Goal: Task Accomplishment & Management: Complete application form

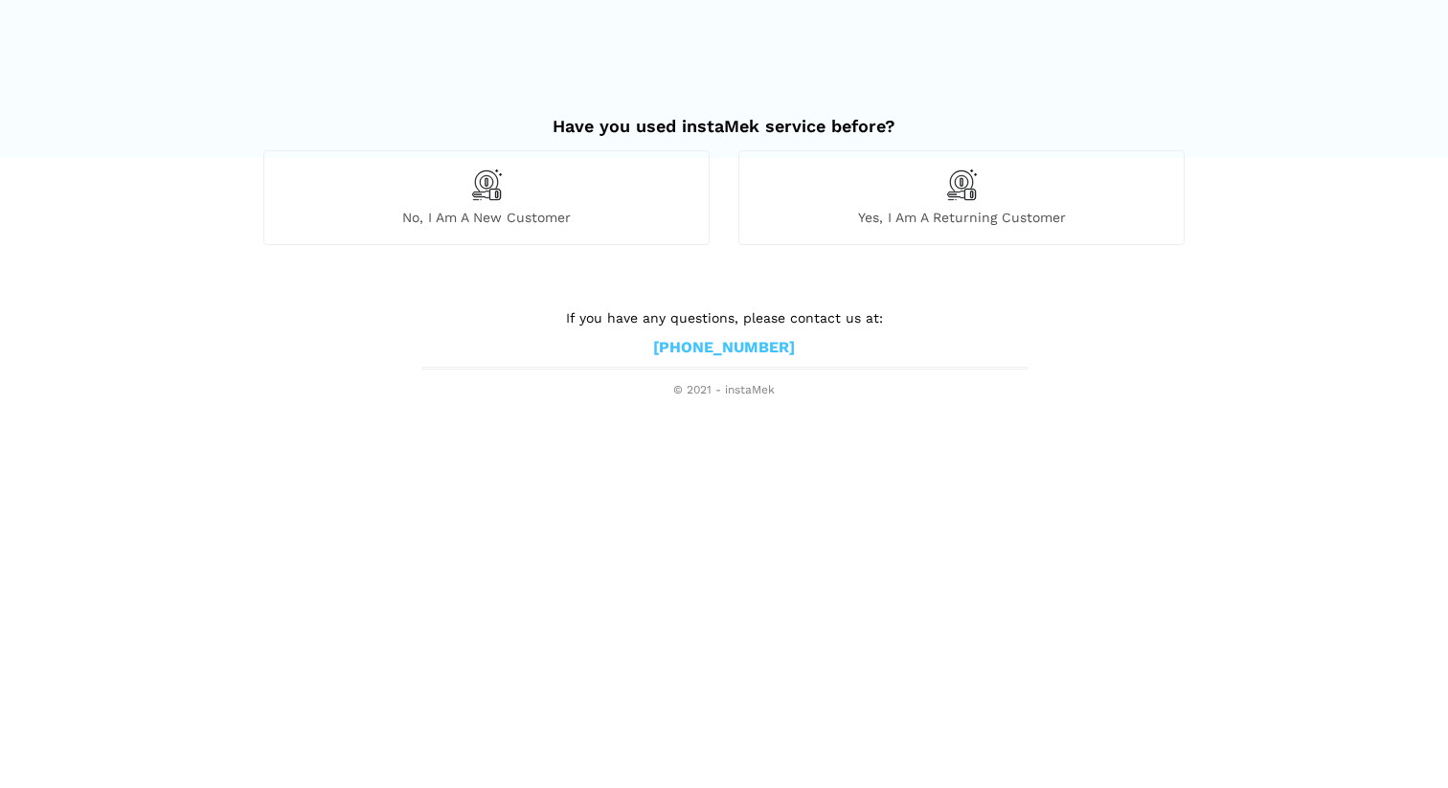
click at [486, 223] on span "No, I am a new customer" at bounding box center [486, 217] width 444 height 17
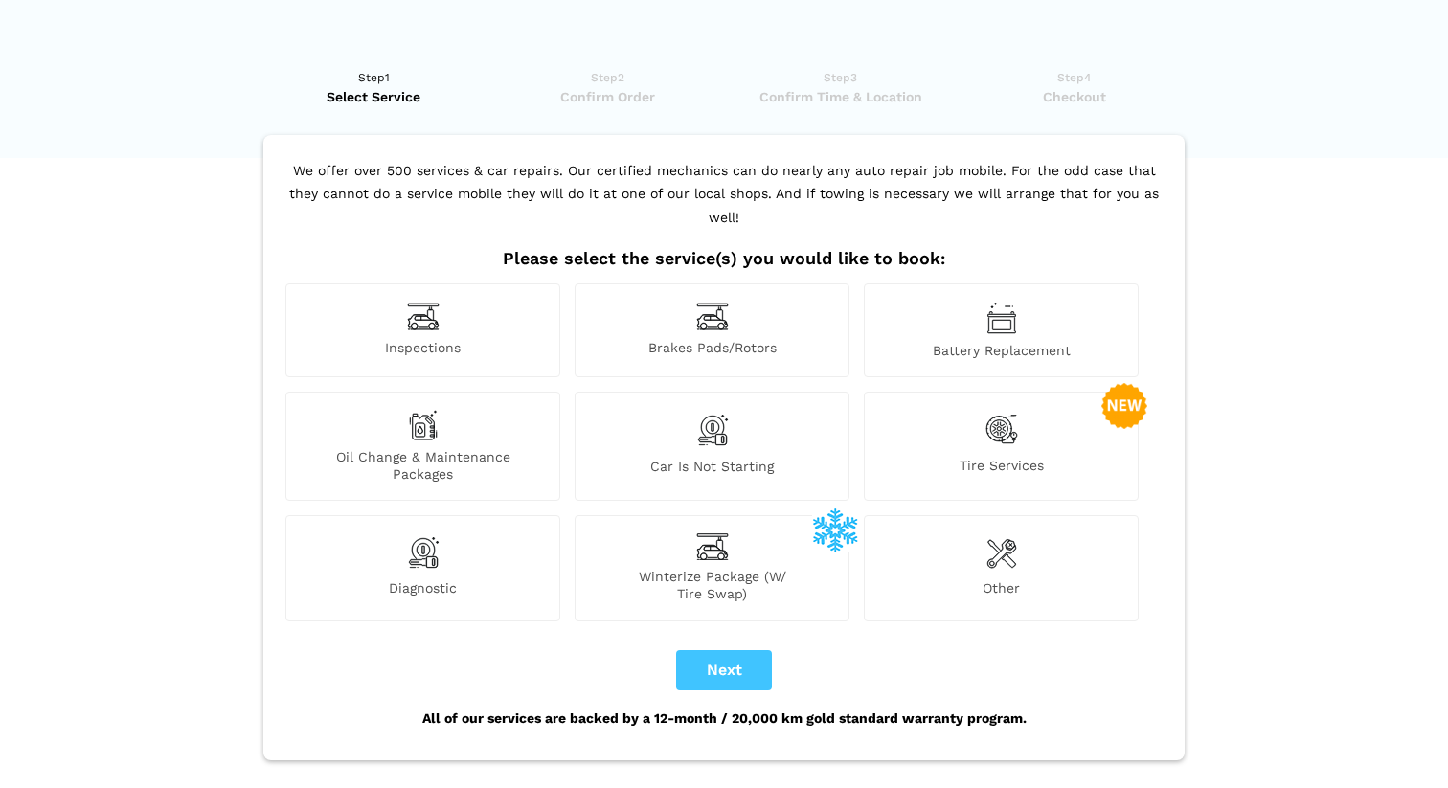
click at [721, 302] on img at bounding box center [712, 317] width 33 height 30
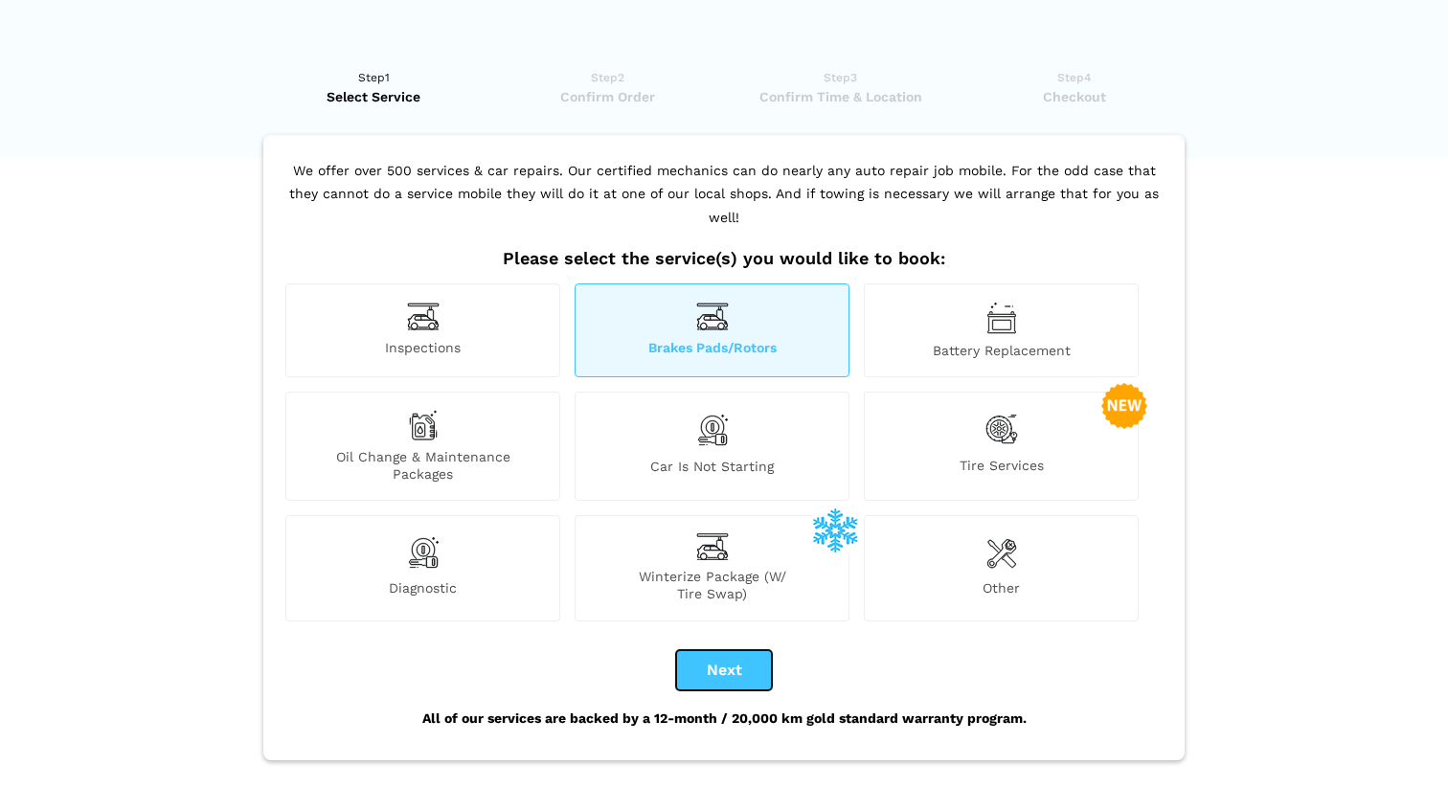
click at [727, 650] on button "Next" at bounding box center [724, 670] width 96 height 40
checkbox input "true"
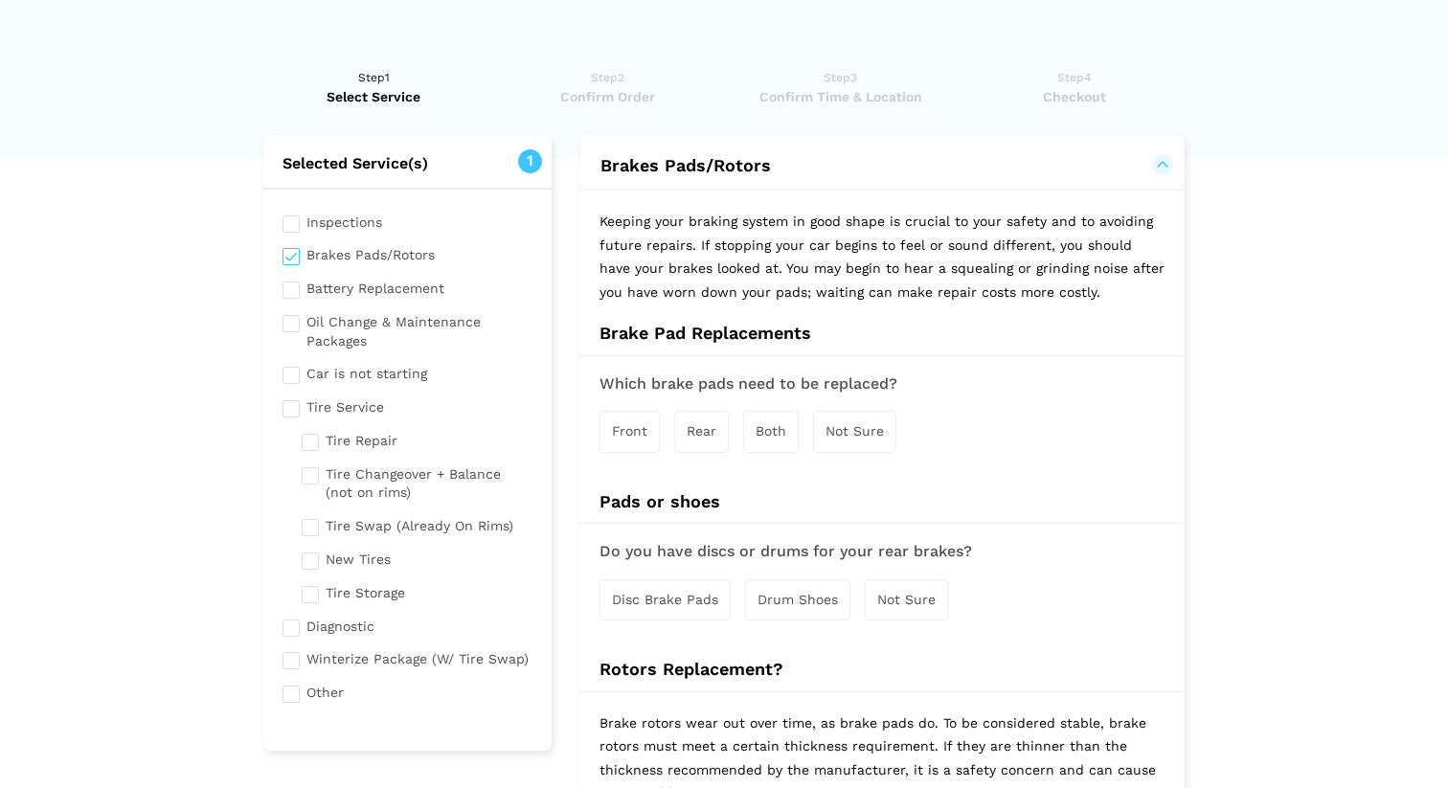
click at [640, 434] on span "Front" at bounding box center [629, 430] width 35 height 15
click at [768, 438] on span "Both" at bounding box center [773, 431] width 31 height 15
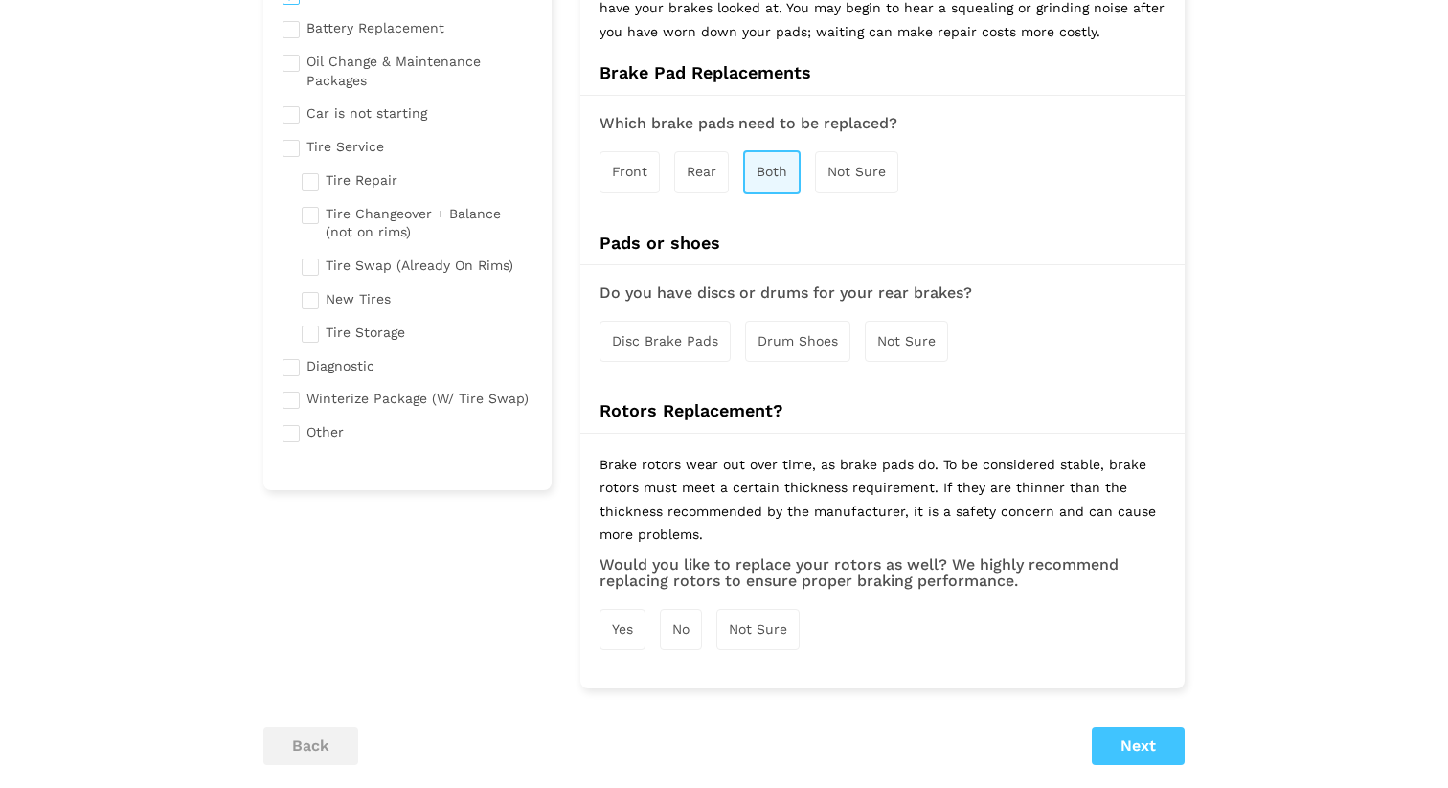
scroll to position [279, 0]
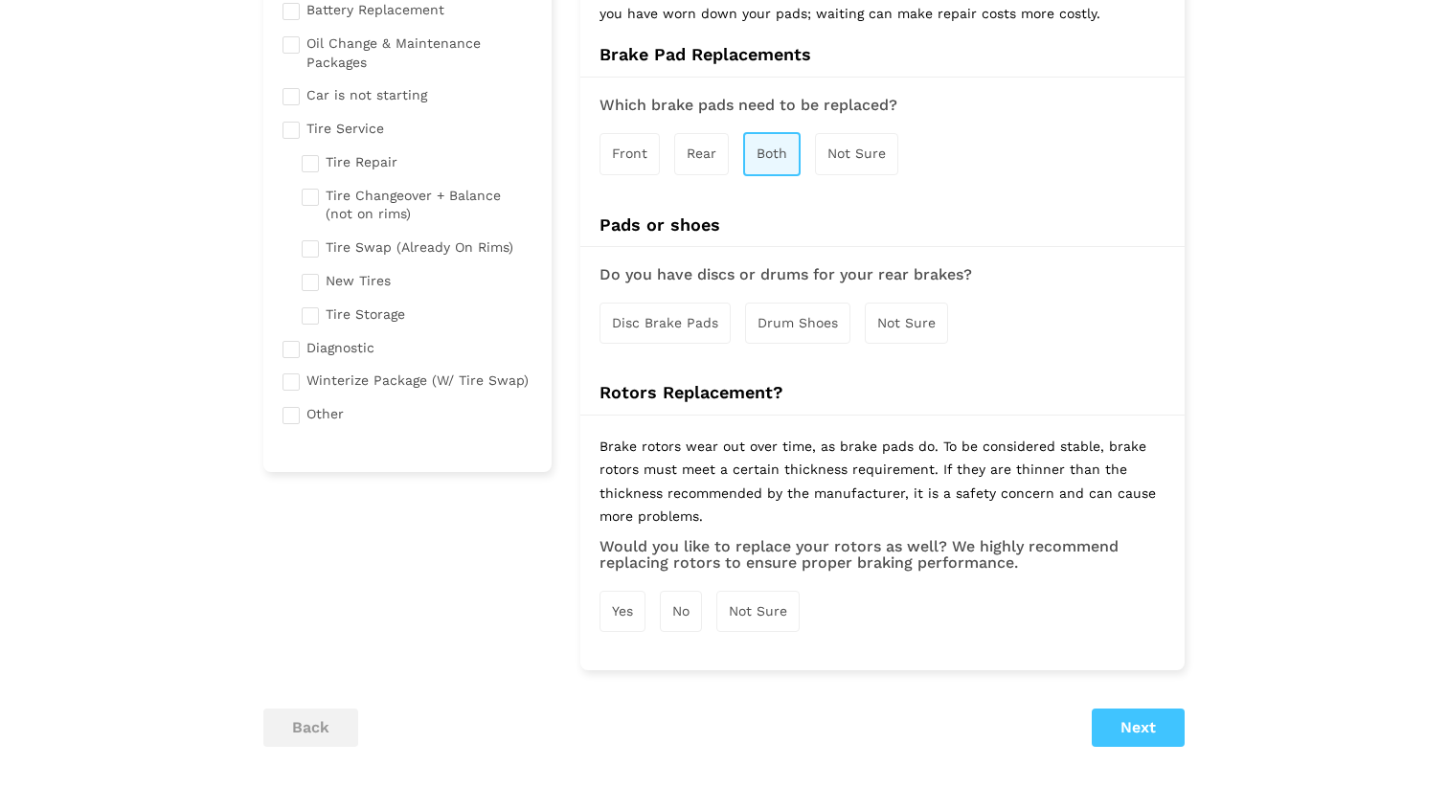
click at [684, 325] on span "Disc Brake Pads" at bounding box center [665, 322] width 106 height 15
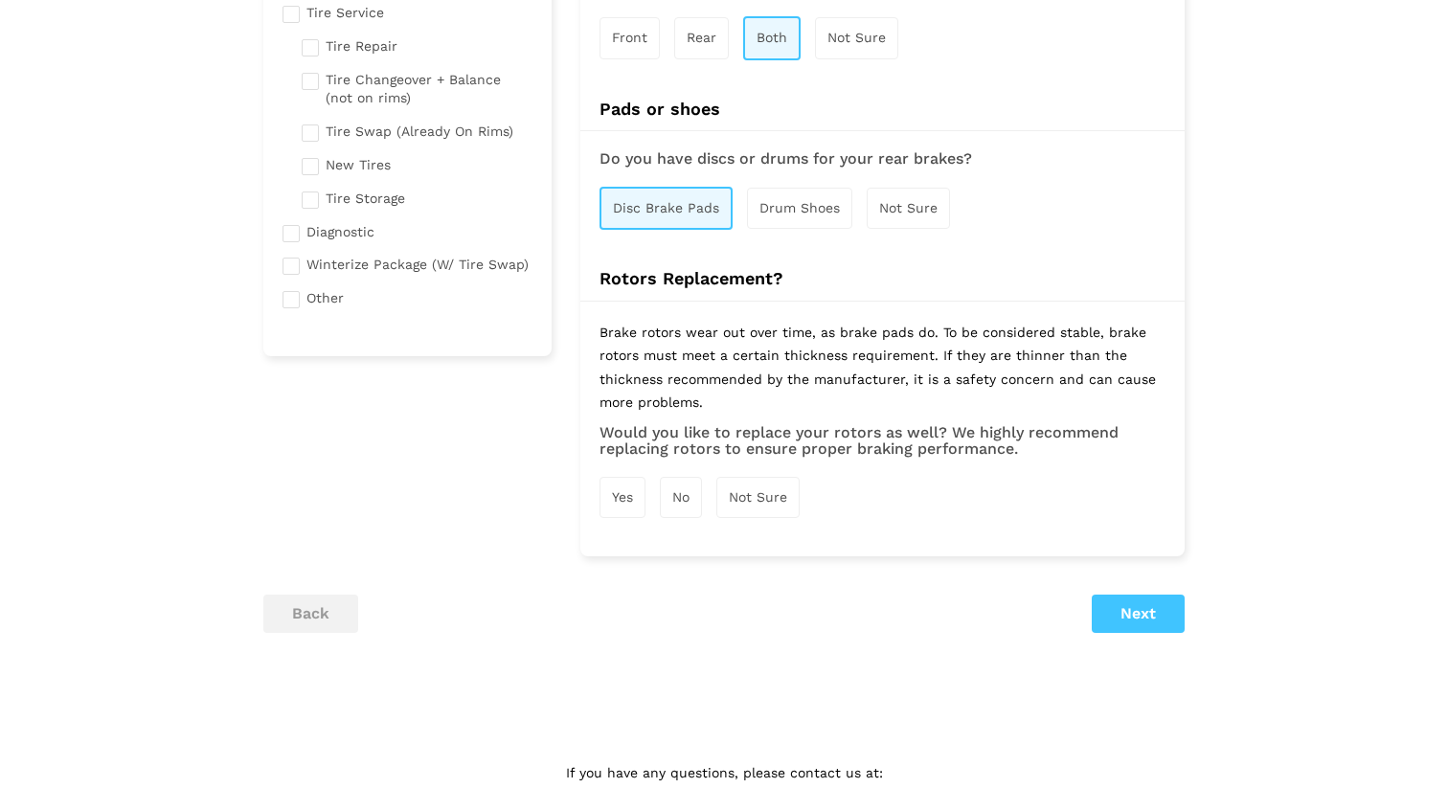
scroll to position [398, 0]
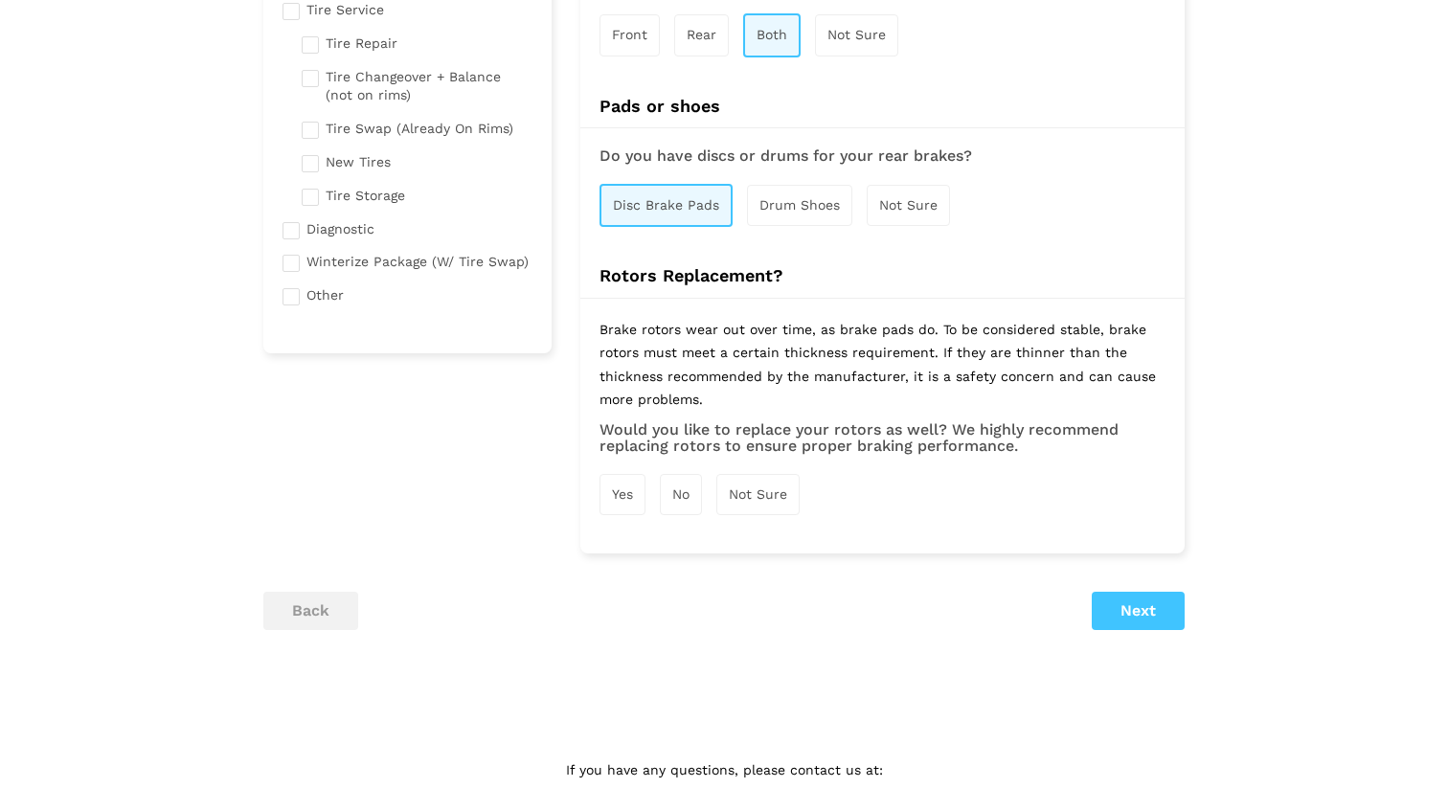
click at [618, 505] on div "Yes" at bounding box center [623, 494] width 46 height 41
click at [1147, 605] on button "Next" at bounding box center [1138, 613] width 93 height 38
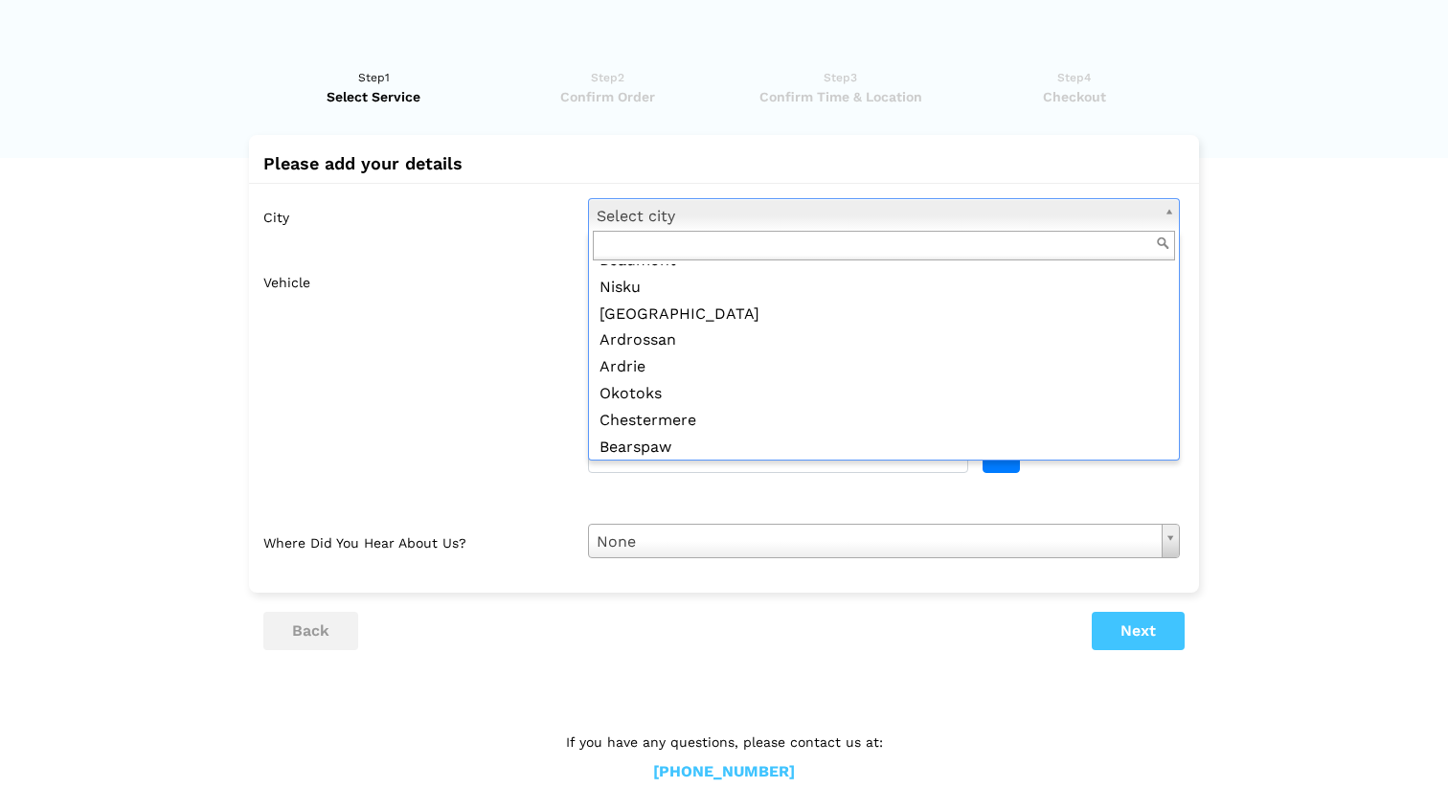
scroll to position [232, 0]
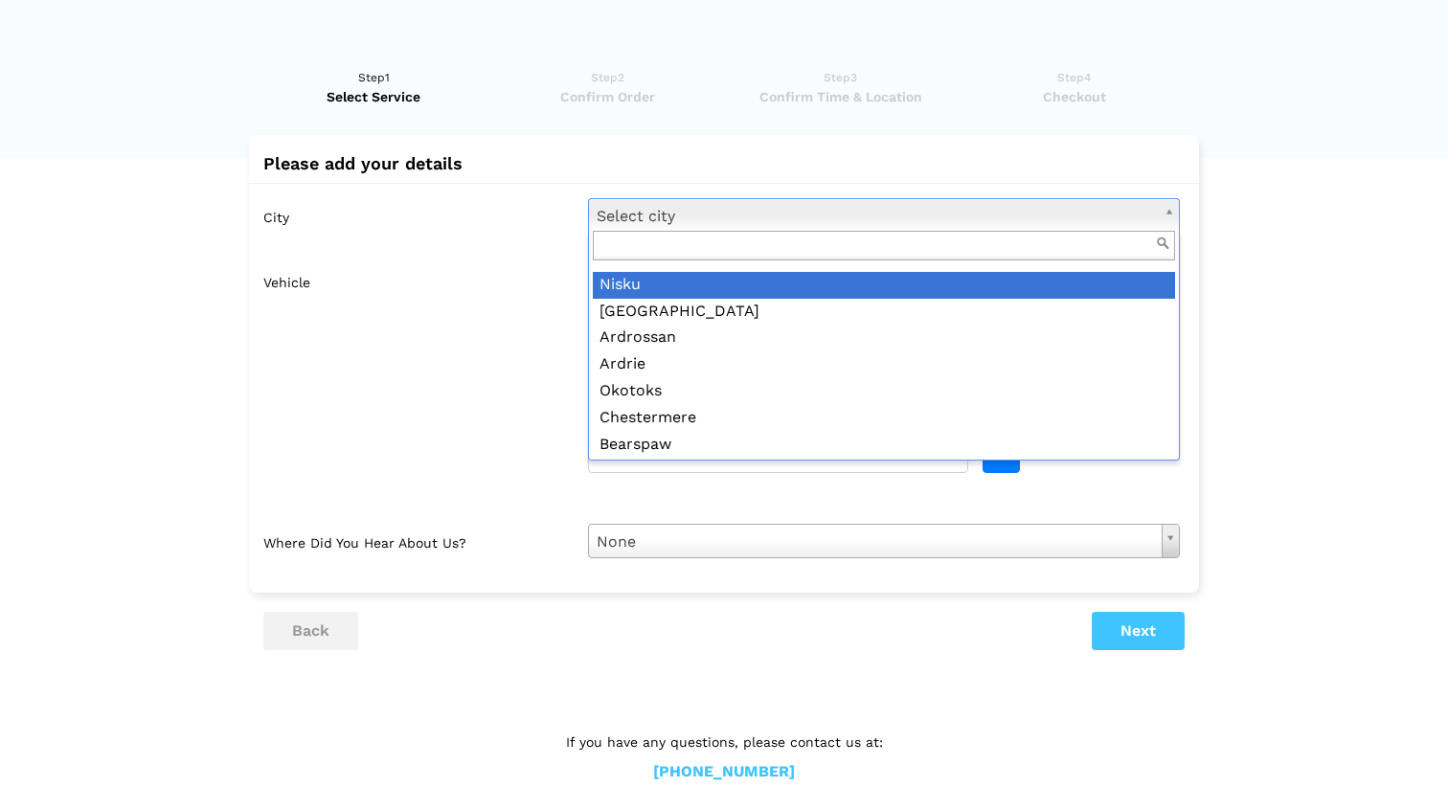
click at [839, 255] on input "text" at bounding box center [884, 246] width 582 height 30
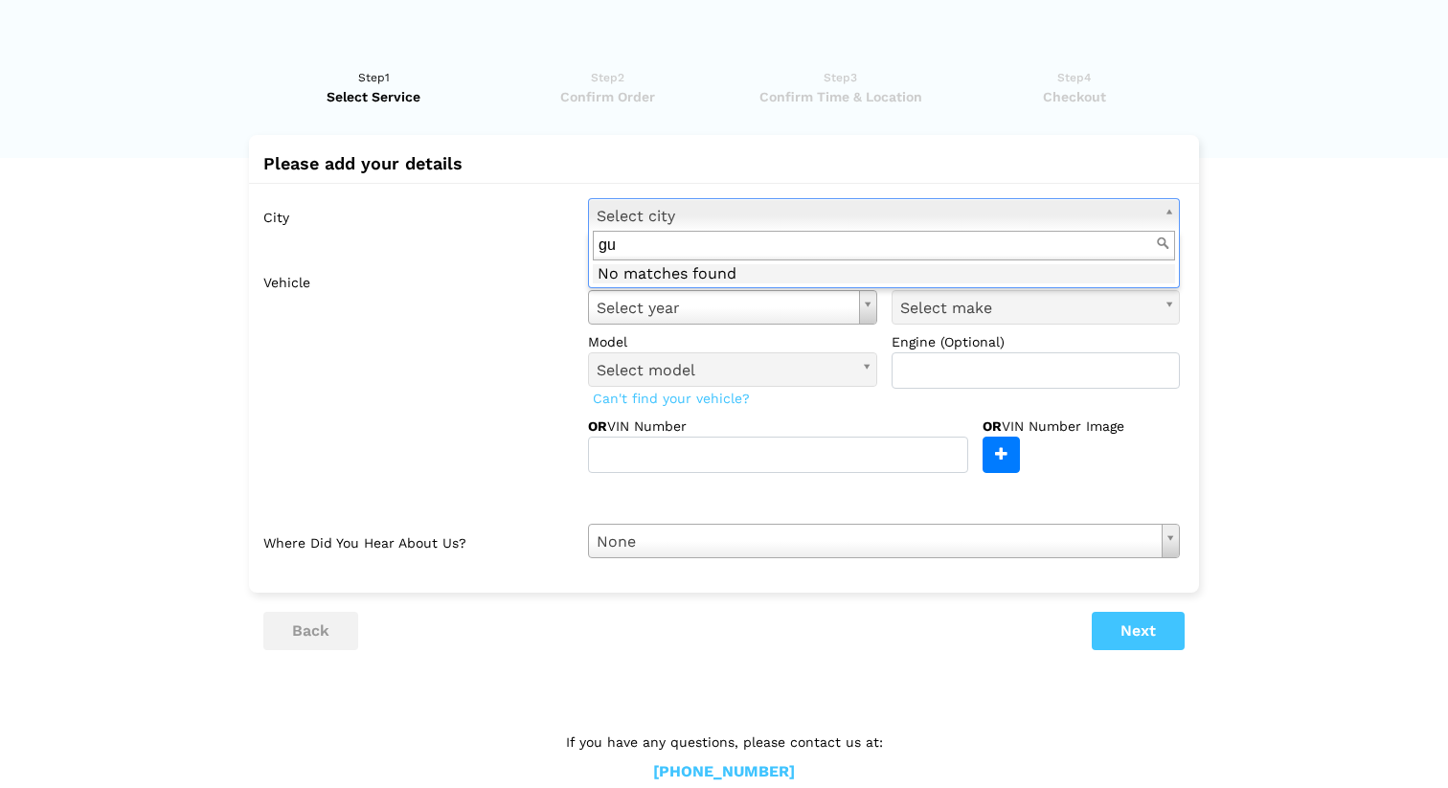
type input "g"
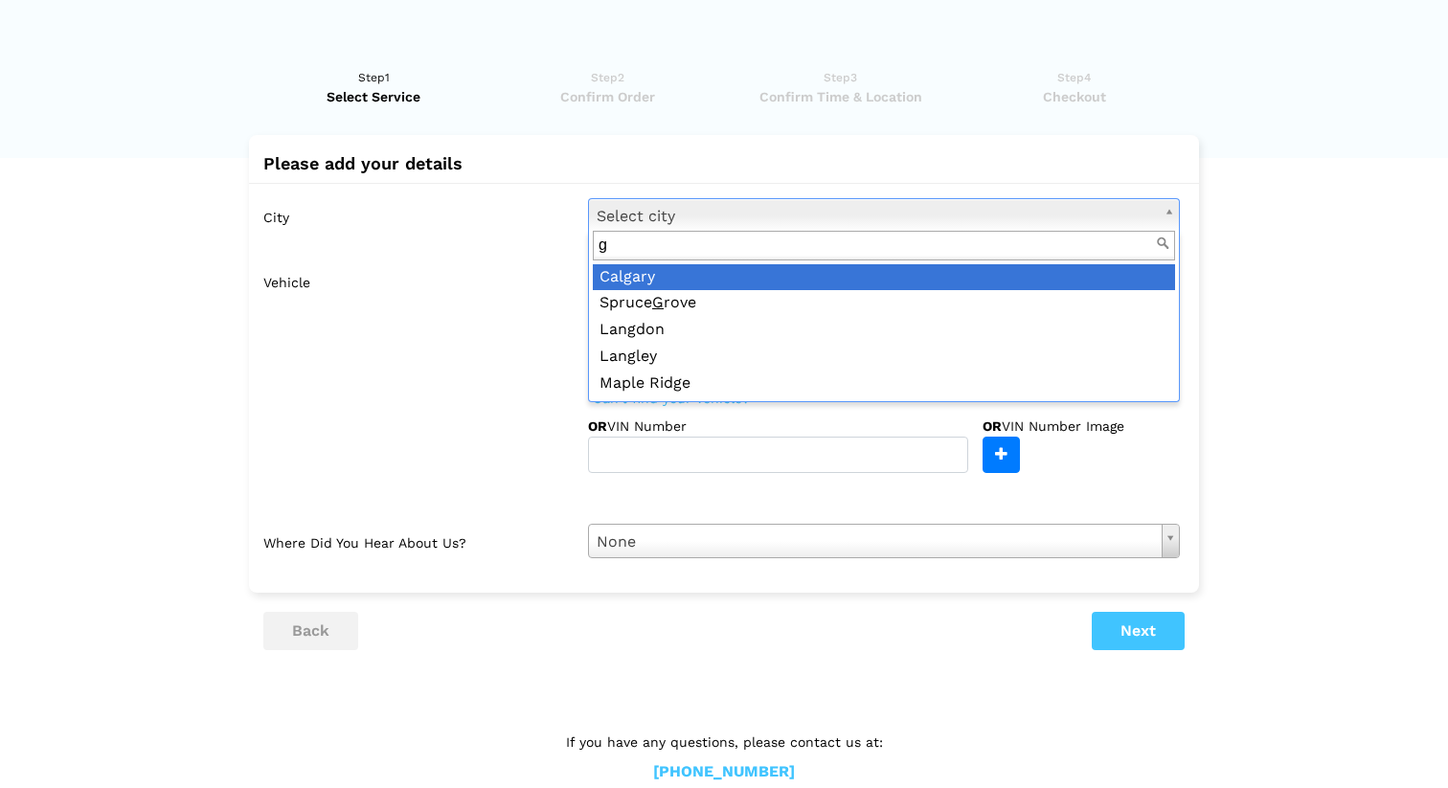
click at [681, 248] on input "g" at bounding box center [884, 246] width 582 height 30
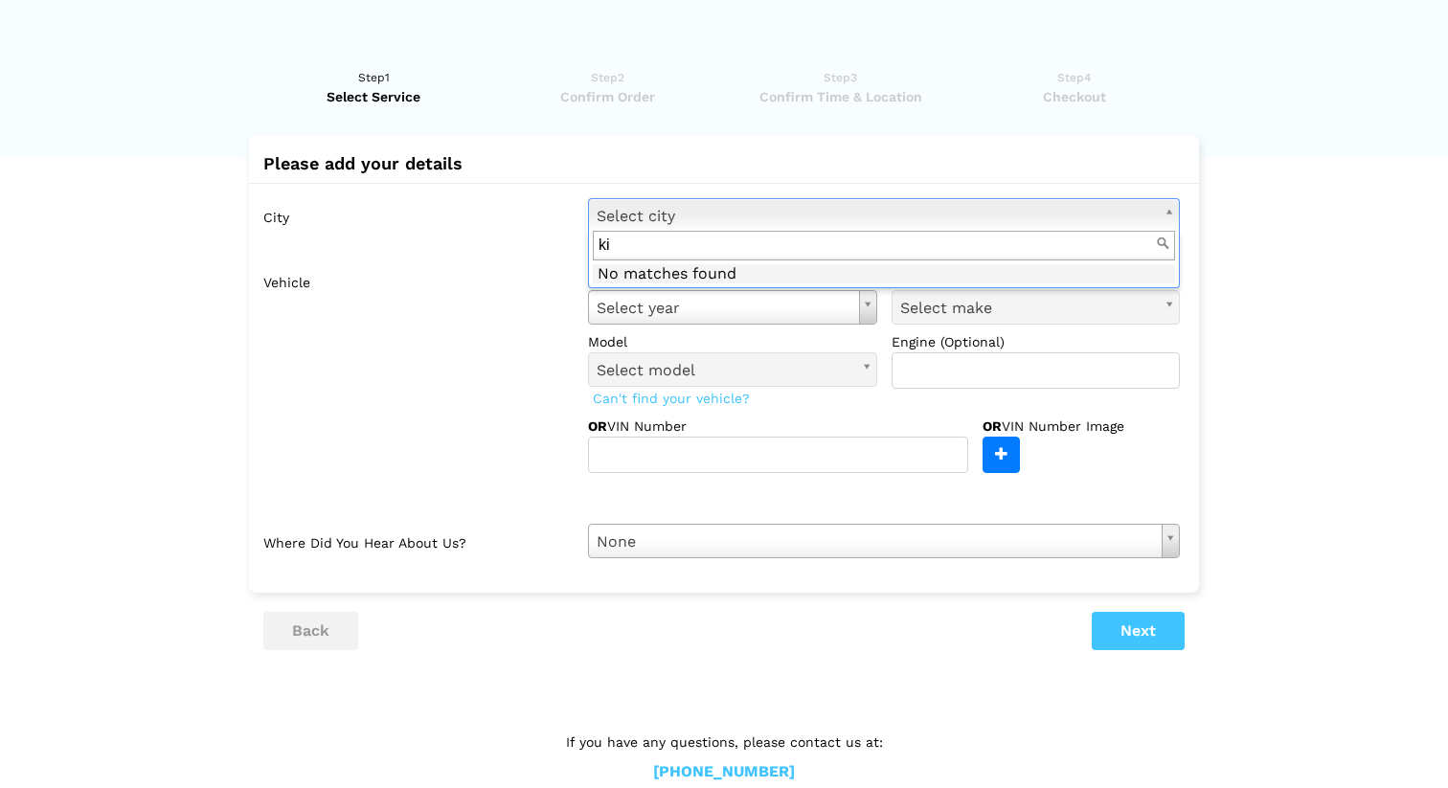
type input "k"
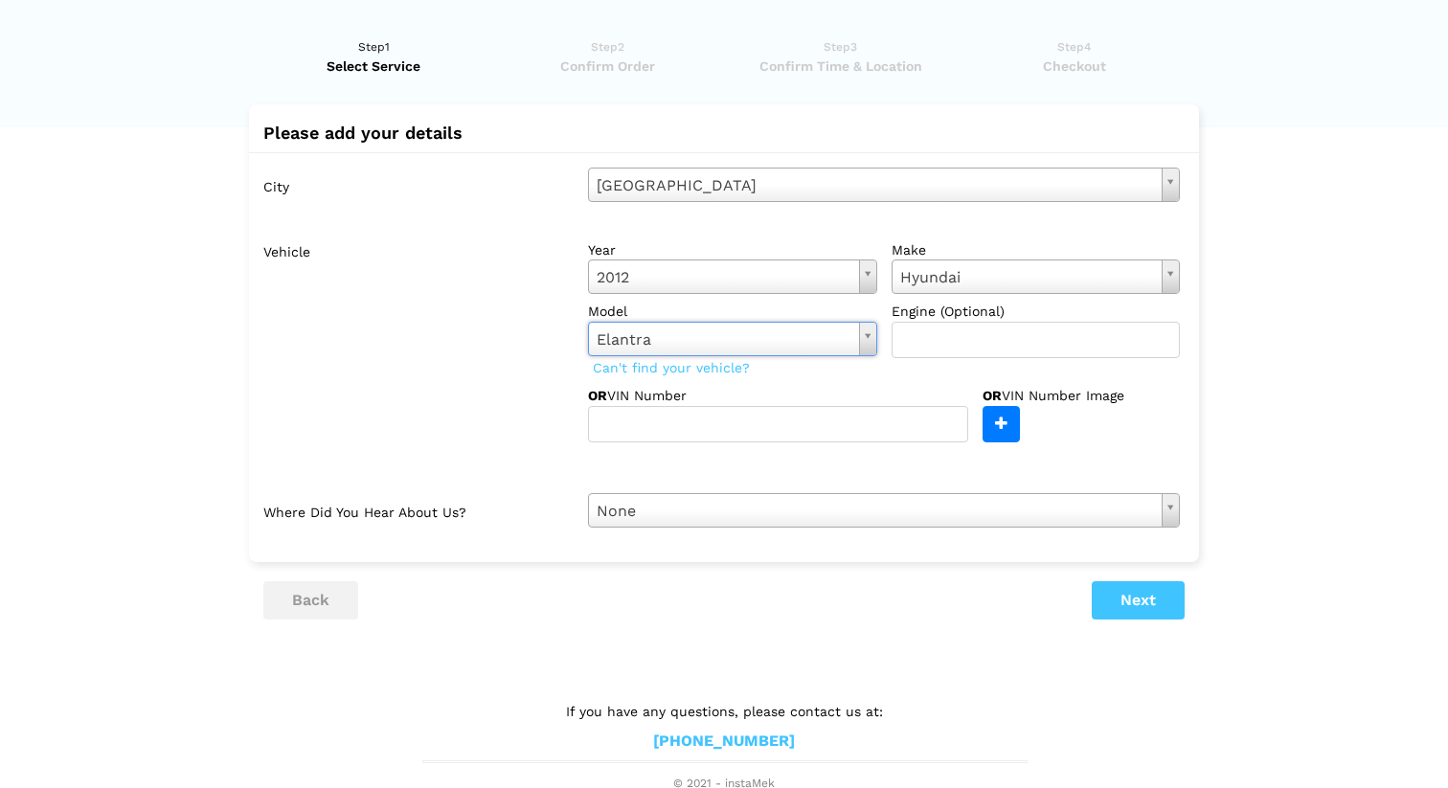
scroll to position [35, 0]
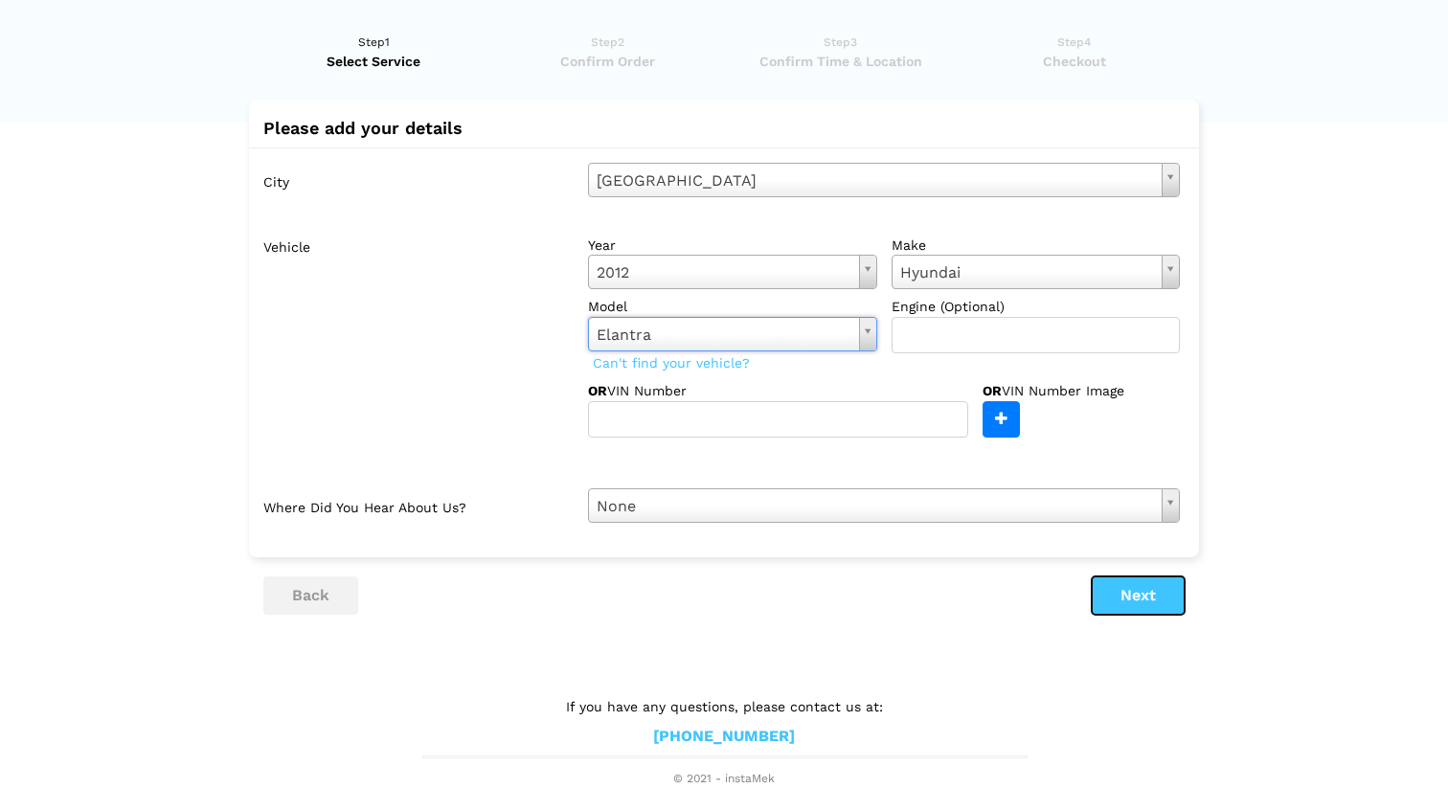
click at [1149, 599] on button "Next" at bounding box center [1138, 596] width 93 height 38
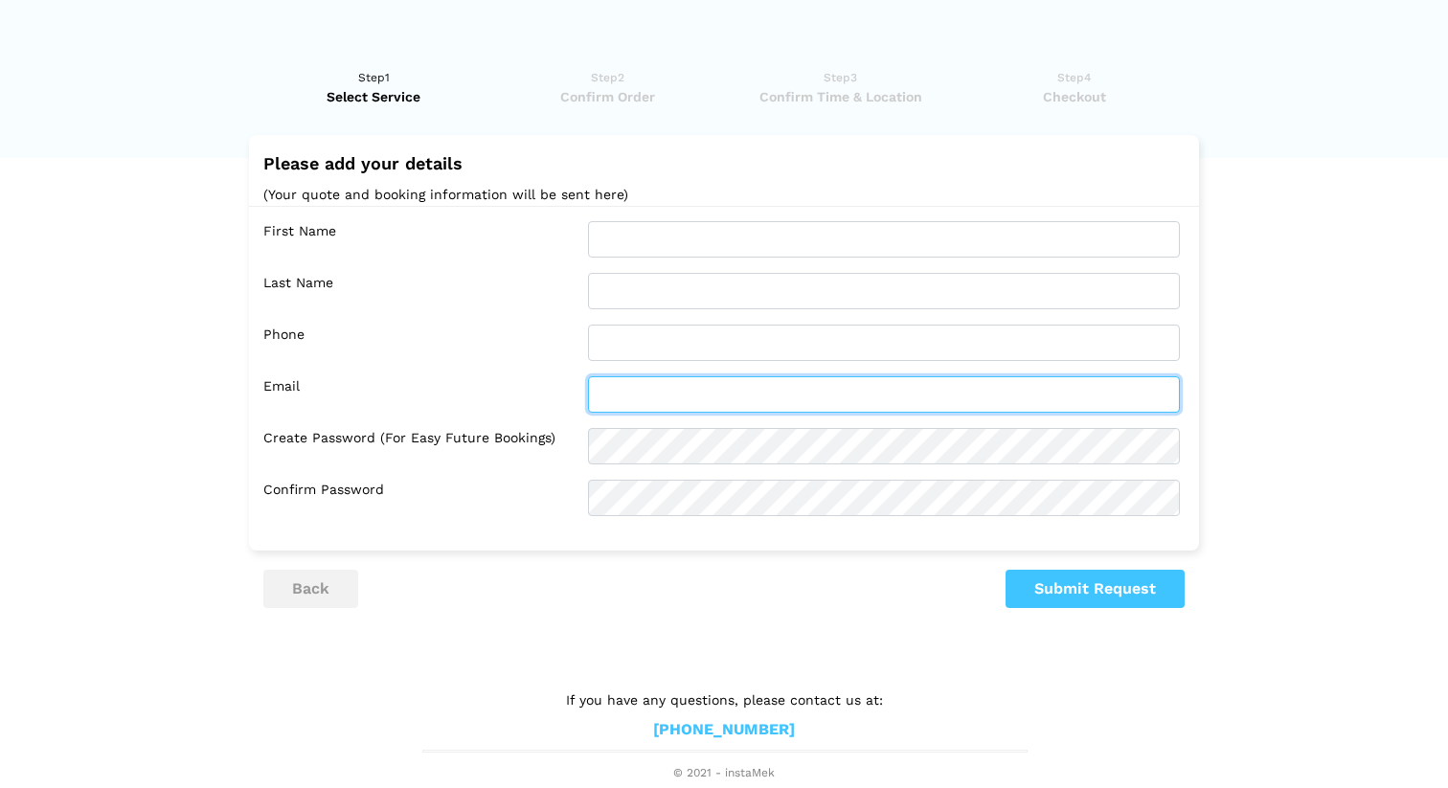
click at [803, 376] on input "text" at bounding box center [884, 394] width 592 height 36
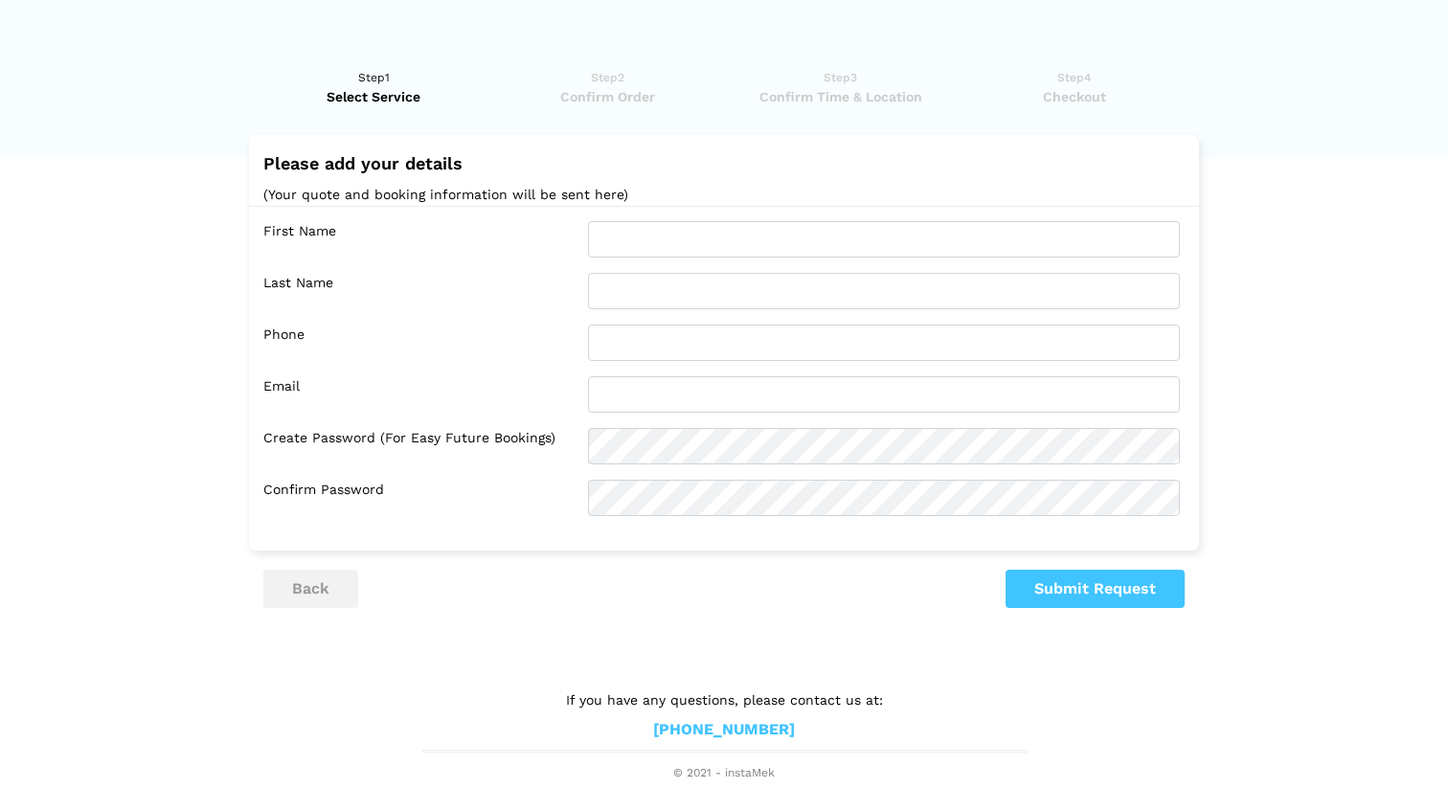
click at [540, 695] on p "If you have any questions, please contact us at:" at bounding box center [724, 700] width 604 height 21
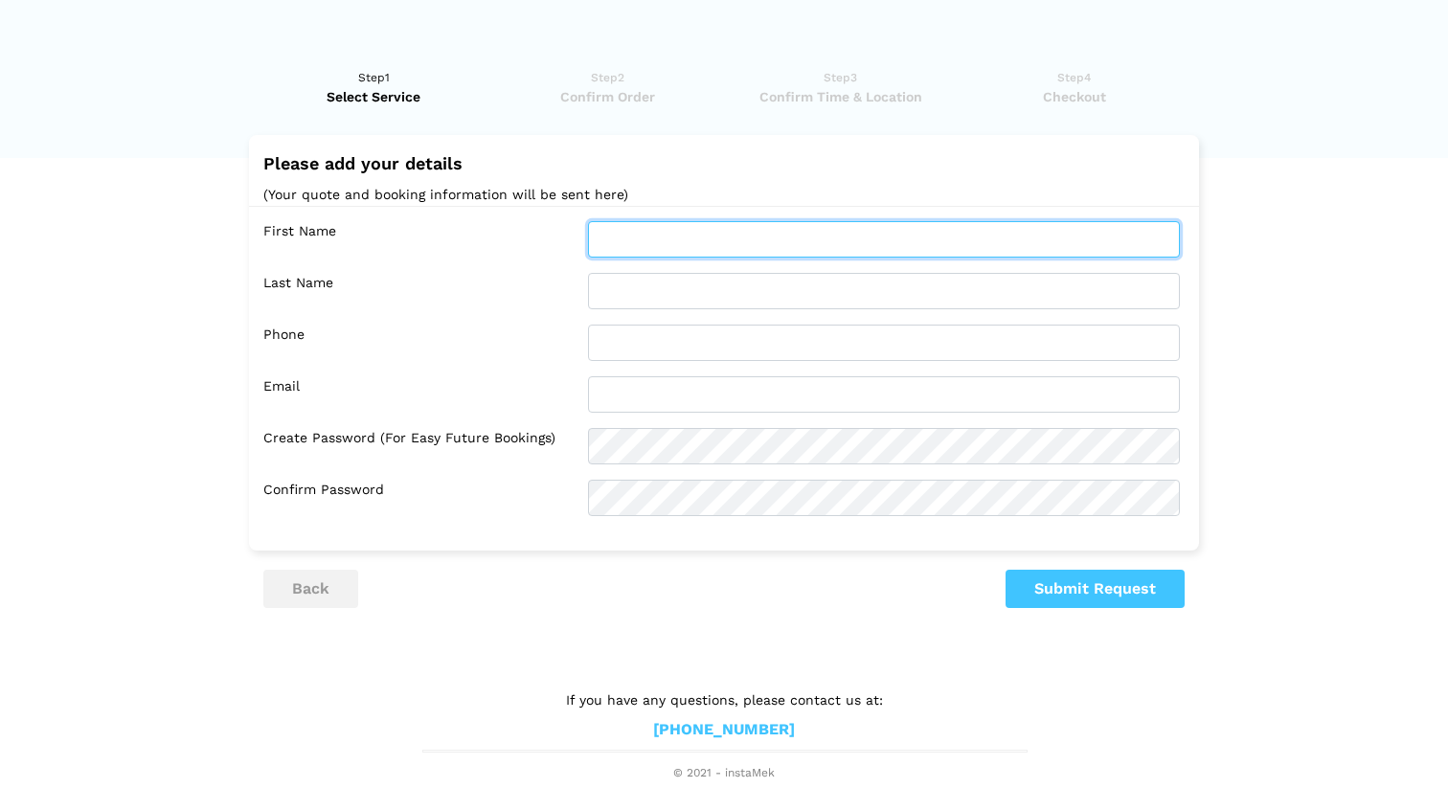
click at [665, 246] on input "text" at bounding box center [884, 239] width 592 height 36
click at [636, 240] on input "text" at bounding box center [884, 239] width 592 height 36
type input "jo"
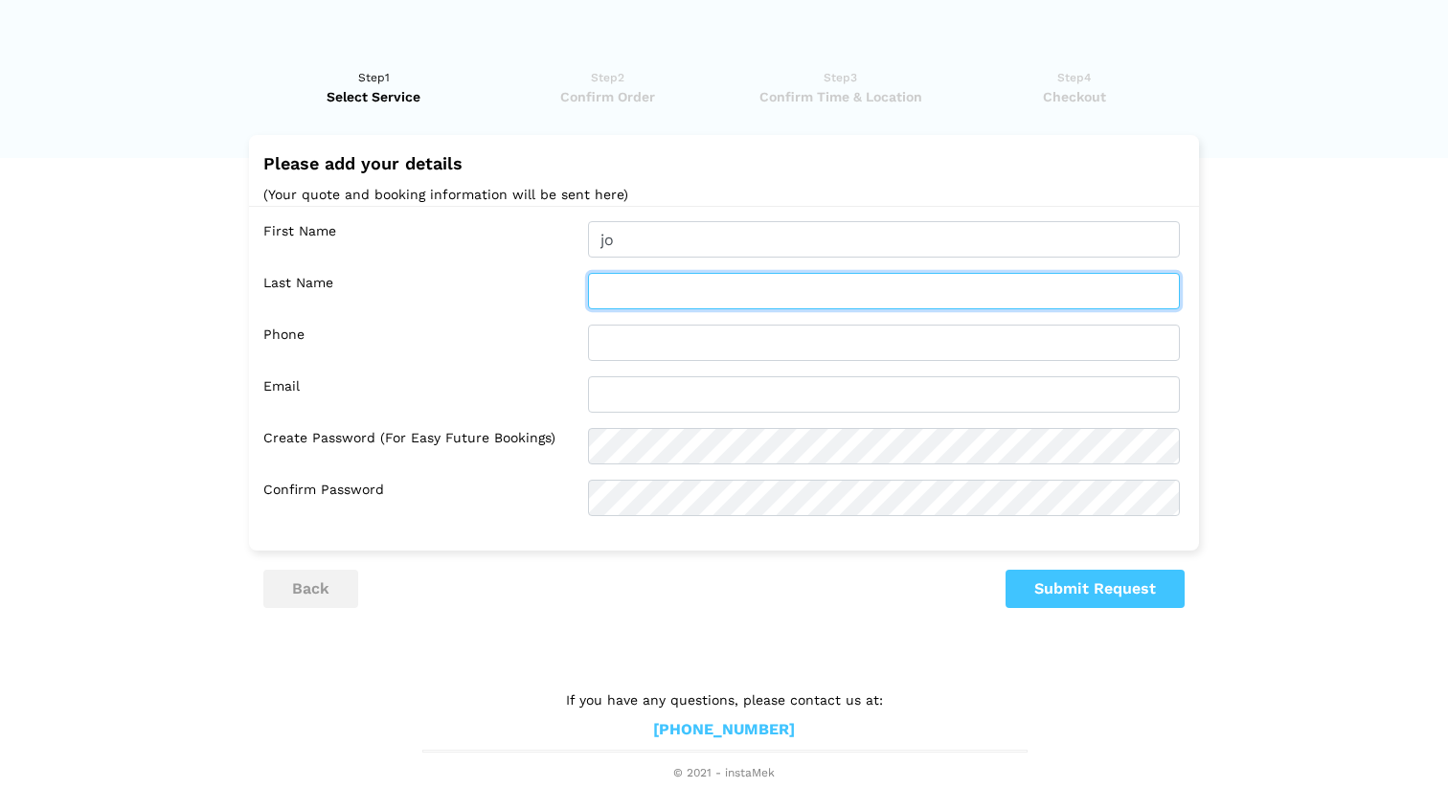
click at [705, 289] on input "text" at bounding box center [884, 291] width 592 height 36
type input "n"
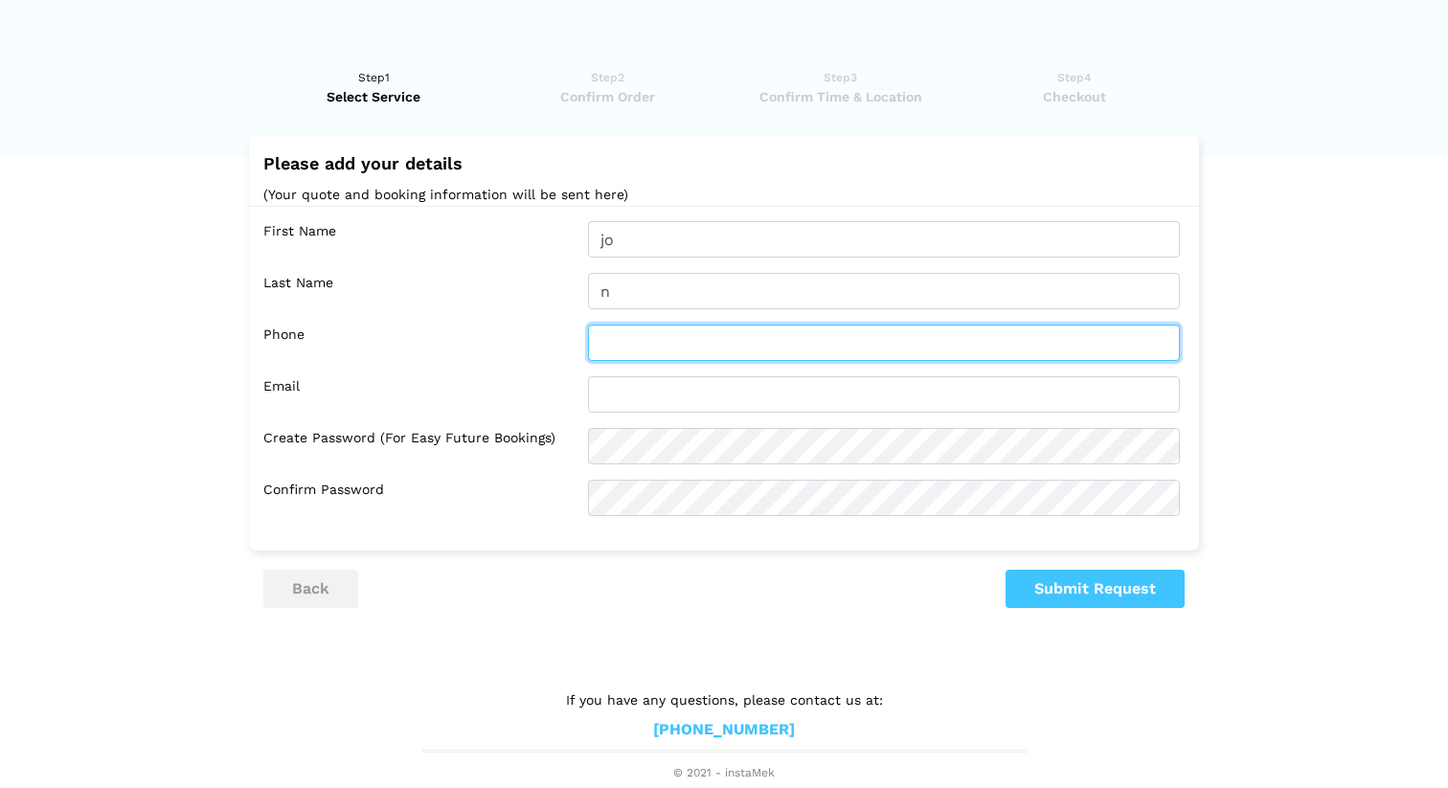
click at [701, 334] on input "text" at bounding box center [884, 343] width 592 height 36
type input "4376672142"
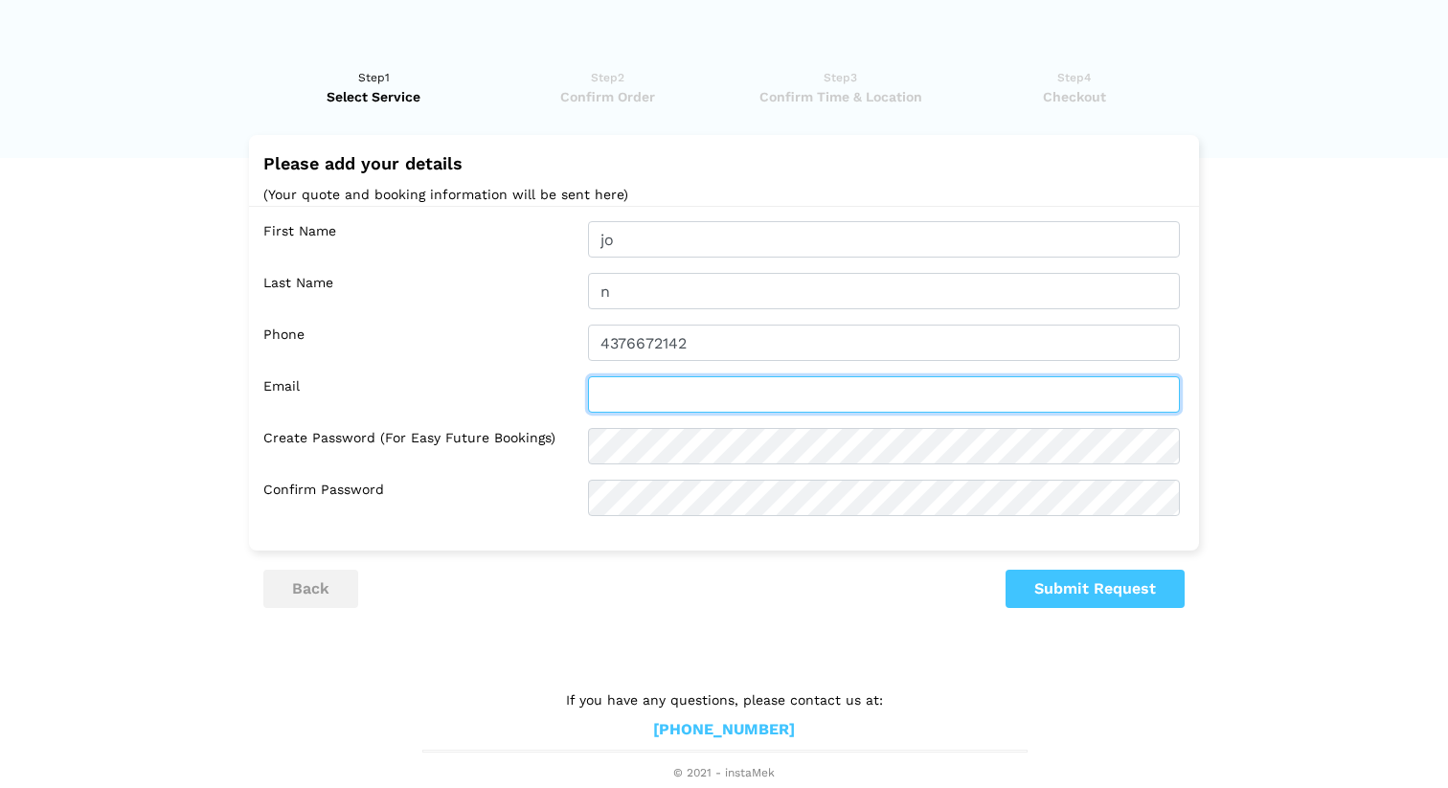
click at [649, 403] on input "text" at bounding box center [884, 394] width 592 height 36
type input "joke132@gmail.com"
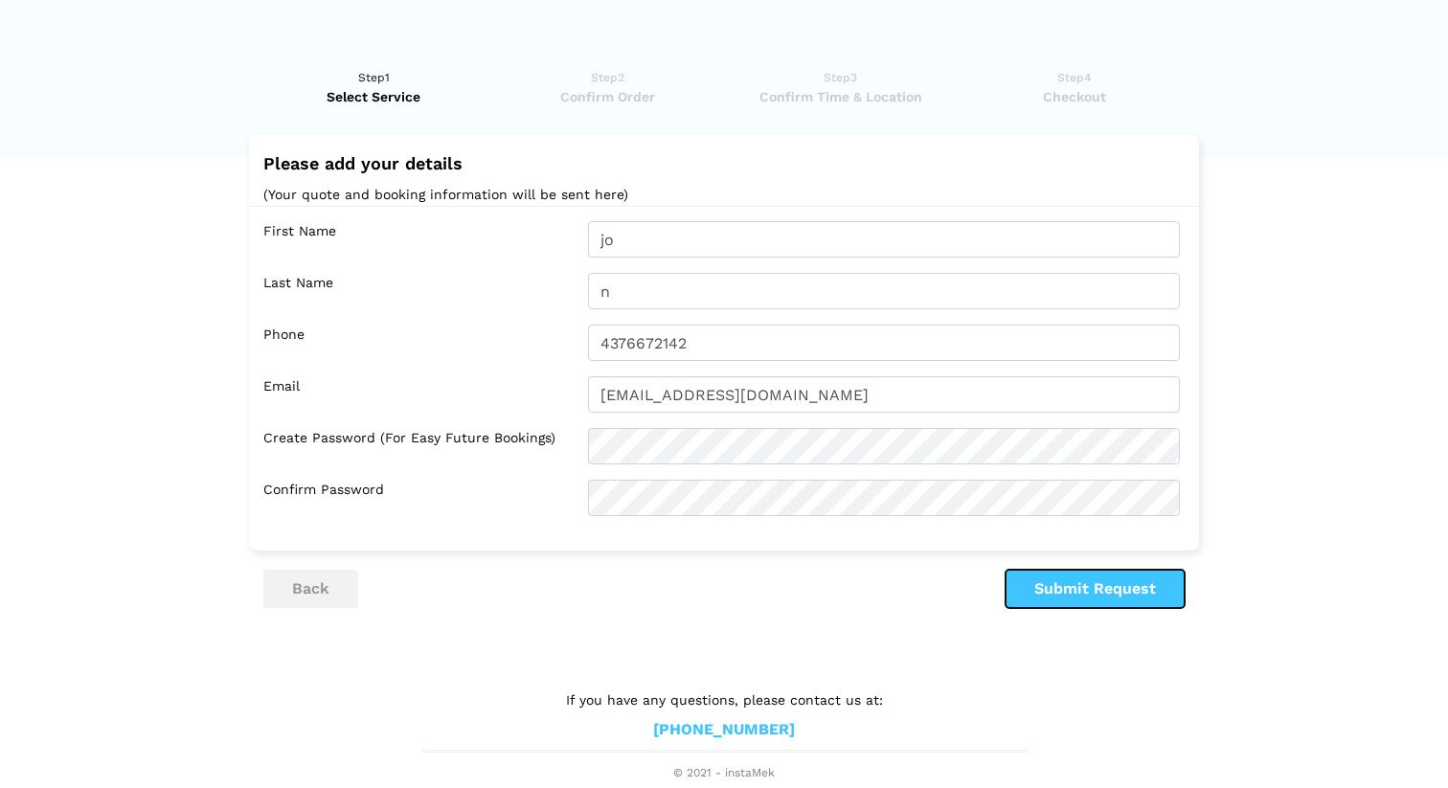
click at [1106, 586] on button "Submit Request" at bounding box center [1095, 589] width 179 height 38
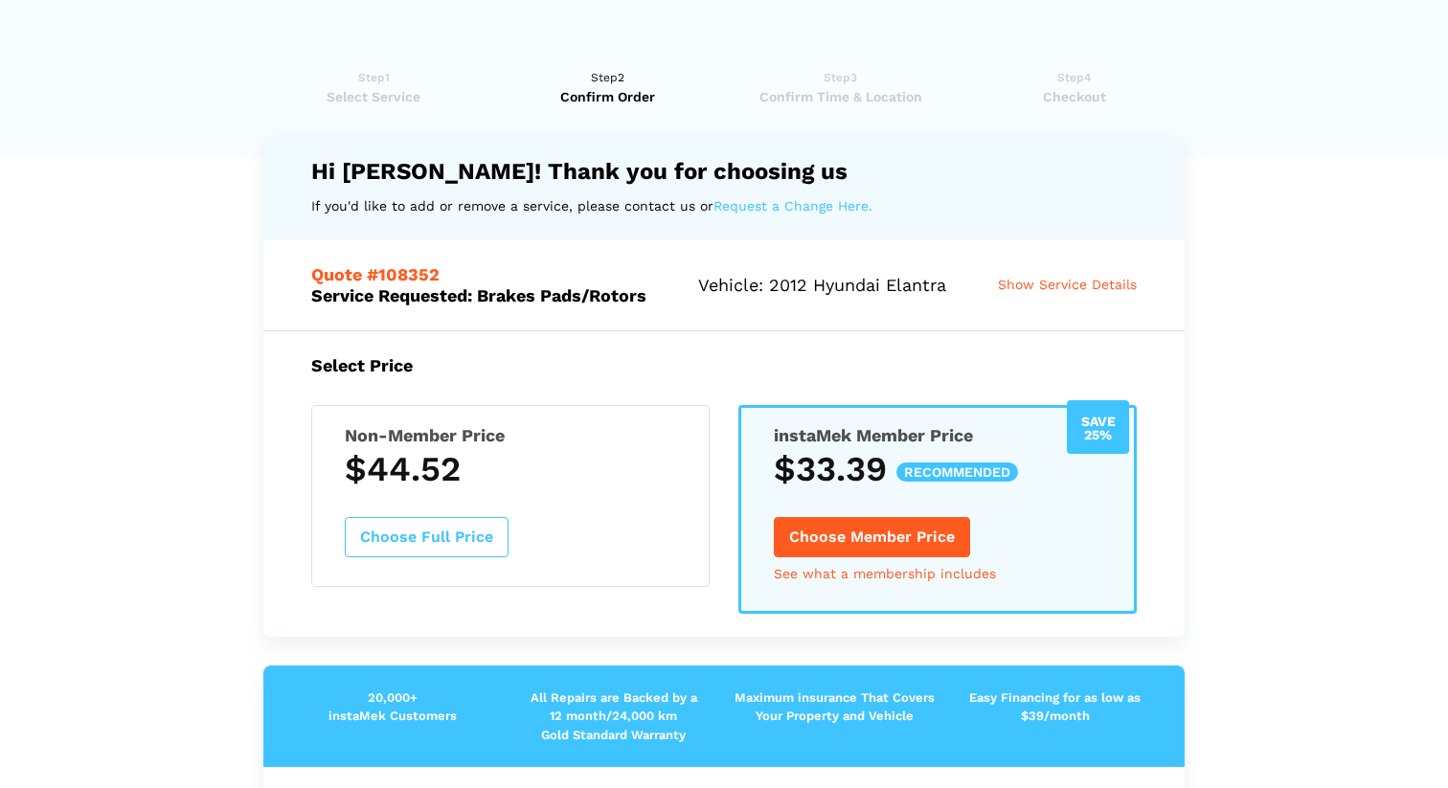
click at [1051, 287] on span "Show Service Details" at bounding box center [1067, 284] width 139 height 15
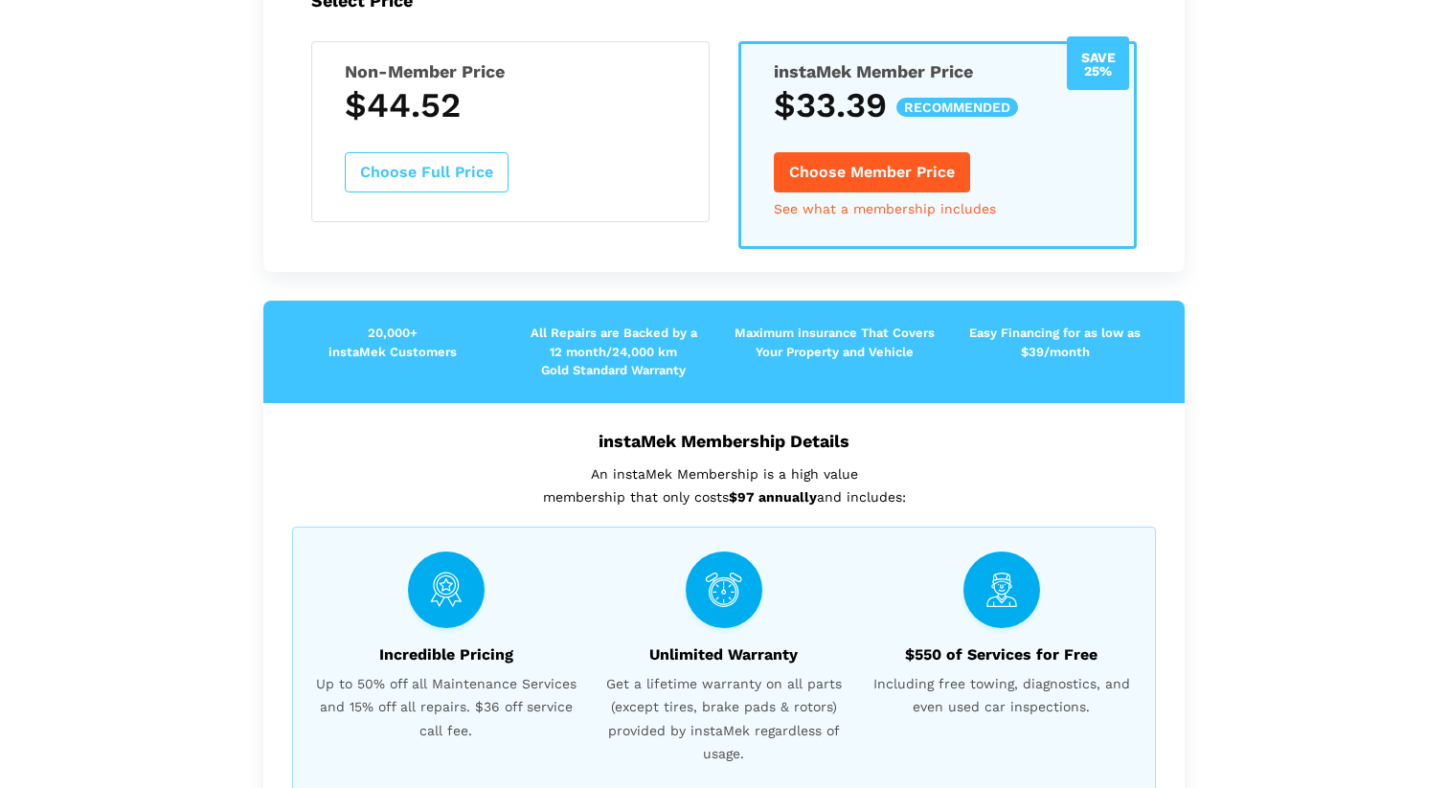
scroll to position [755, 0]
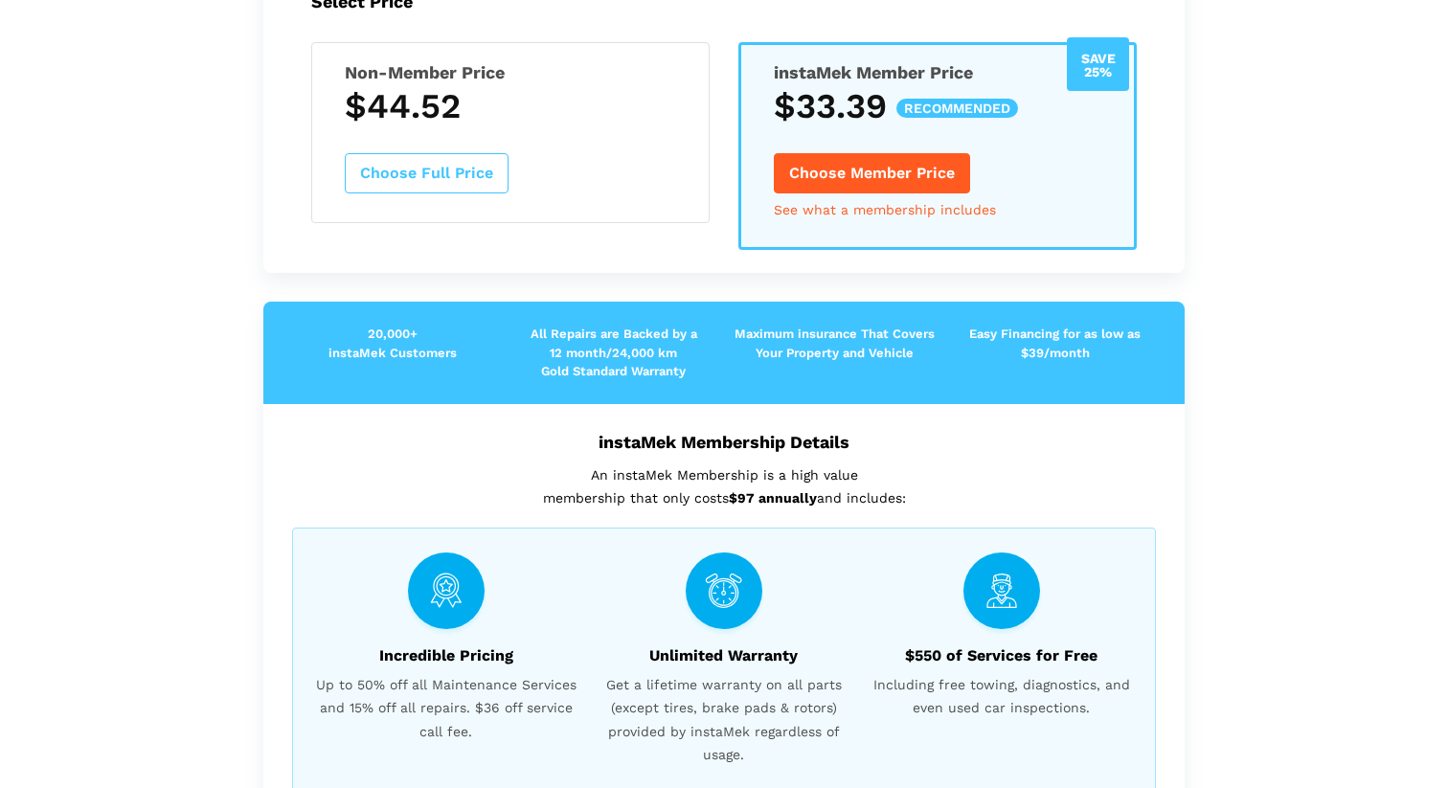
click at [464, 176] on button "Choose Full Price" at bounding box center [427, 173] width 164 height 40
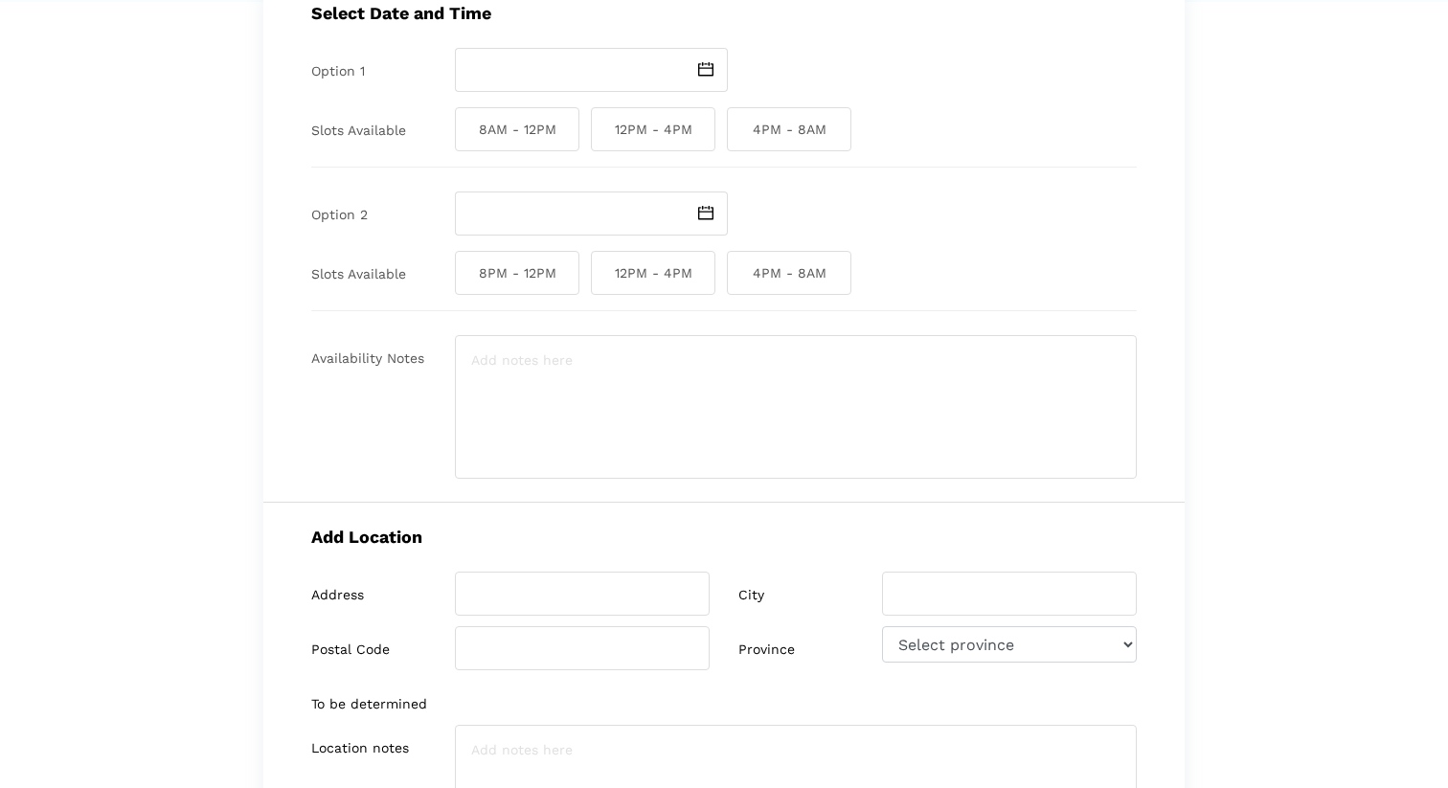
scroll to position [0, 0]
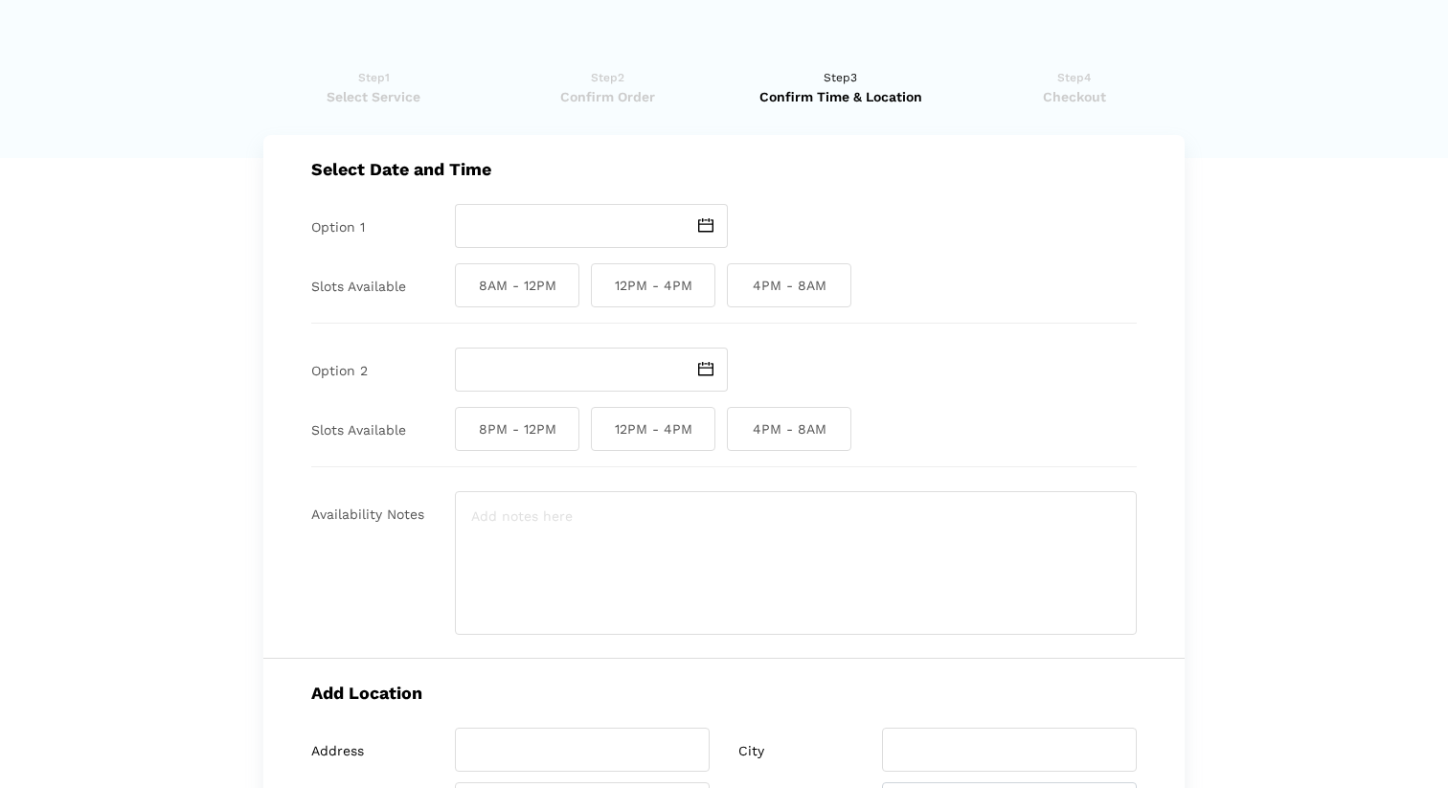
click at [695, 240] on span at bounding box center [706, 226] width 44 height 44
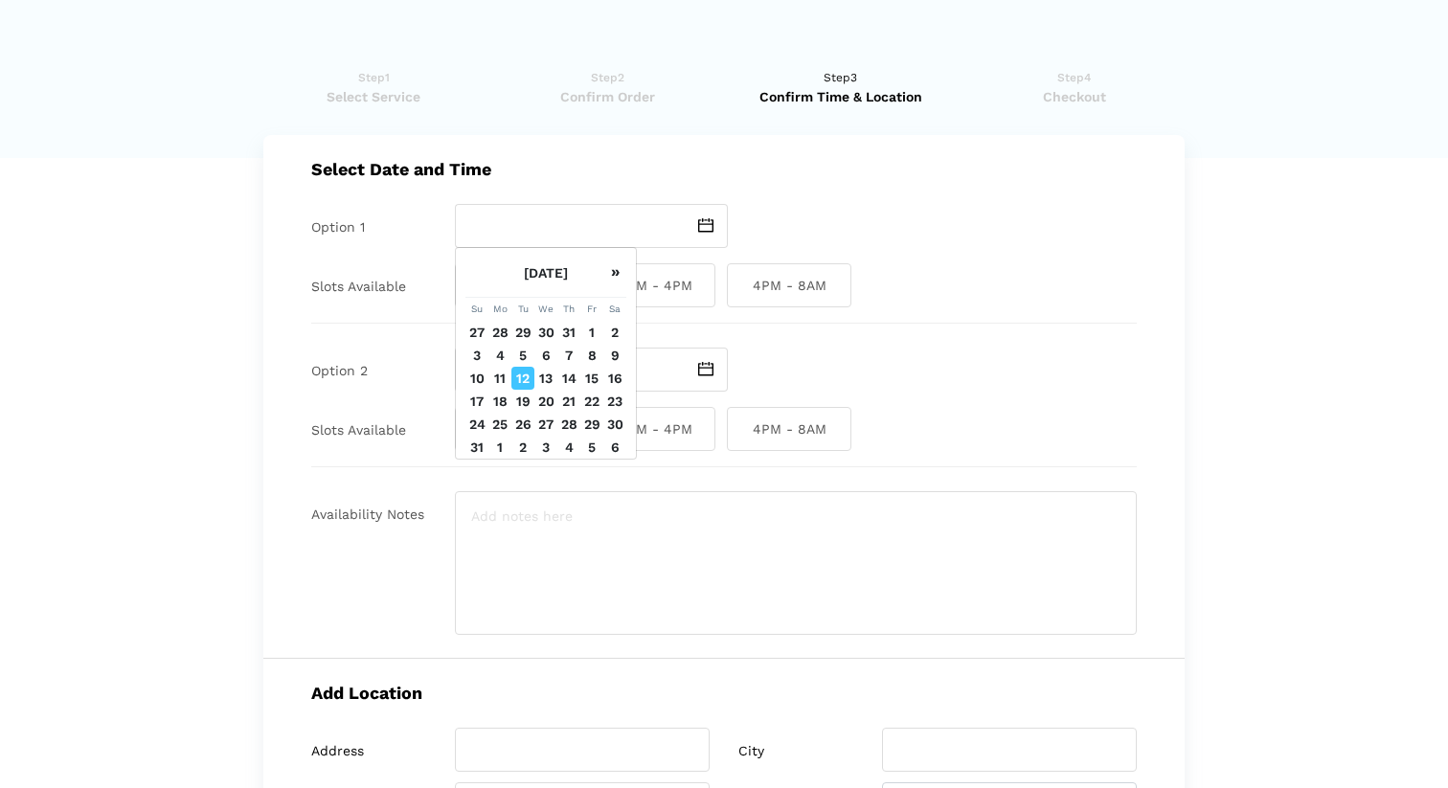
click at [614, 383] on td "16" at bounding box center [615, 378] width 23 height 23
type input "Saturday August 16 2025"
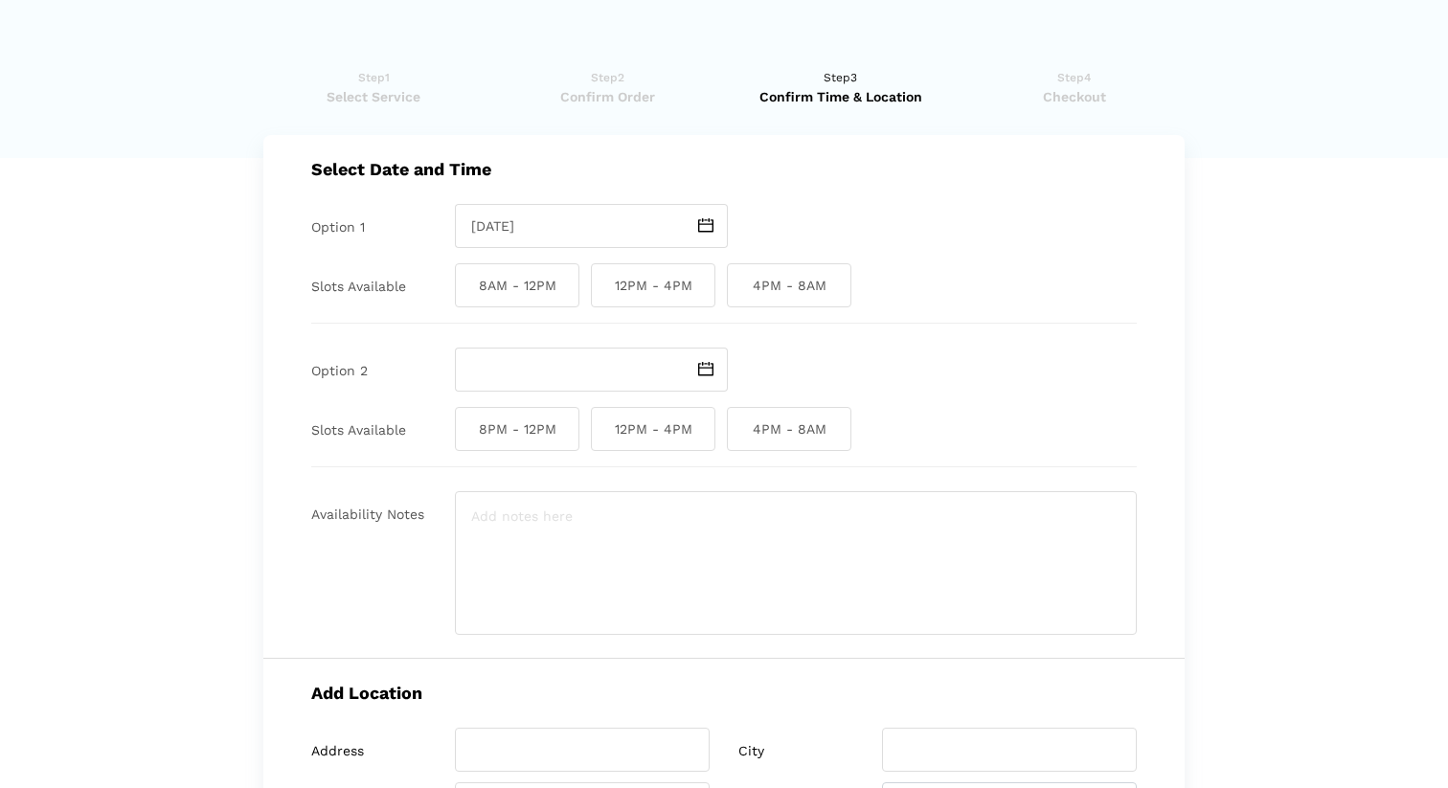
click at [512, 292] on span "8AM - 12PM" at bounding box center [517, 285] width 125 height 44
click at [467, 292] on input "8AM - 12PM" at bounding box center [461, 285] width 12 height 44
checkbox input "true"
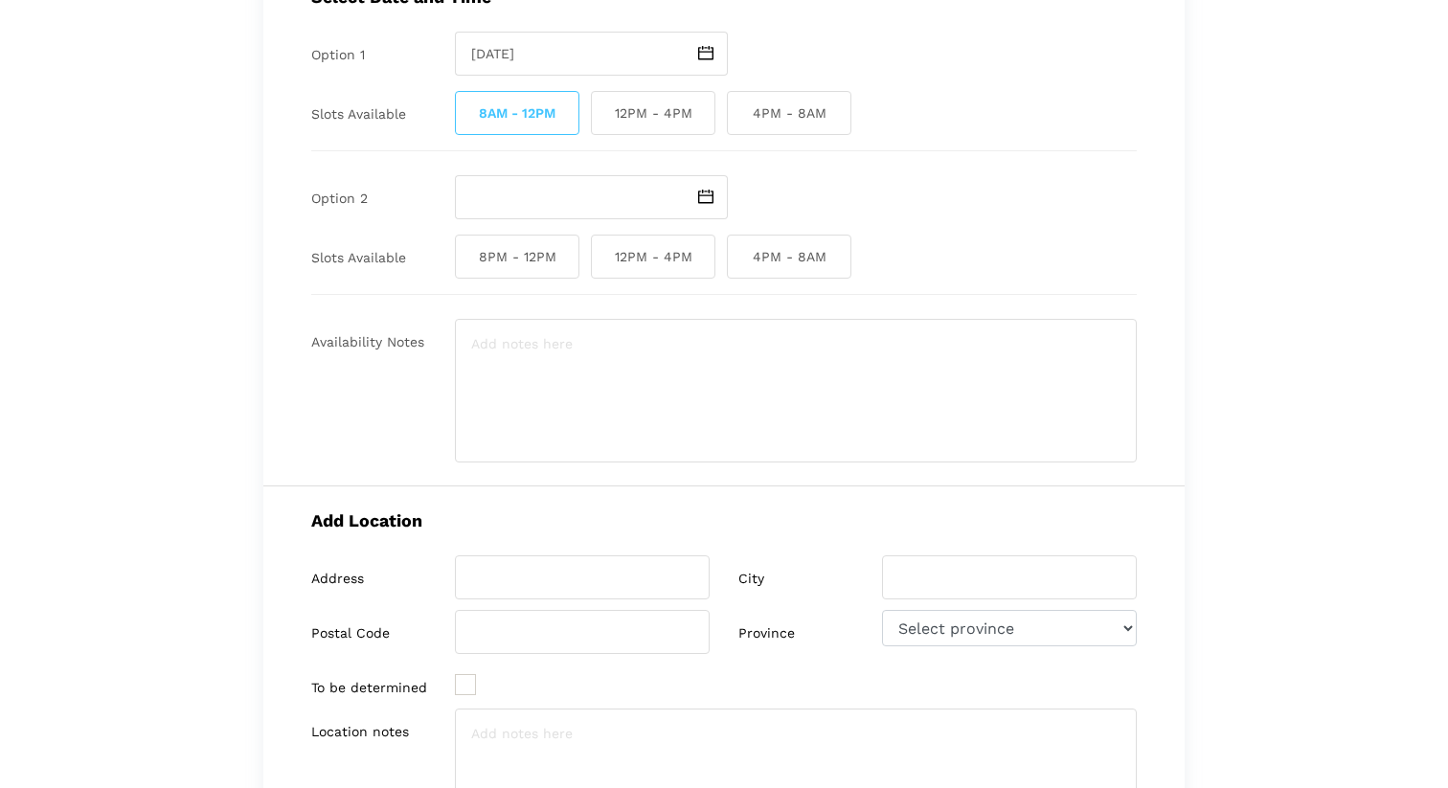
scroll to position [174, 0]
click at [699, 193] on img at bounding box center [705, 195] width 15 height 14
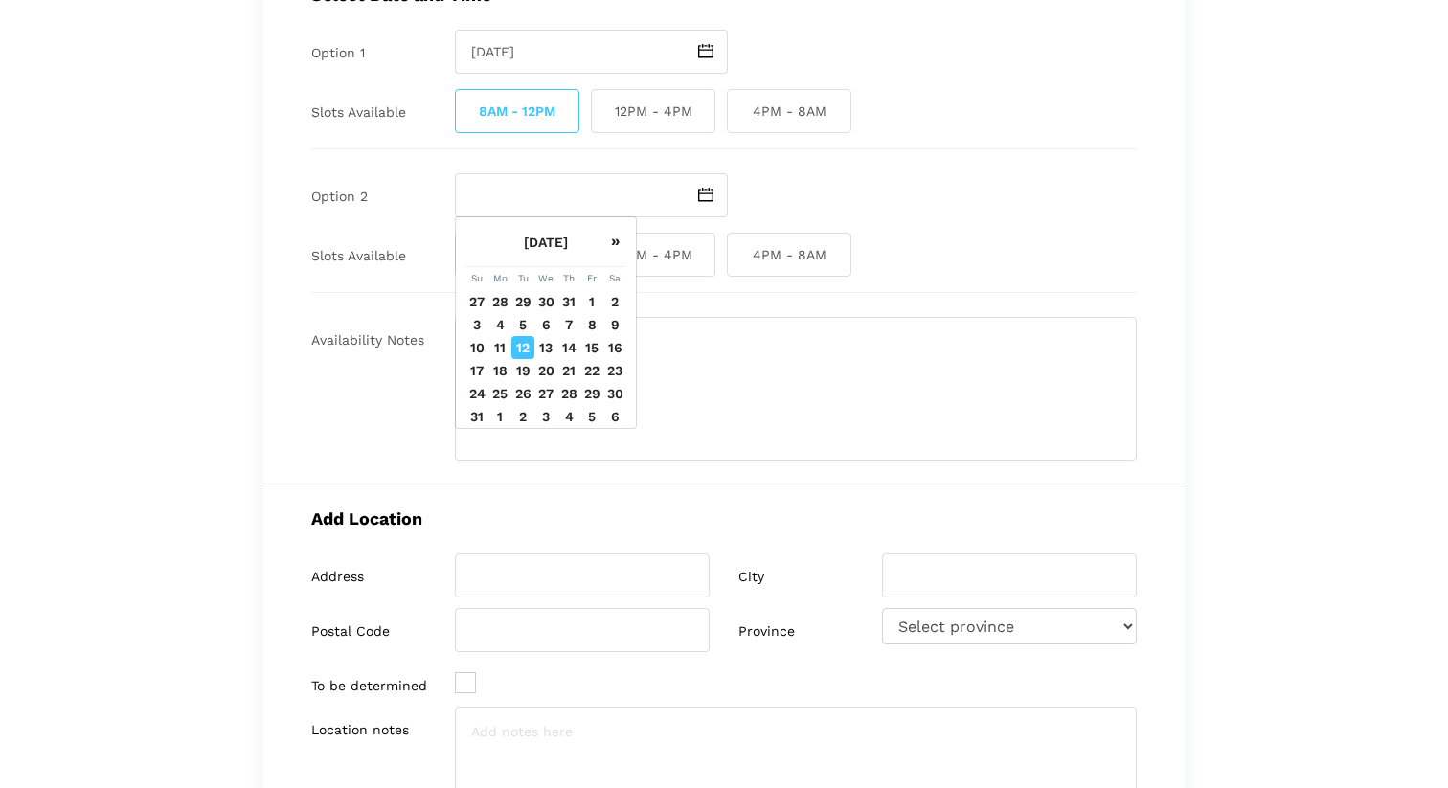
click at [472, 370] on td "17" at bounding box center [477, 370] width 23 height 23
type input "Sunday August 17 2025"
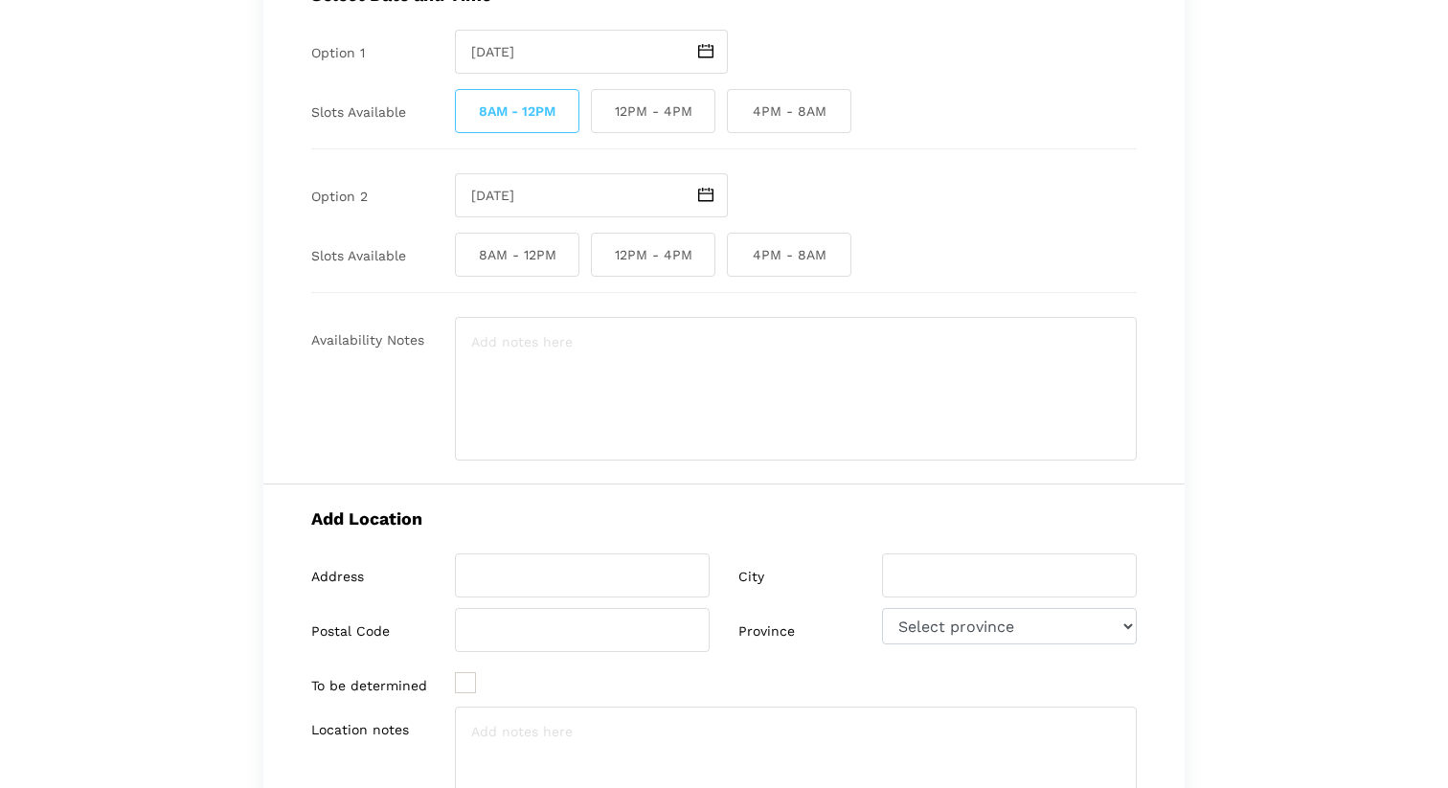
click at [558, 257] on span "8AM - 12PM" at bounding box center [517, 255] width 125 height 44
click at [467, 257] on input "8AM - 12PM" at bounding box center [461, 255] width 12 height 44
checkbox input "true"
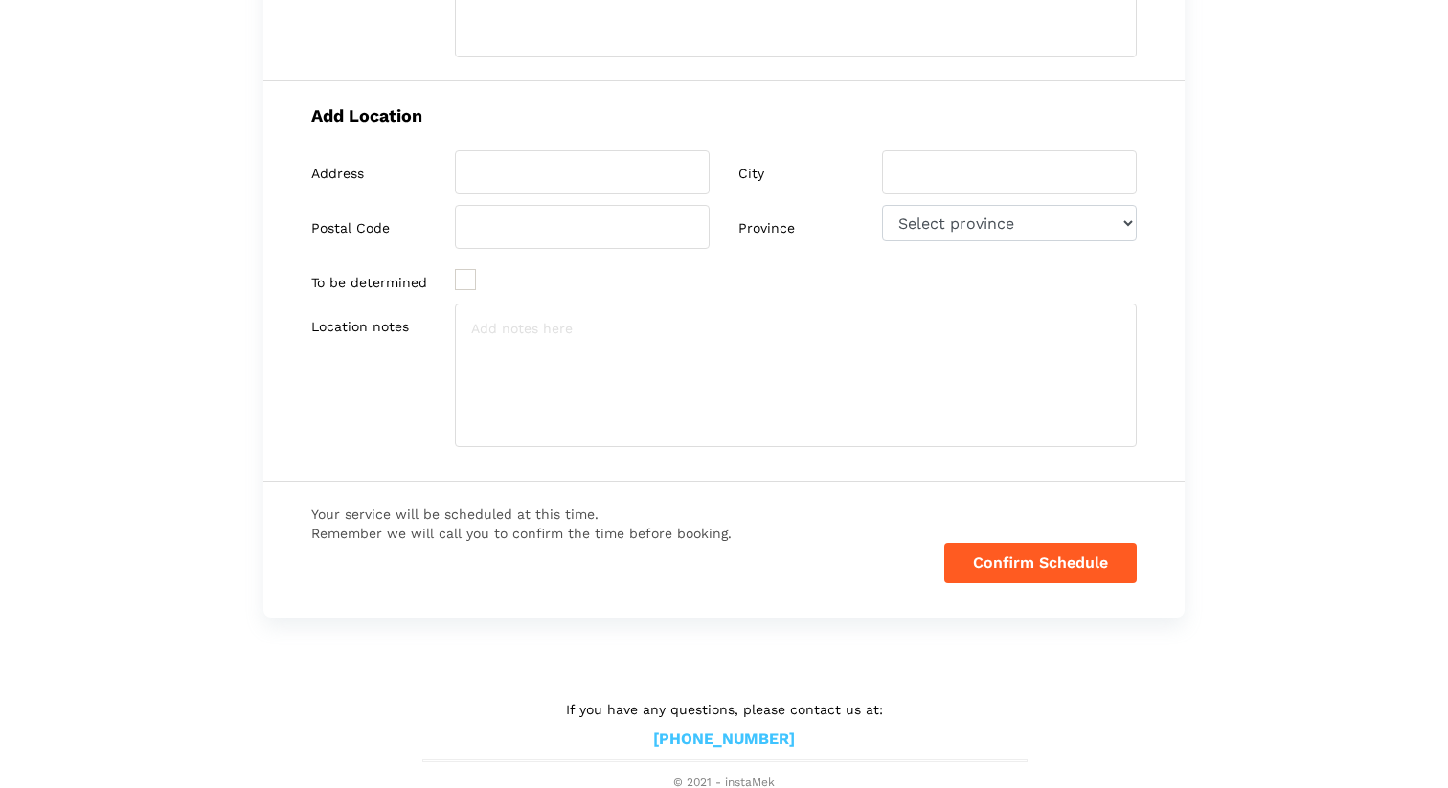
scroll to position [581, 0]
click at [975, 570] on button "Confirm Schedule" at bounding box center [1041, 560] width 193 height 40
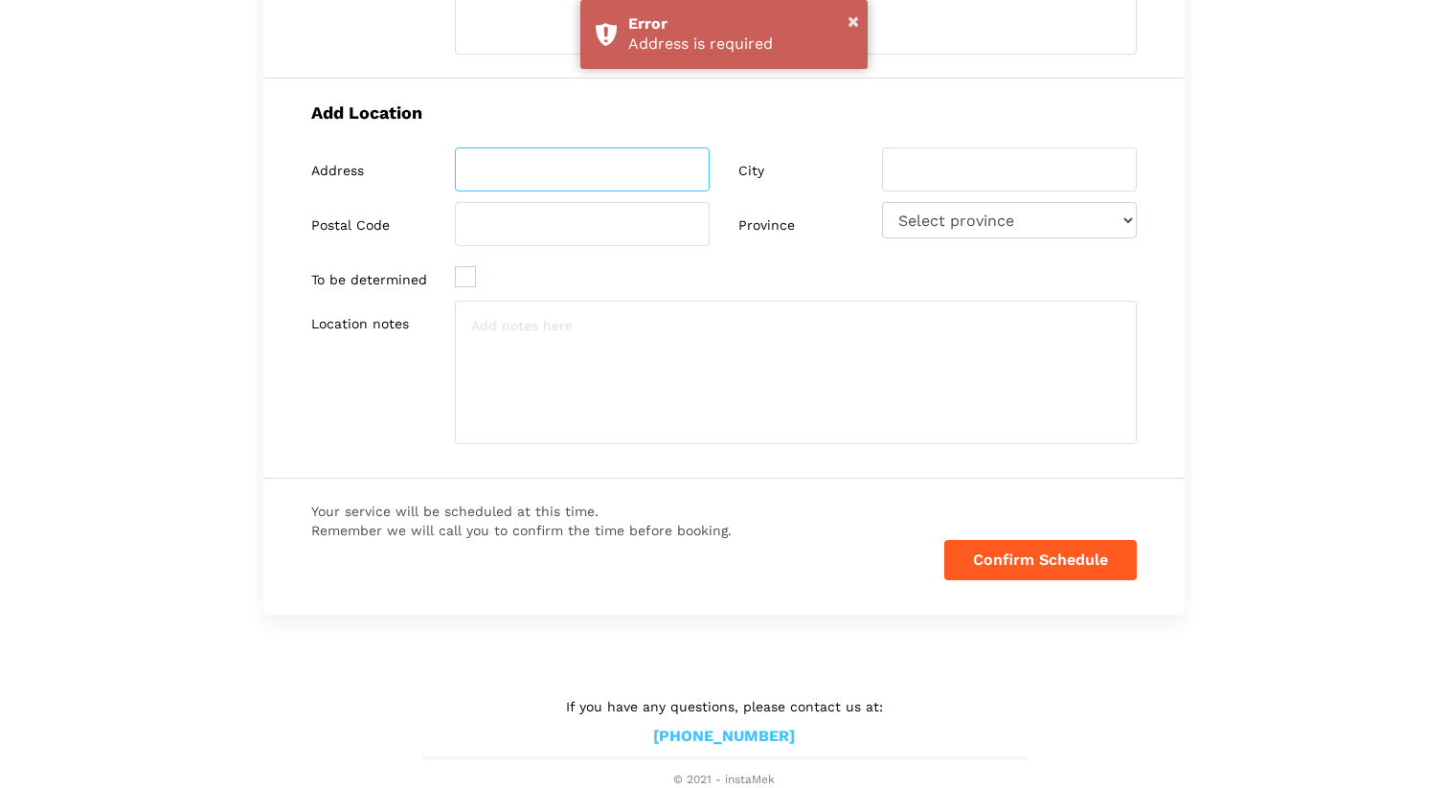
click at [637, 172] on input "search" at bounding box center [582, 170] width 255 height 44
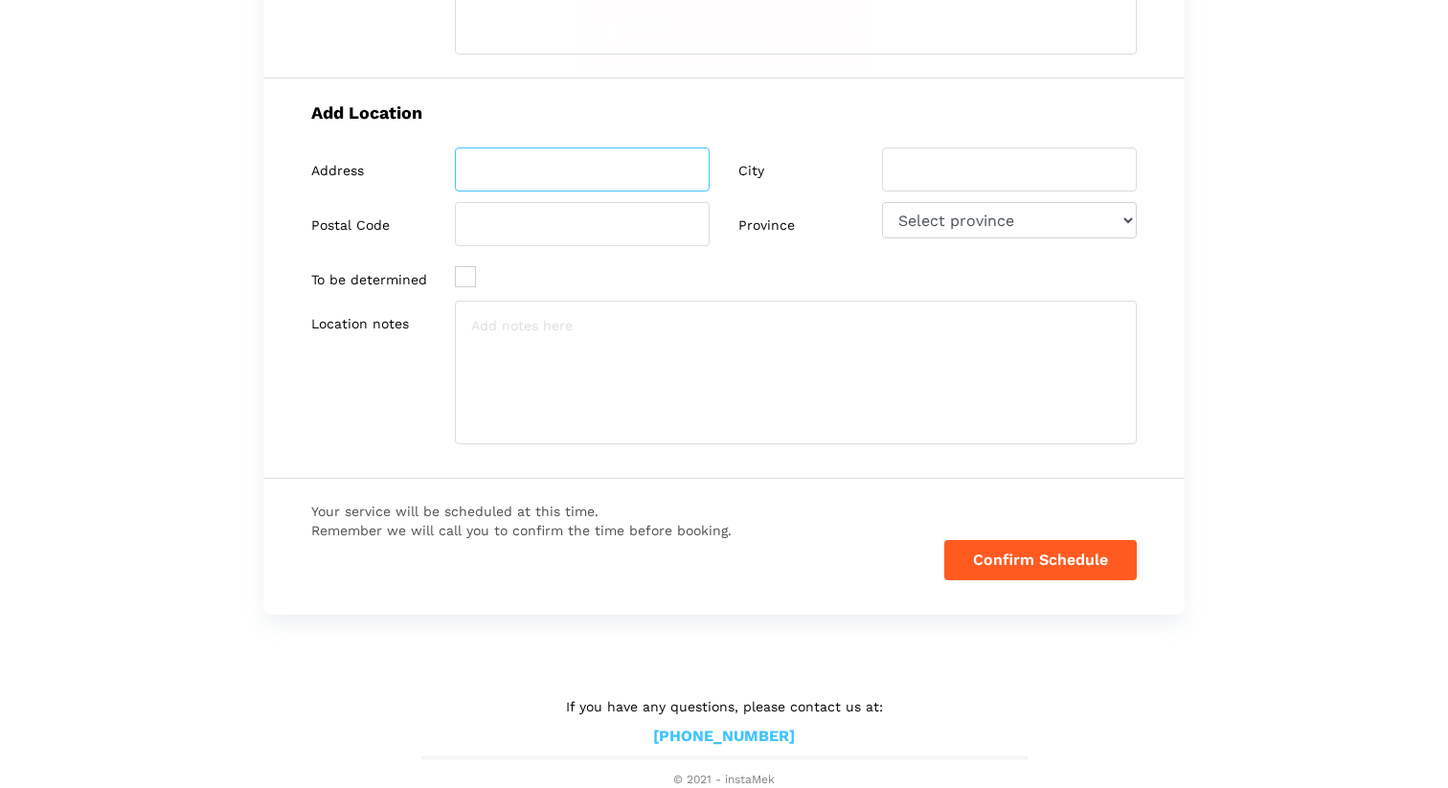
click at [637, 172] on input "search" at bounding box center [582, 170] width 255 height 44
type input "elmira road guelph"
select select "ON"
click at [950, 170] on input "search" at bounding box center [1009, 170] width 255 height 44
type input "guelph"
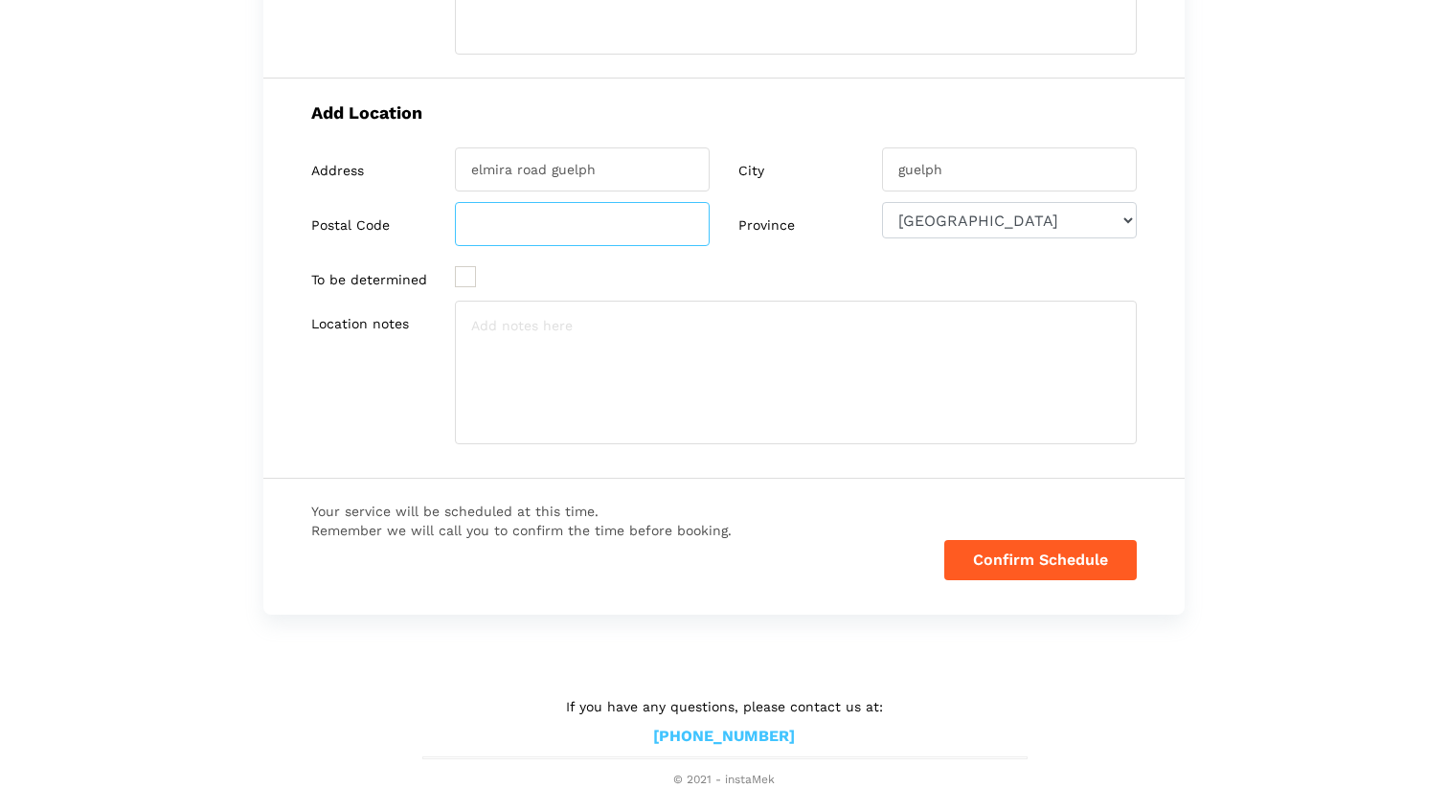
click at [481, 239] on input "search" at bounding box center [582, 224] width 255 height 44
type input "n1k0e4"
click at [1039, 559] on button "Confirm Schedule" at bounding box center [1041, 560] width 193 height 40
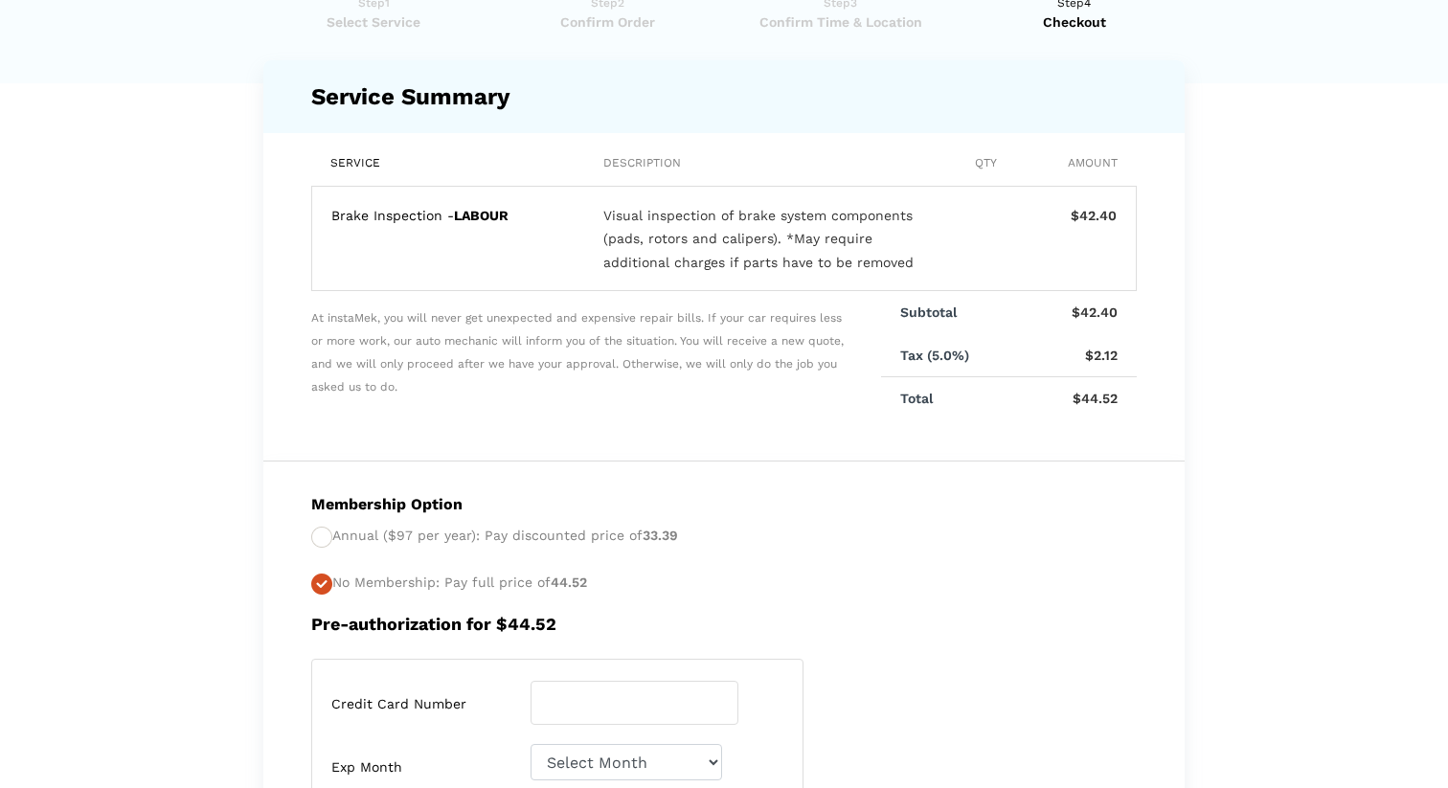
scroll to position [0, 0]
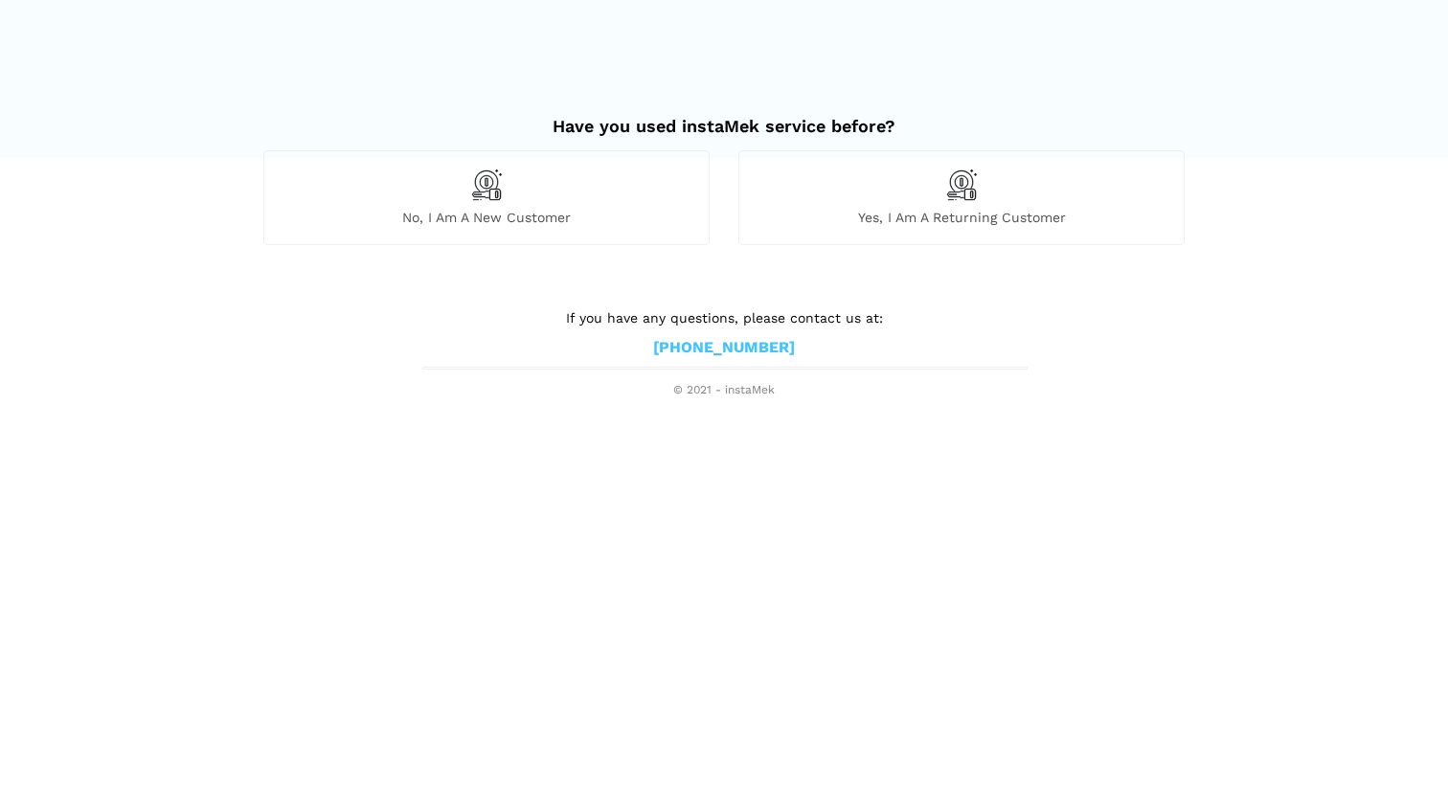
click at [478, 222] on span "No, I am a new customer" at bounding box center [486, 217] width 444 height 17
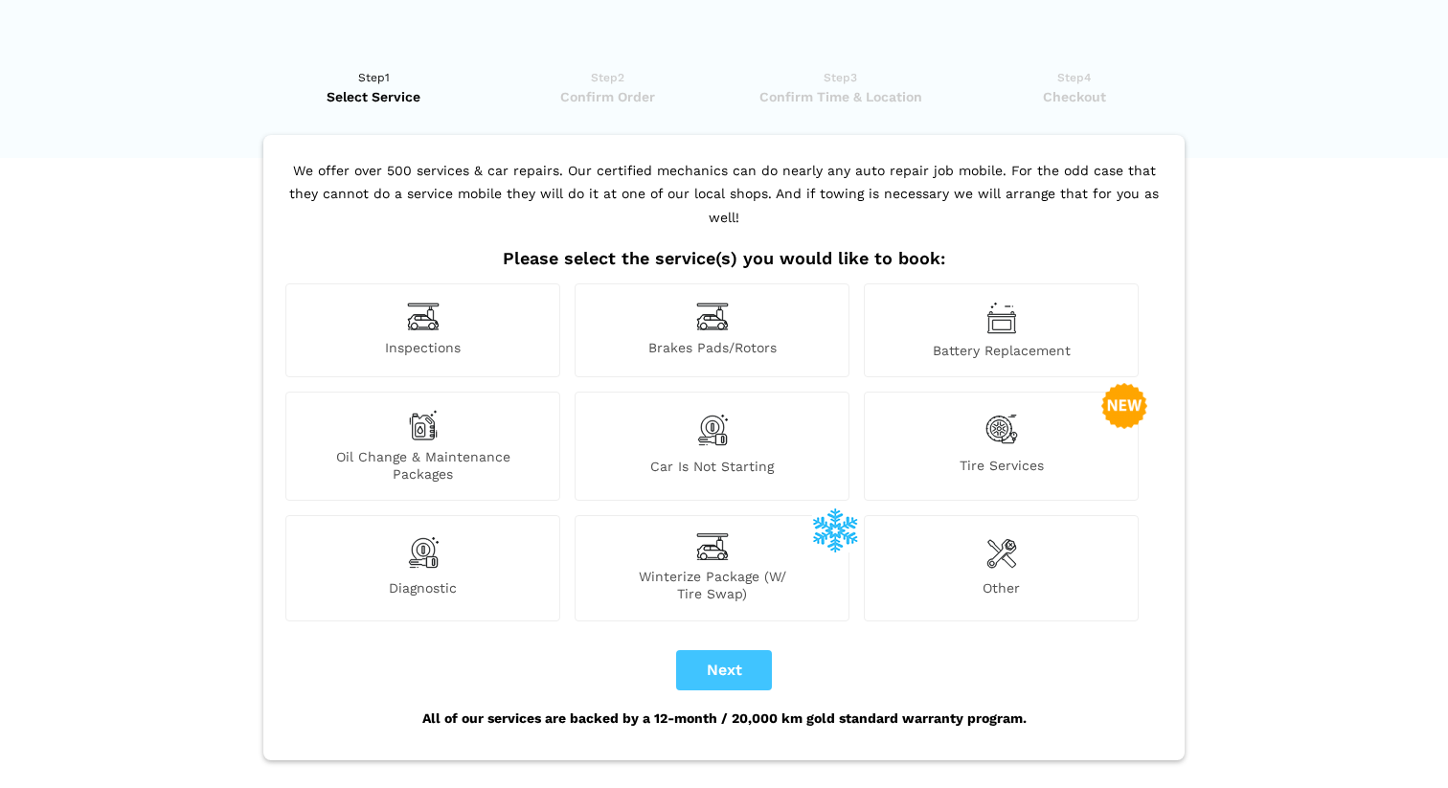
click at [963, 457] on span "Tire Services" at bounding box center [1001, 470] width 273 height 26
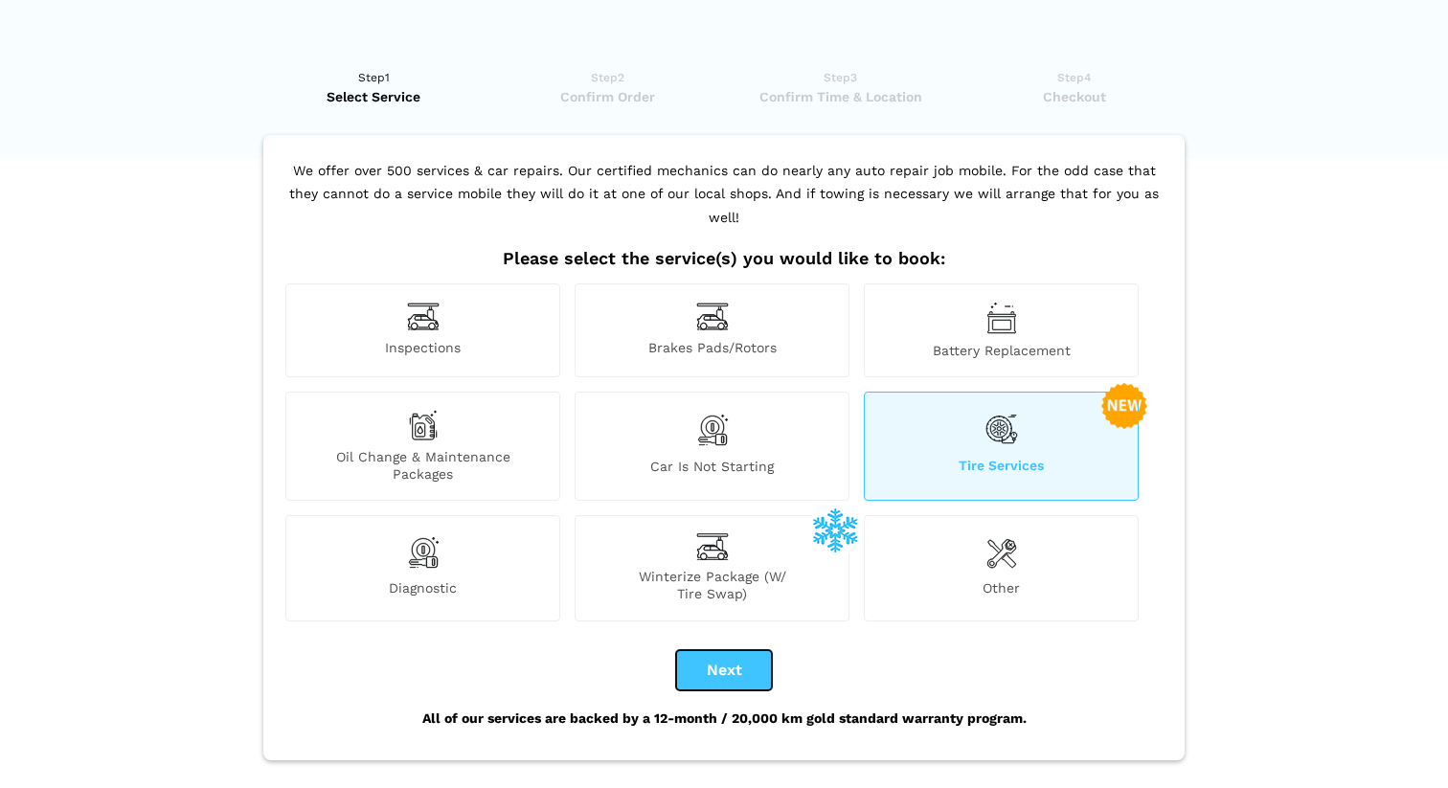
click at [742, 654] on button "Next" at bounding box center [724, 670] width 96 height 40
checkbox input "true"
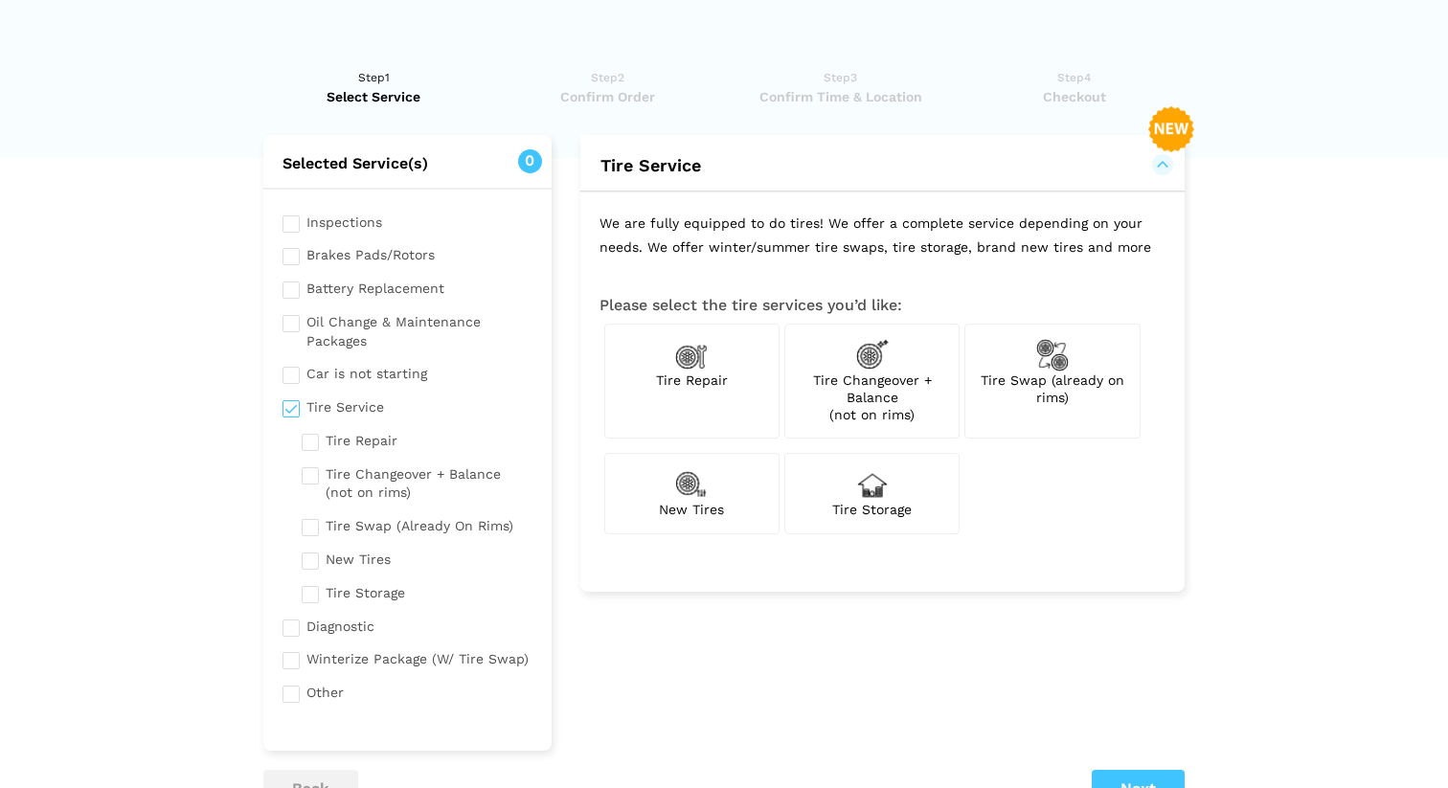
click at [884, 406] on span "Tire Changeover + Balance (not on rims)" at bounding box center [872, 398] width 119 height 50
checkbox input "true"
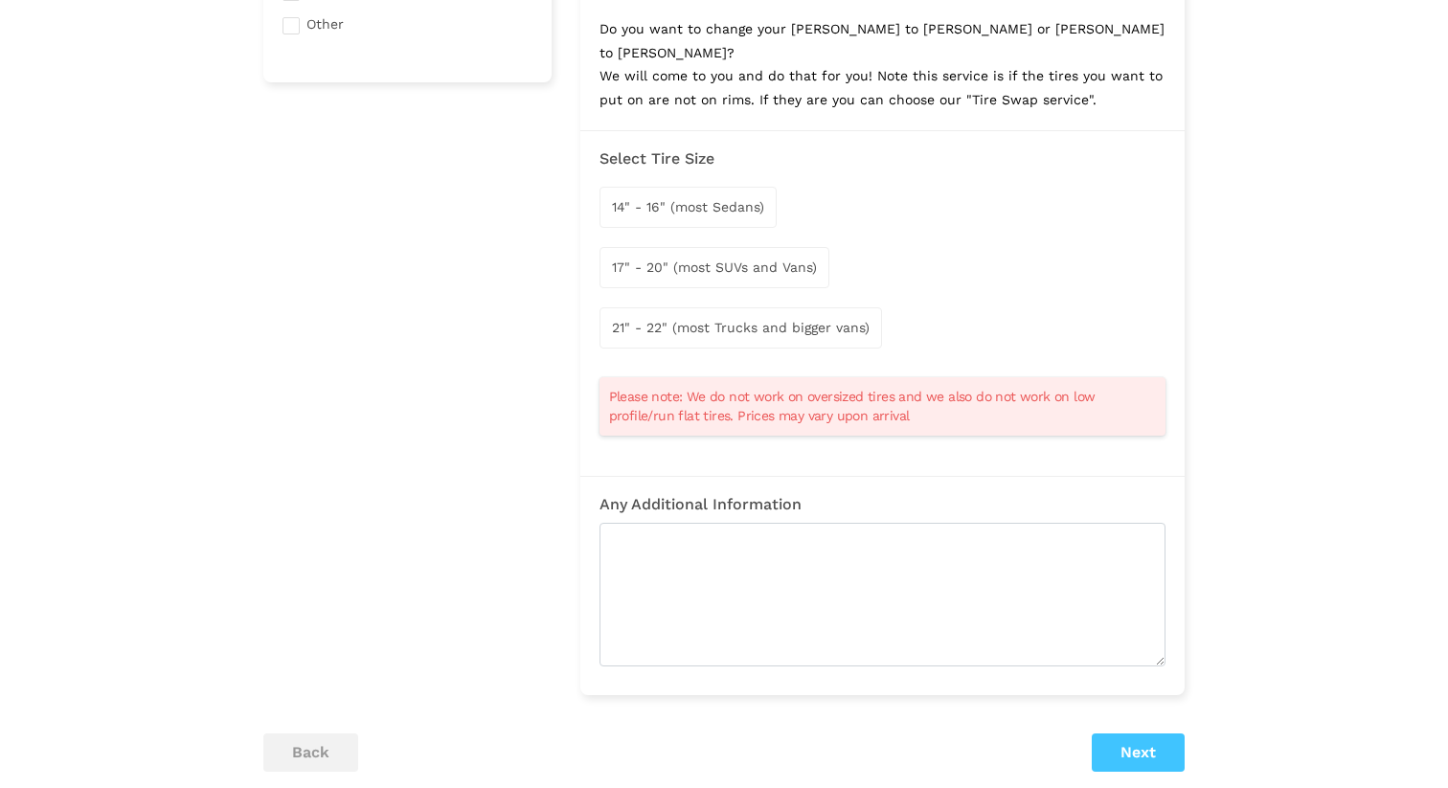
scroll to position [672, 0]
click at [716, 196] on span "14" - 16" (most Sedans)" at bounding box center [688, 203] width 152 height 15
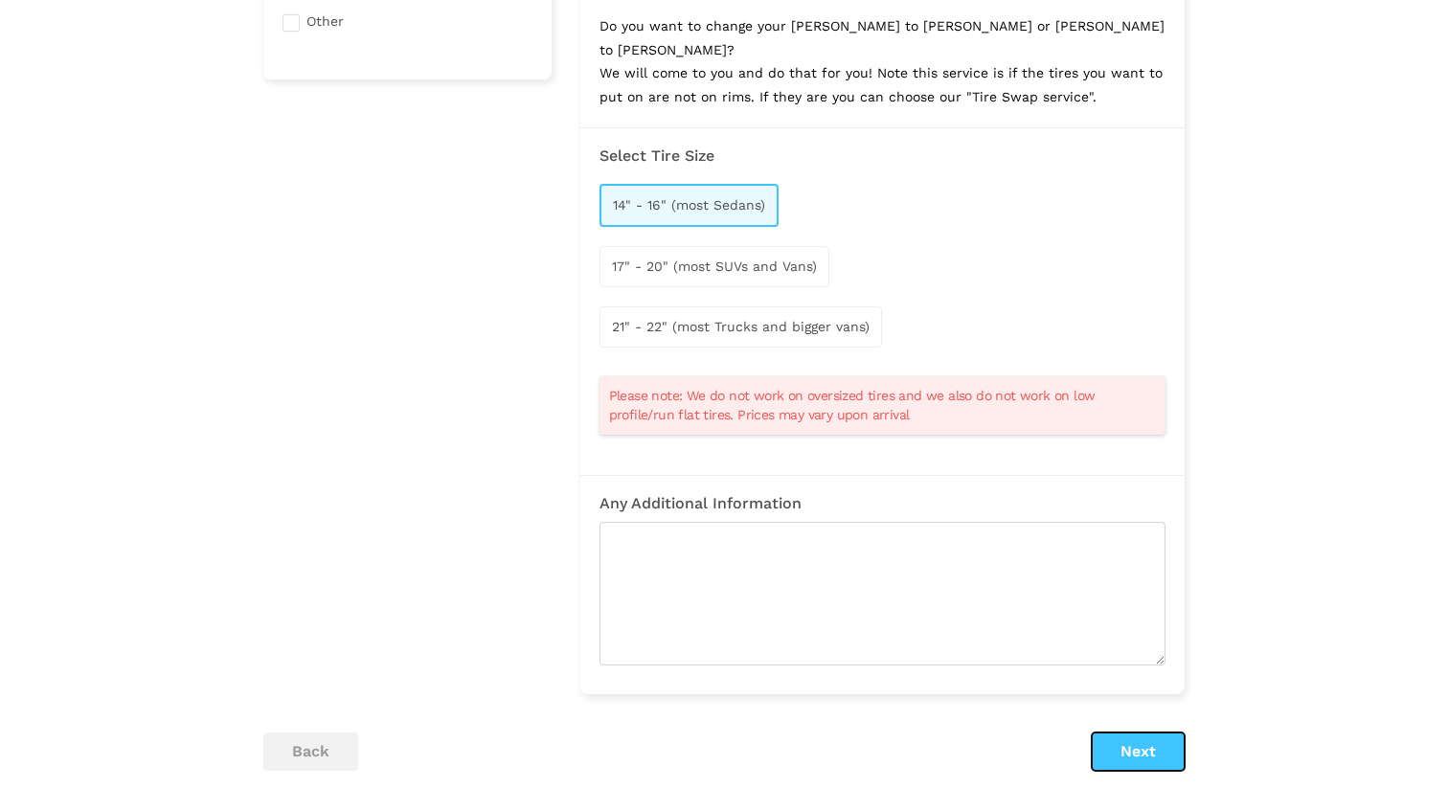
click at [1128, 745] on button "Next" at bounding box center [1138, 752] width 93 height 38
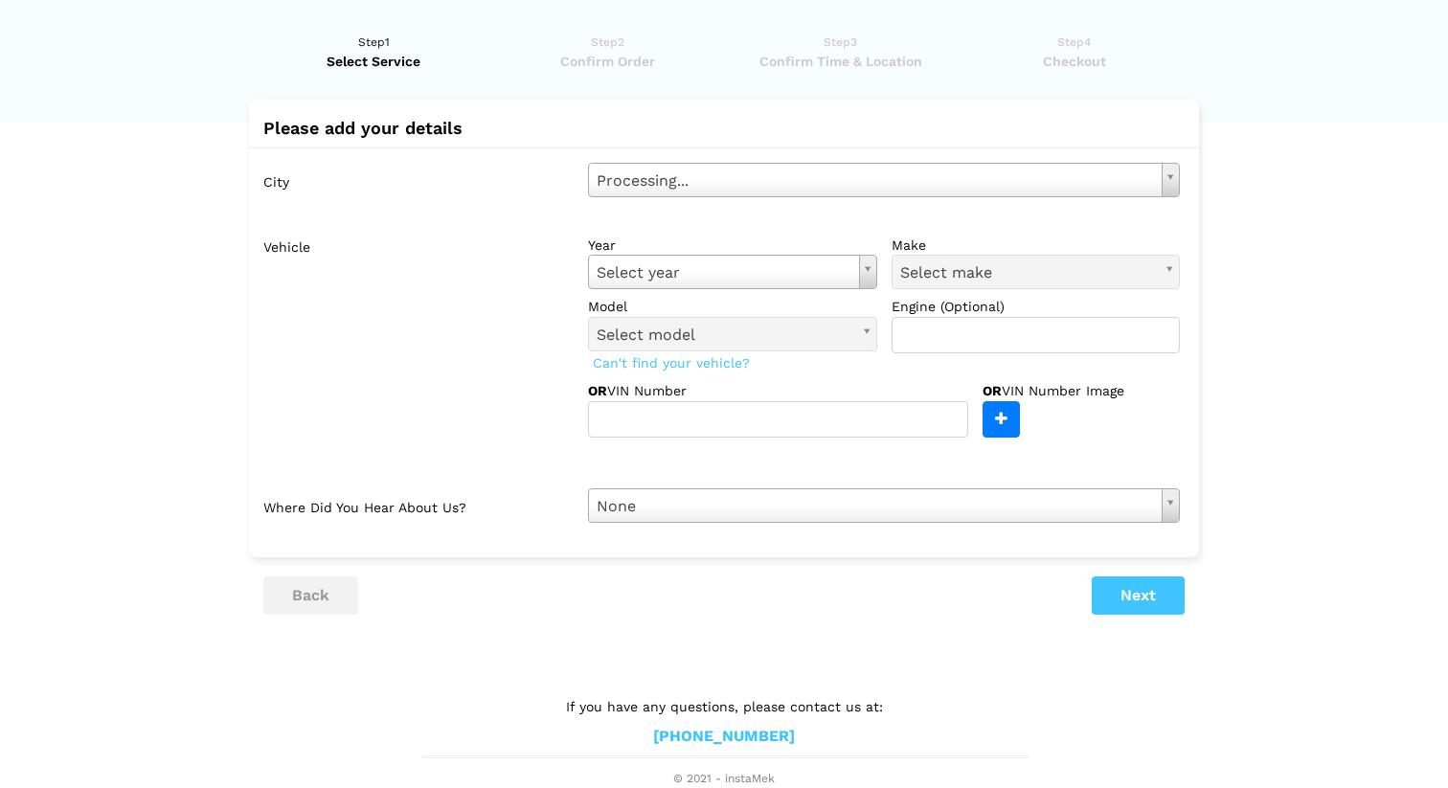
scroll to position [16, 0]
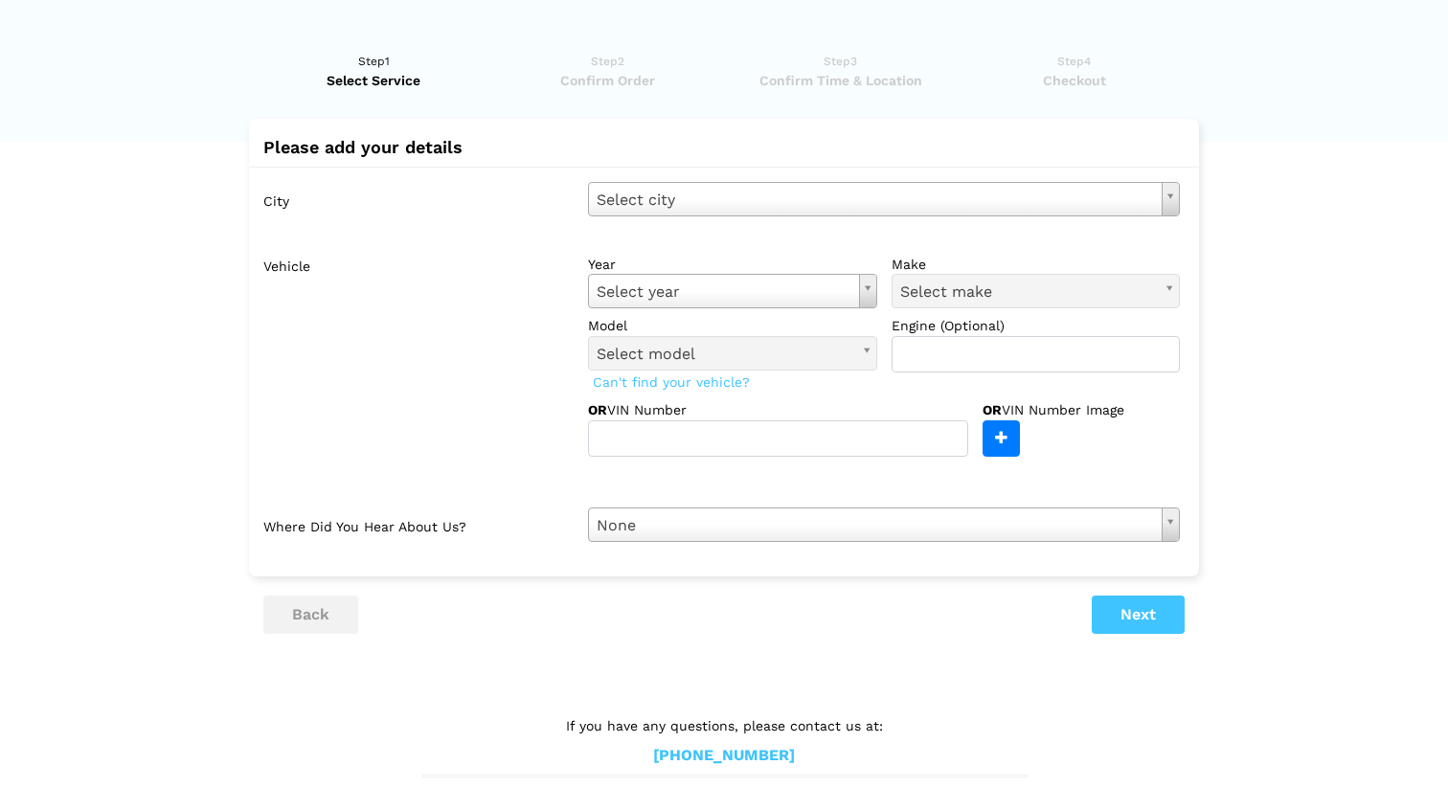
click at [1128, 745] on lik "Have you used instaMek service before? No, I am a new customer Yes, I am a retu…" at bounding box center [724, 420] width 1448 height 775
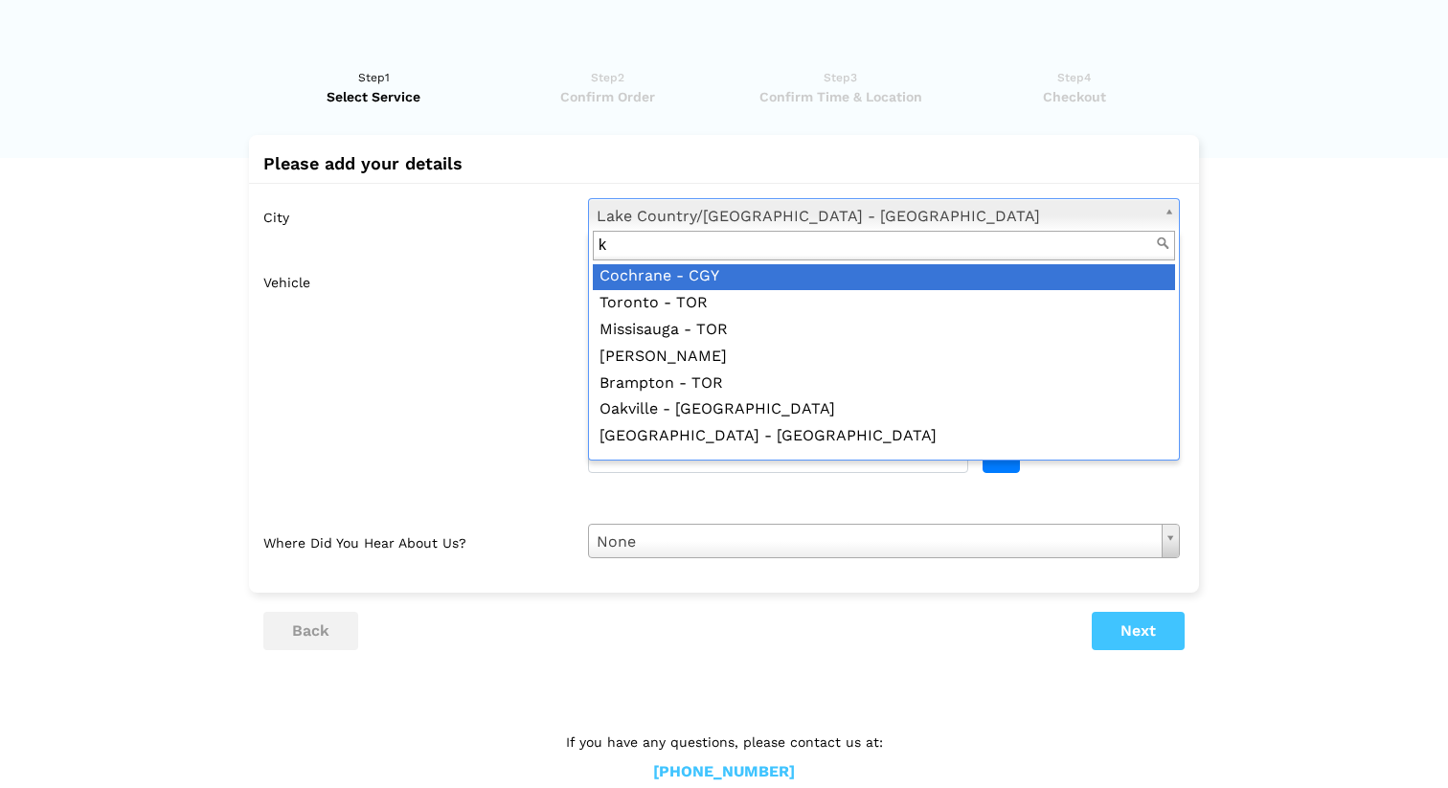
scroll to position [0, 0]
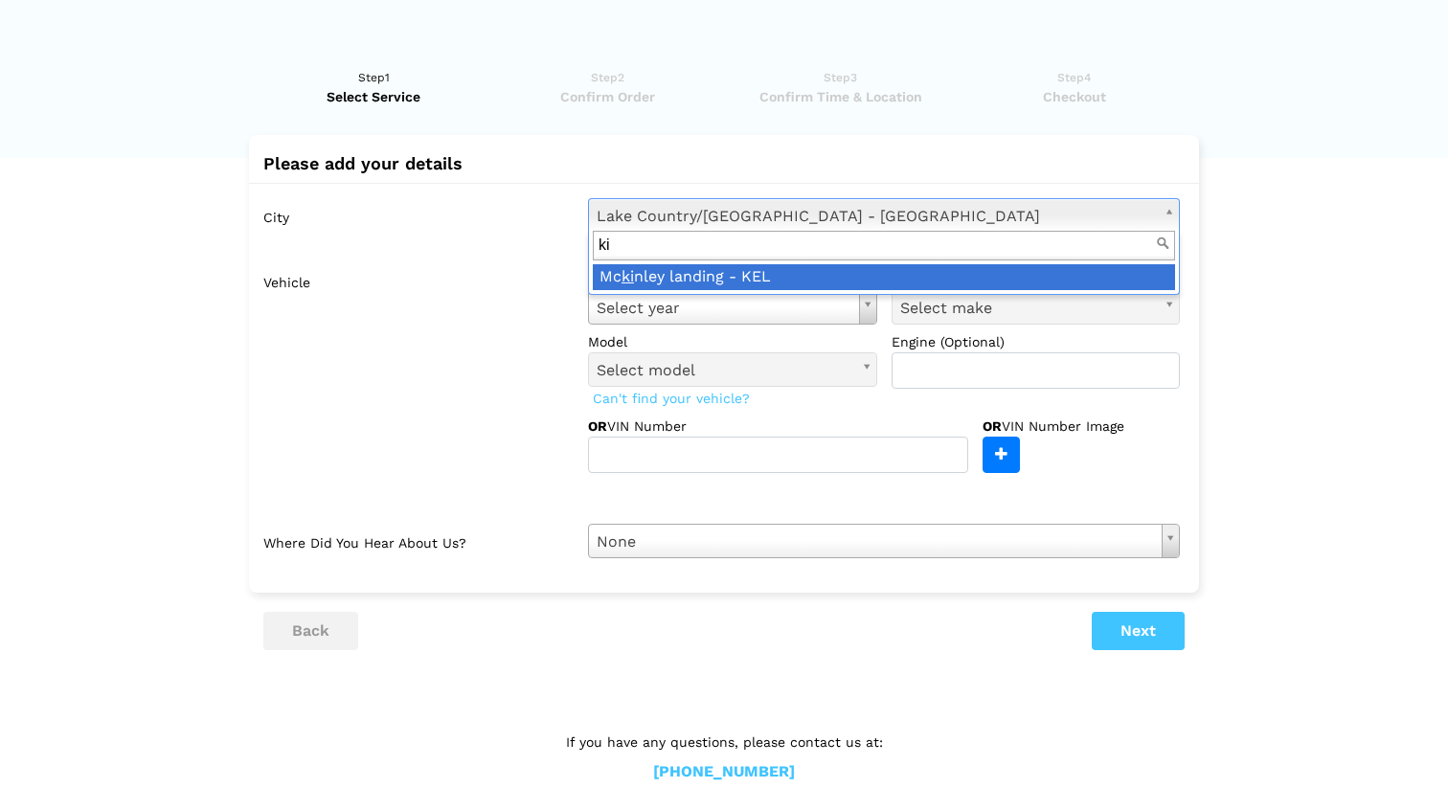
type input "k"
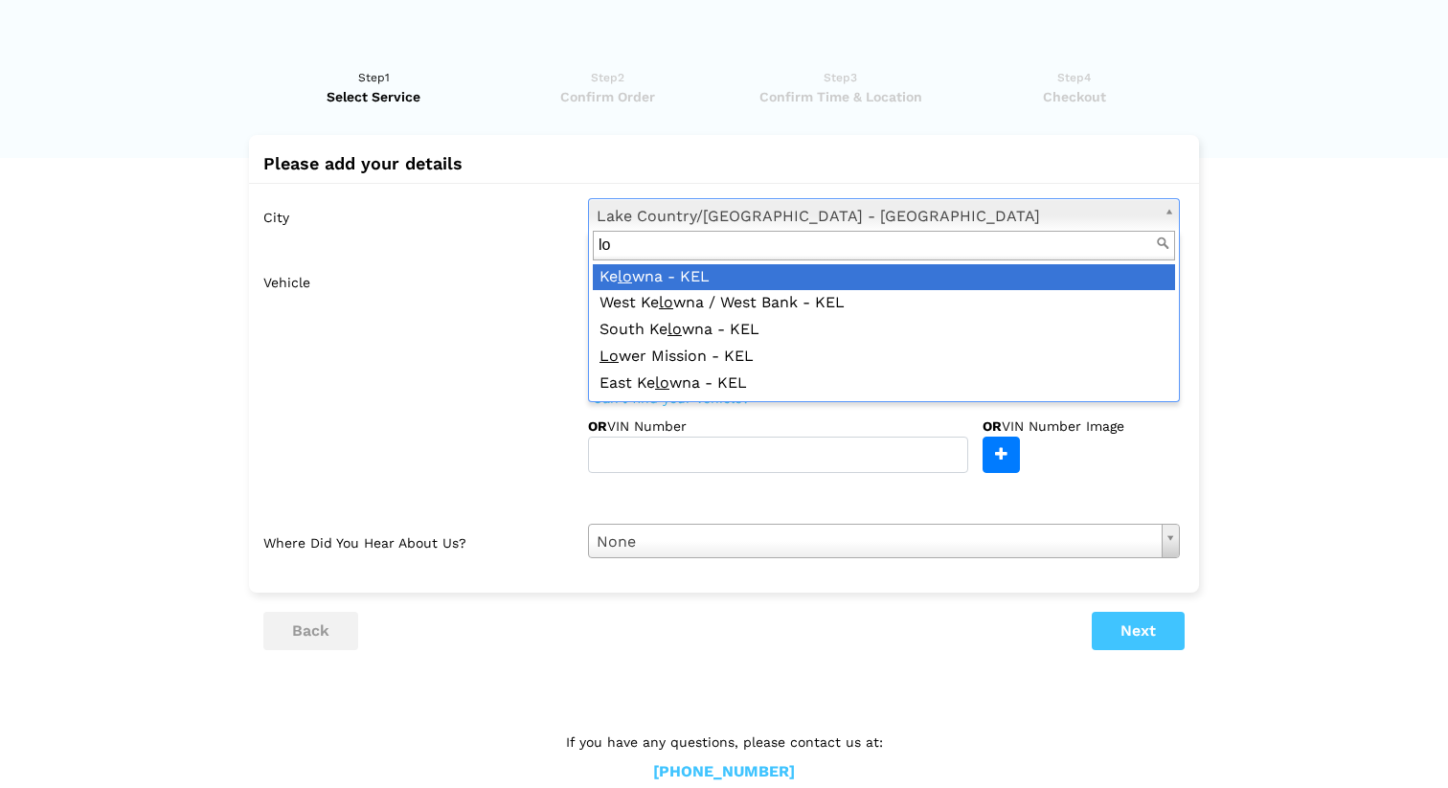
type input "l"
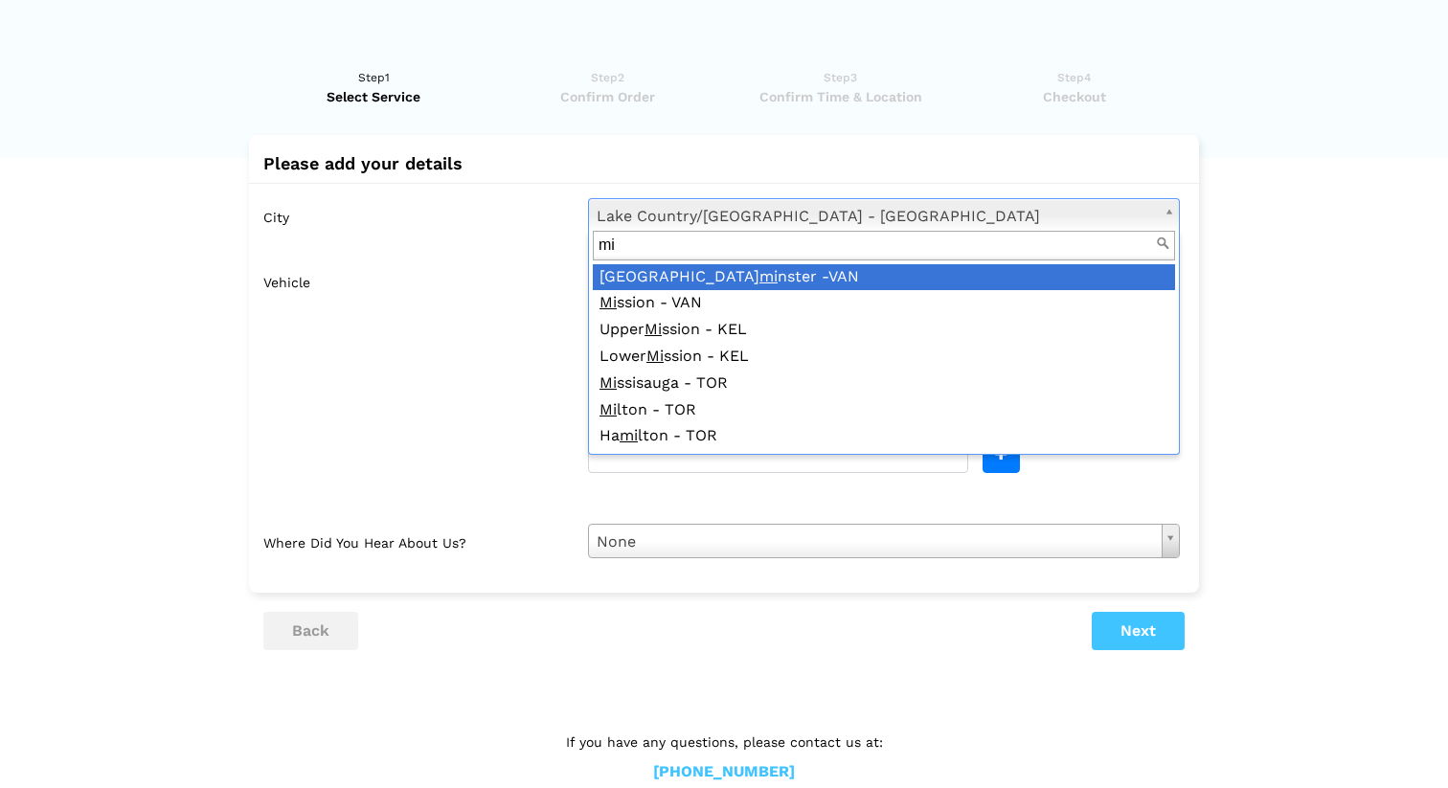
type input "m"
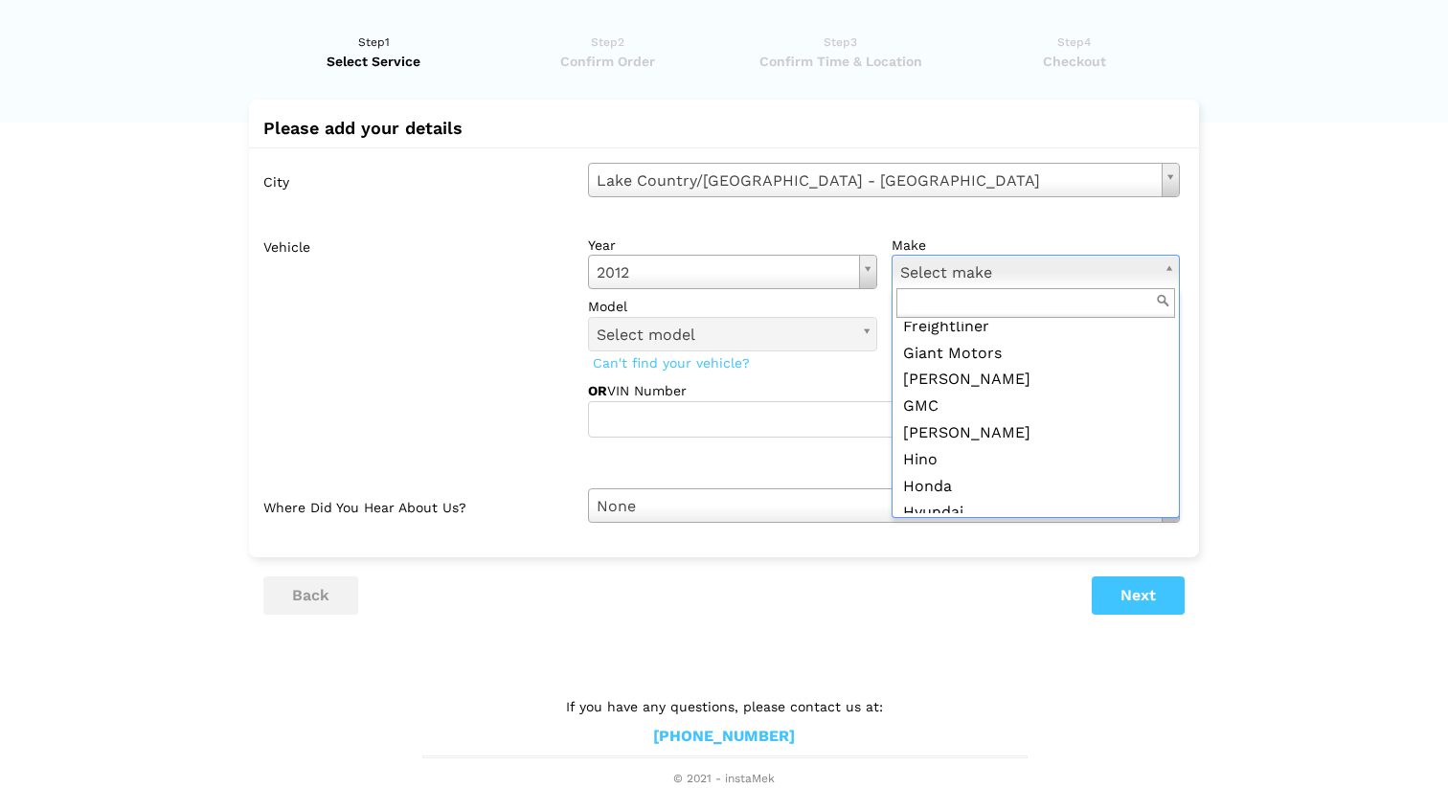
scroll to position [909, 0]
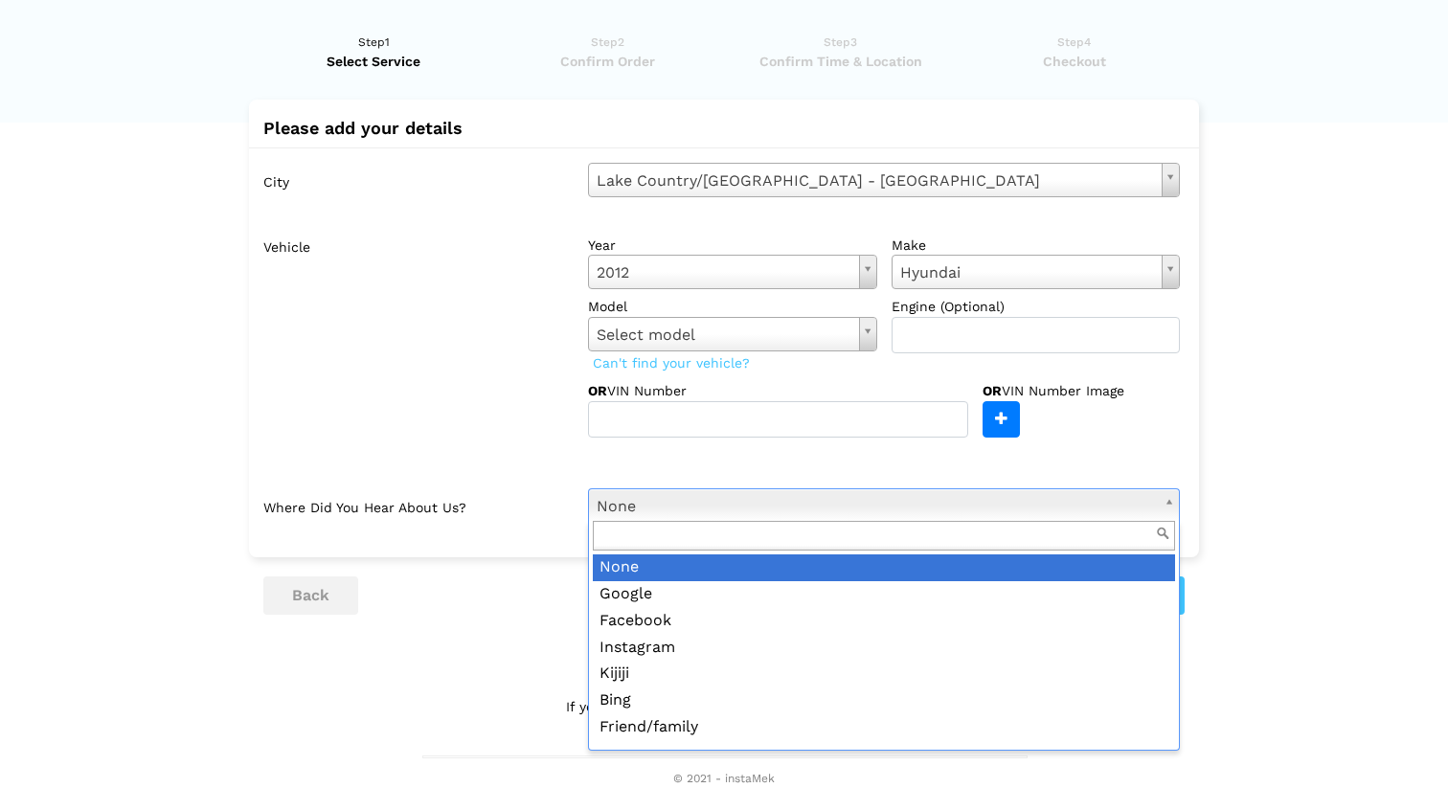
click at [734, 550] on input "text" at bounding box center [884, 536] width 582 height 30
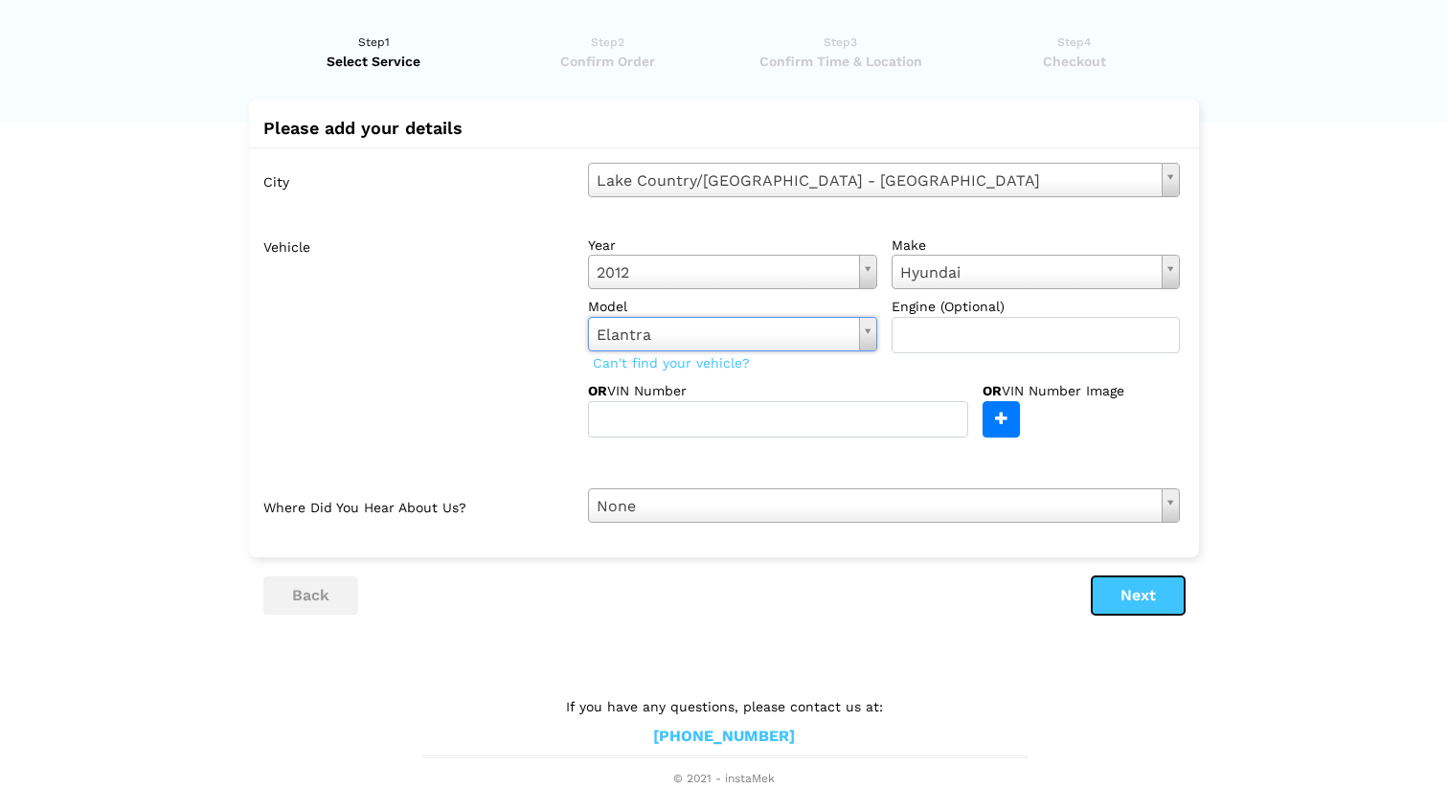
click at [1131, 598] on button "Next" at bounding box center [1138, 596] width 93 height 38
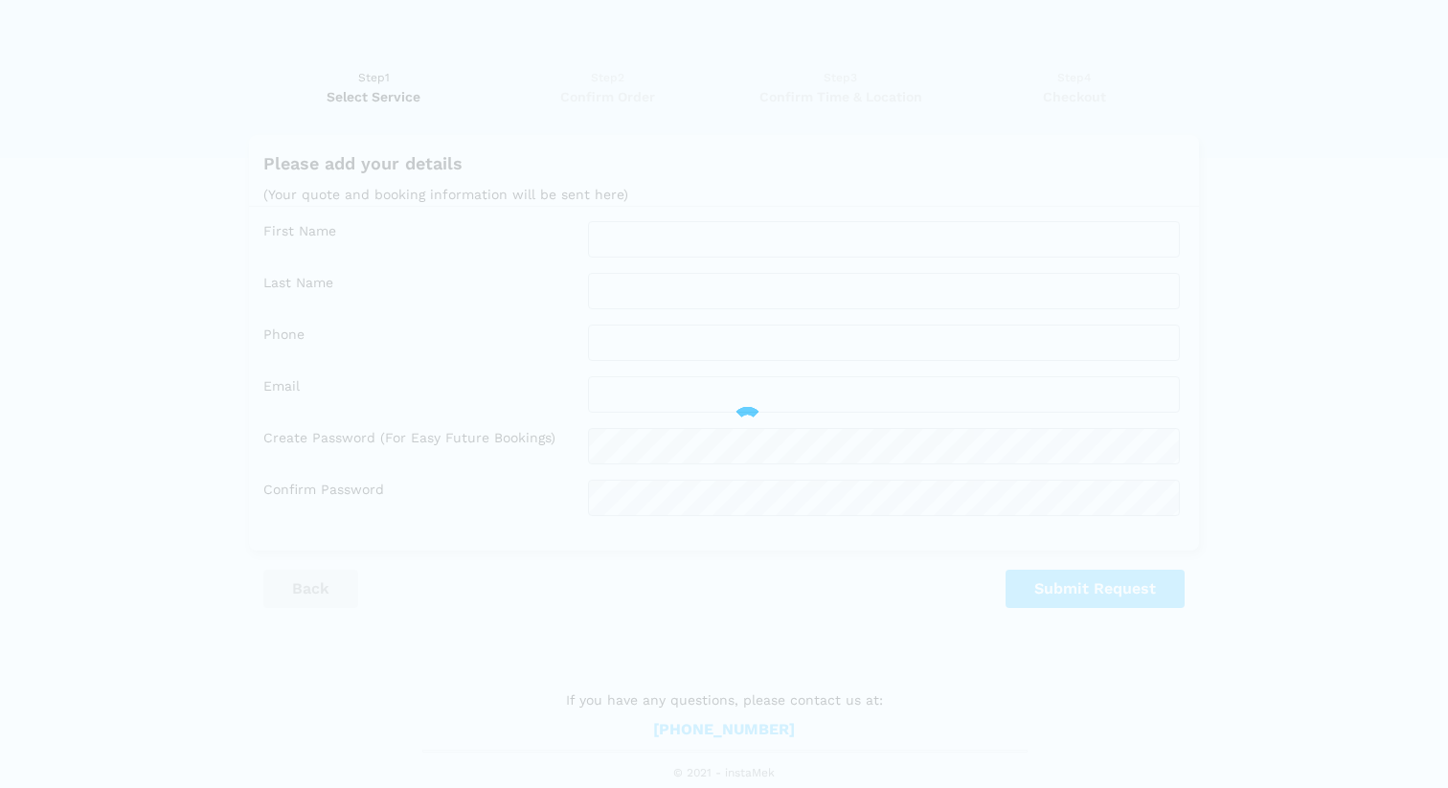
scroll to position [0, 0]
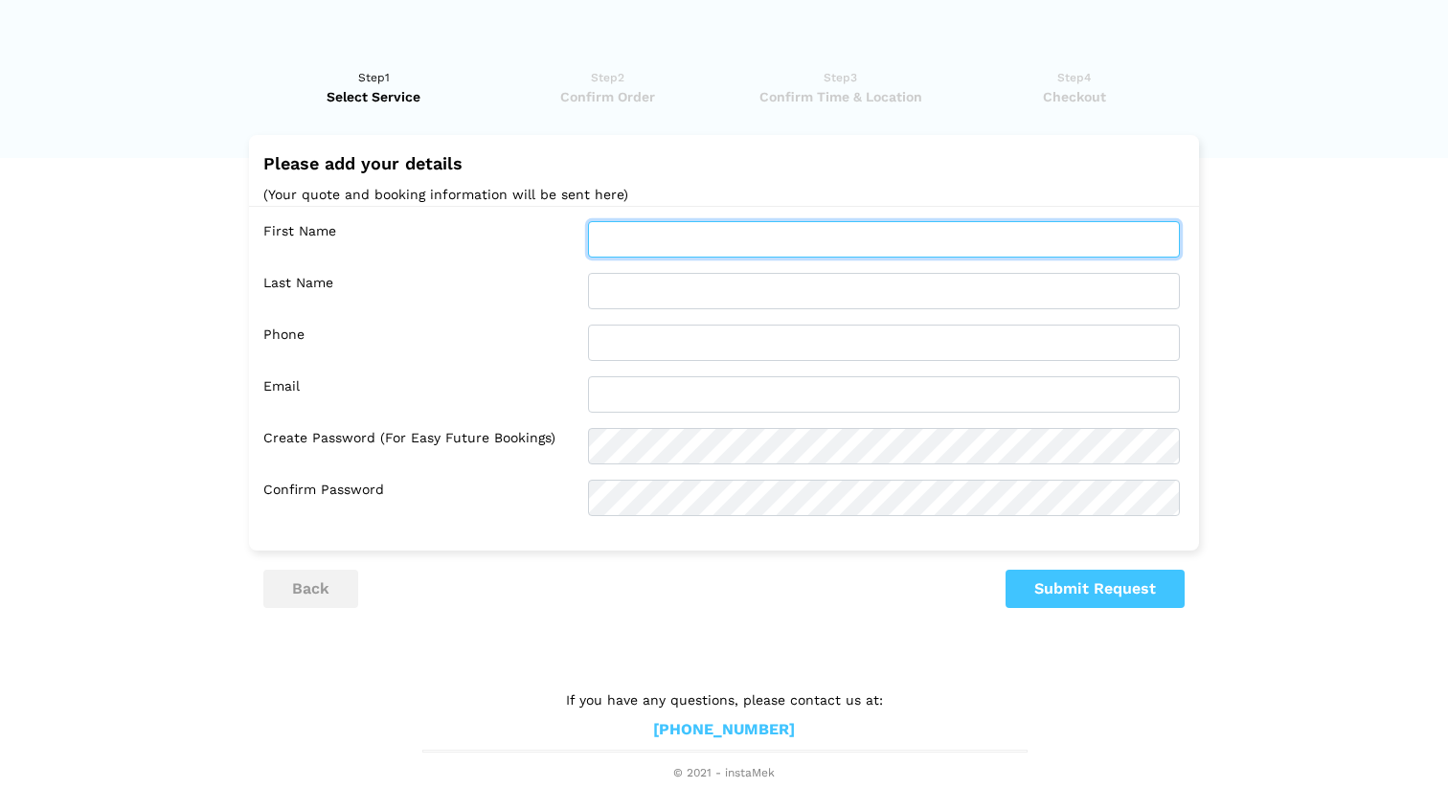
click at [801, 244] on input "text" at bounding box center [884, 239] width 592 height 36
type input "jo"
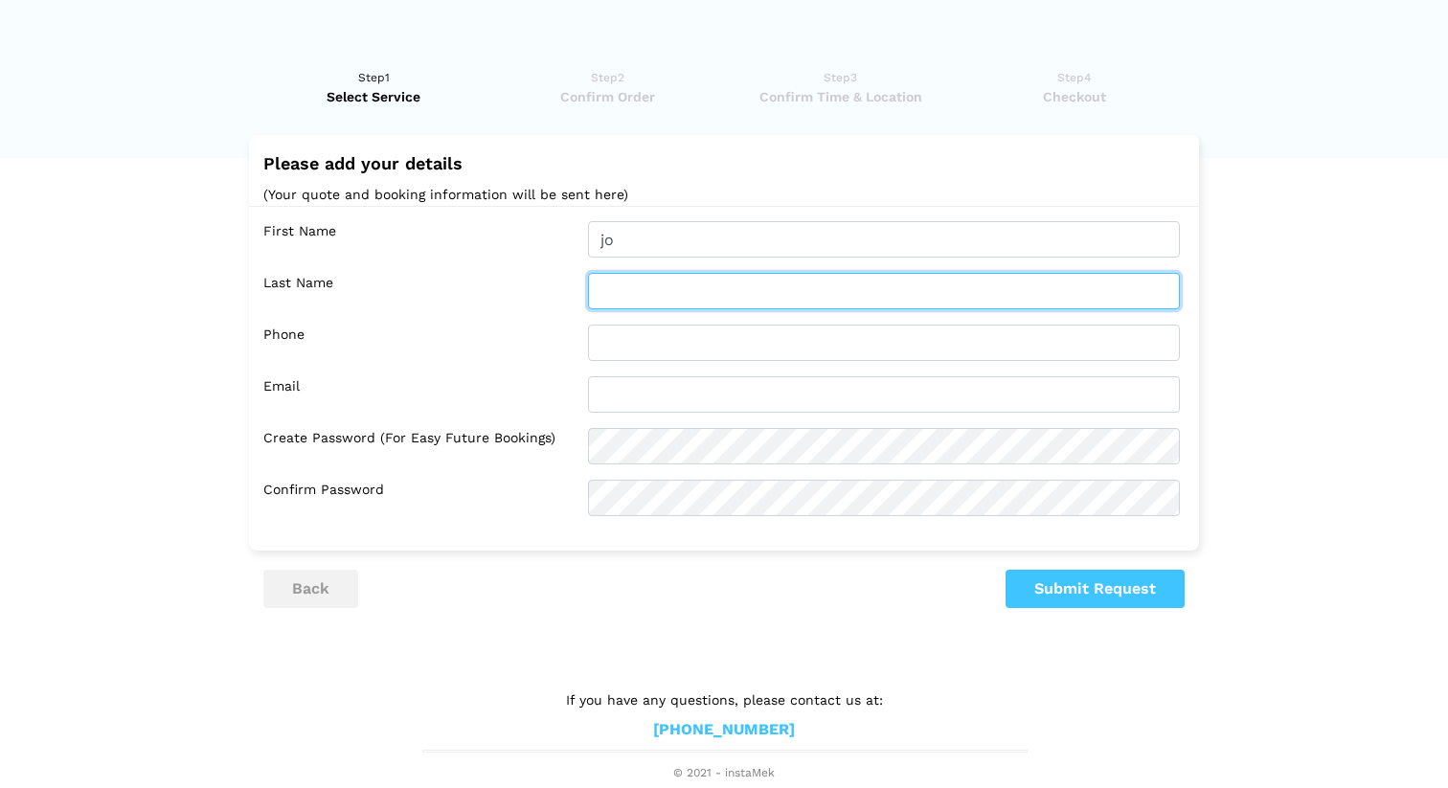
click at [706, 304] on input "text" at bounding box center [884, 291] width 592 height 36
type input "n"
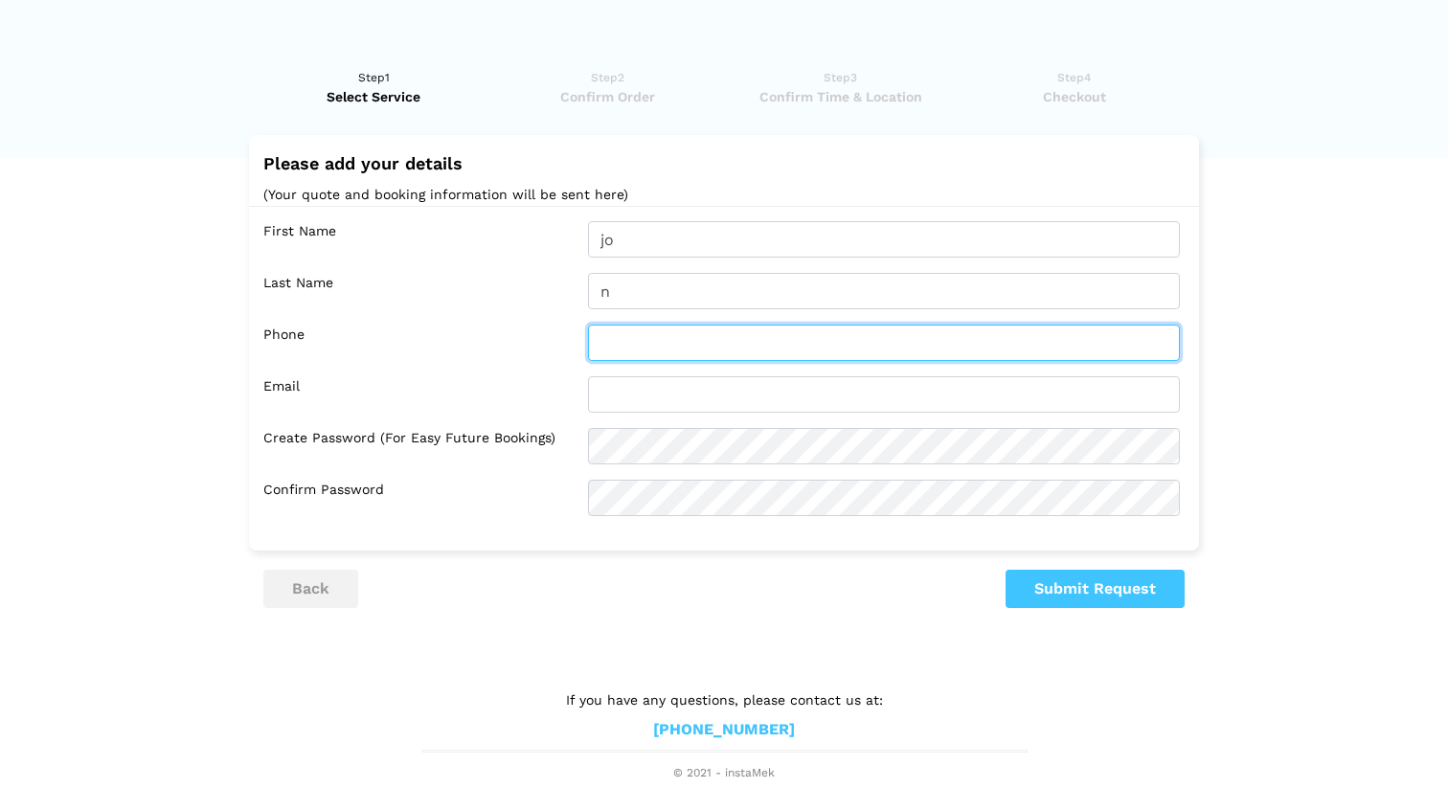
click at [676, 341] on input "text" at bounding box center [884, 343] width 592 height 36
type input "4376671221"
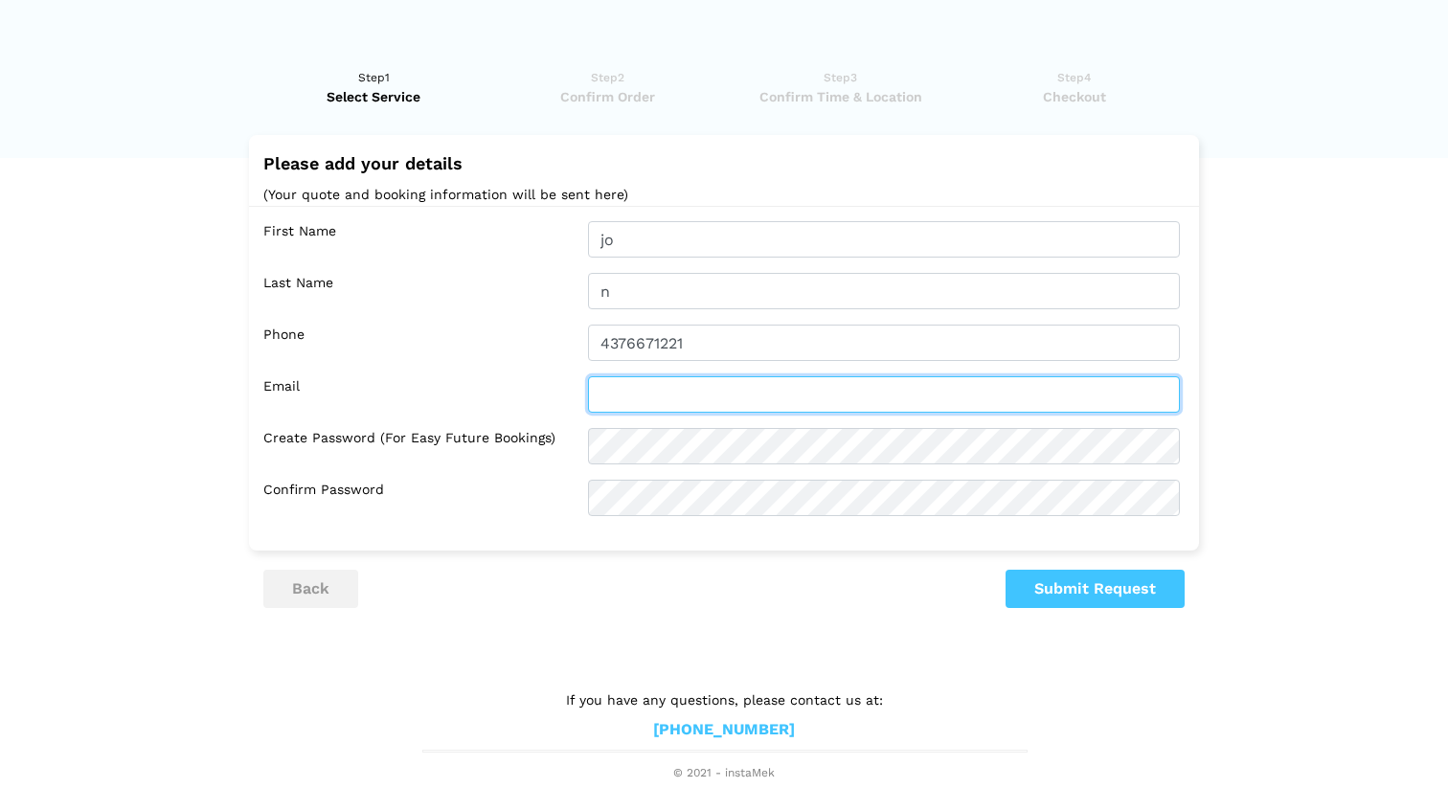
click at [751, 405] on input "text" at bounding box center [884, 394] width 592 height 36
type input "joke132@gmail.com"
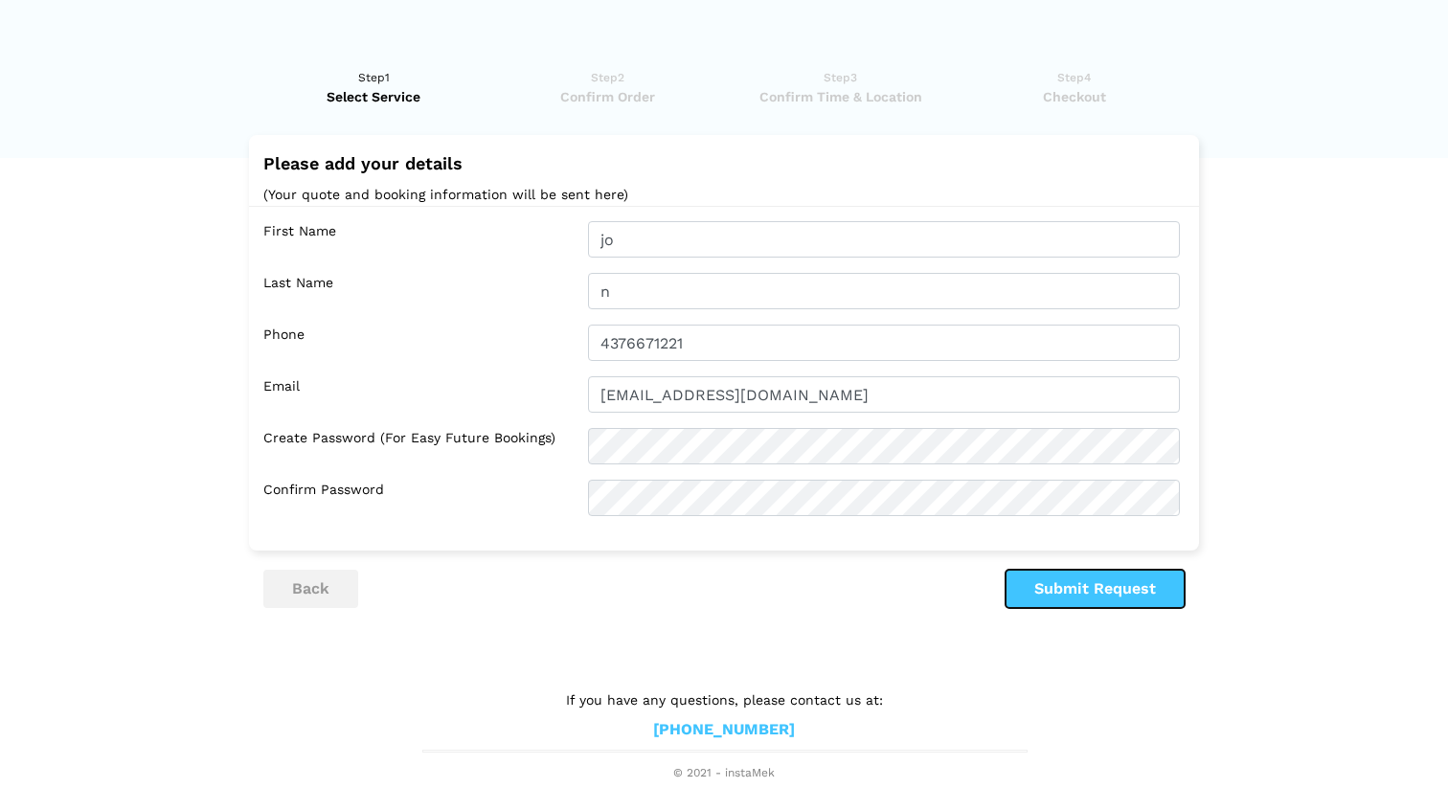
click at [1115, 595] on button "Submit Request" at bounding box center [1095, 589] width 179 height 38
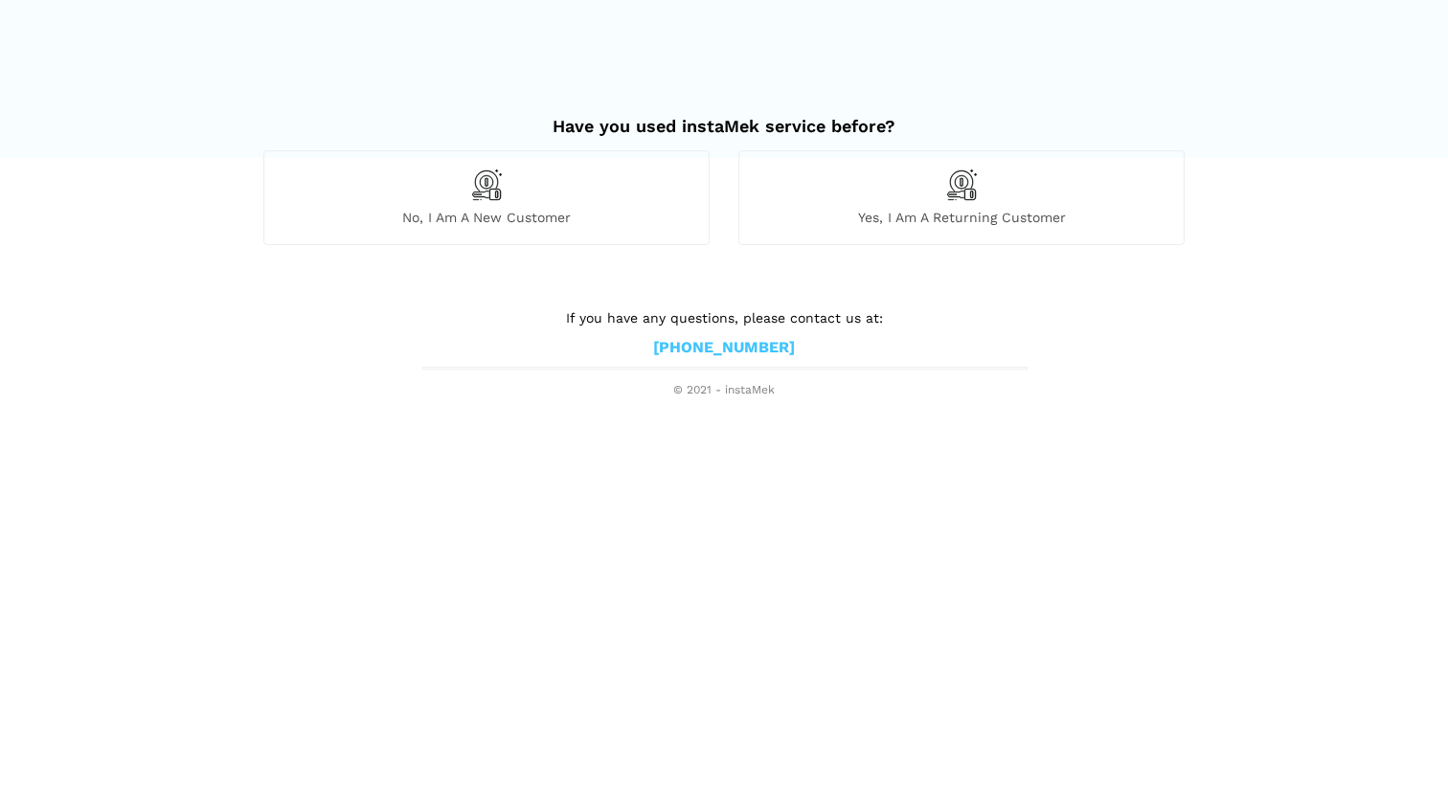
click at [489, 198] on img at bounding box center [486, 185] width 33 height 33
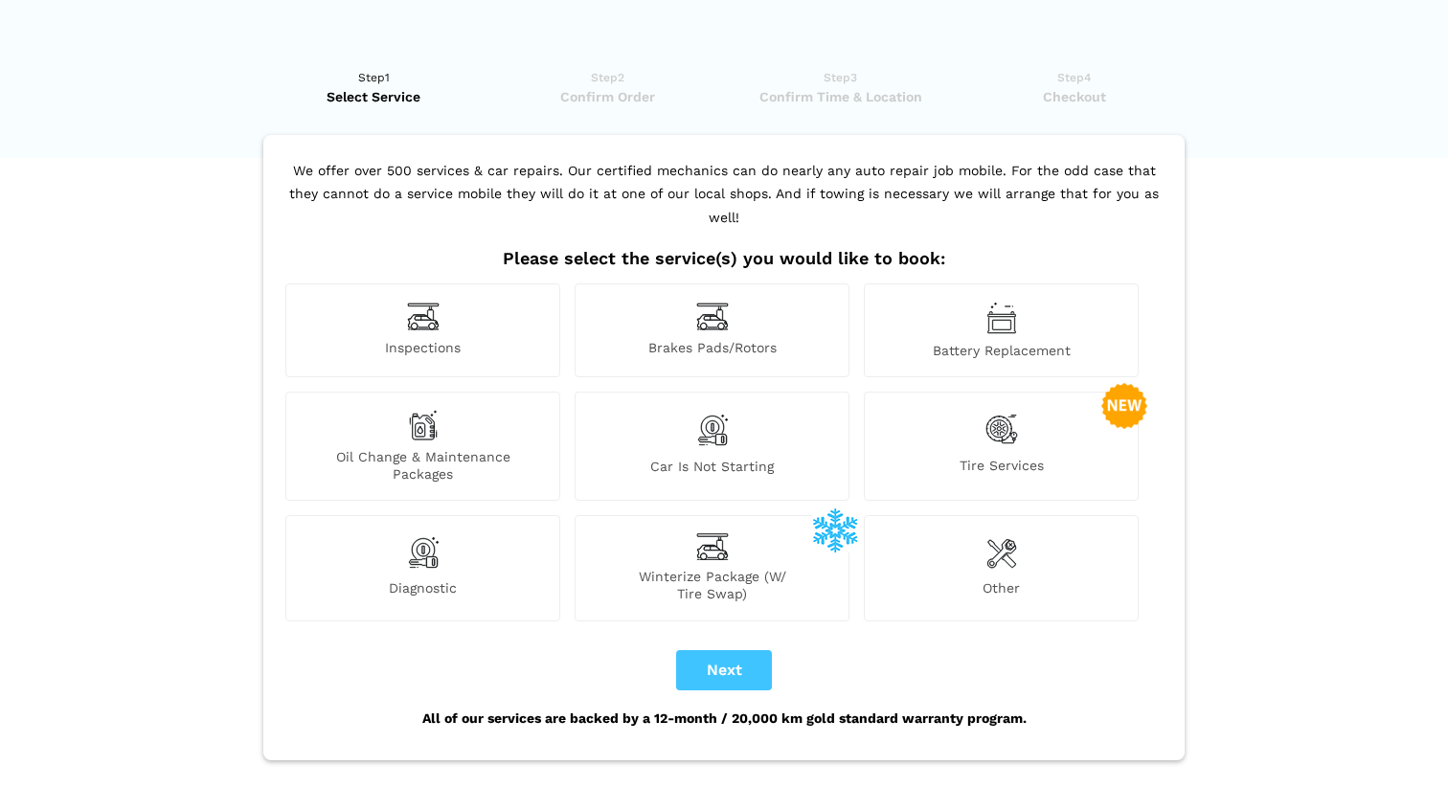
click at [971, 457] on span "Tire Services" at bounding box center [1001, 470] width 273 height 26
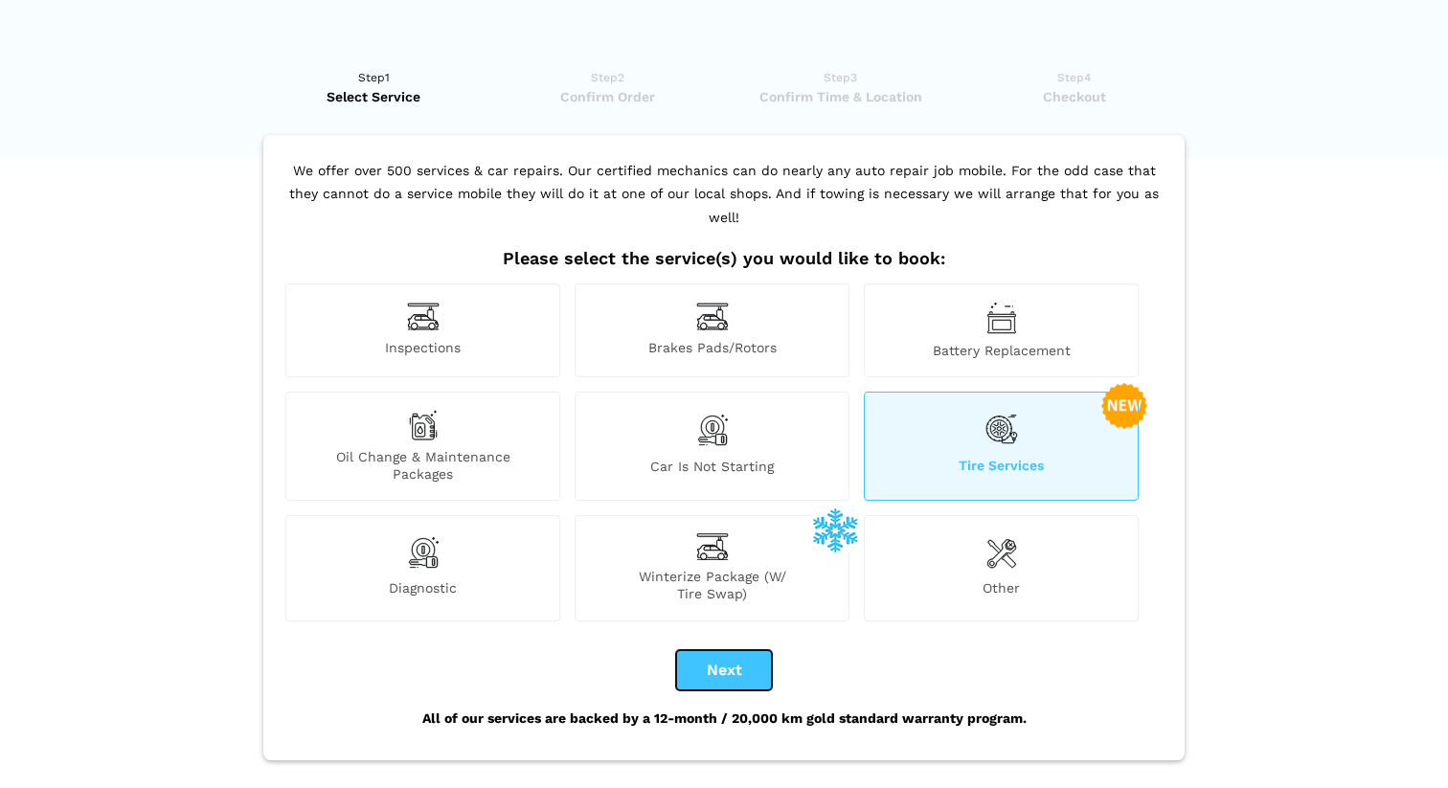
click at [733, 652] on button "Next" at bounding box center [724, 670] width 96 height 40
checkbox input "true"
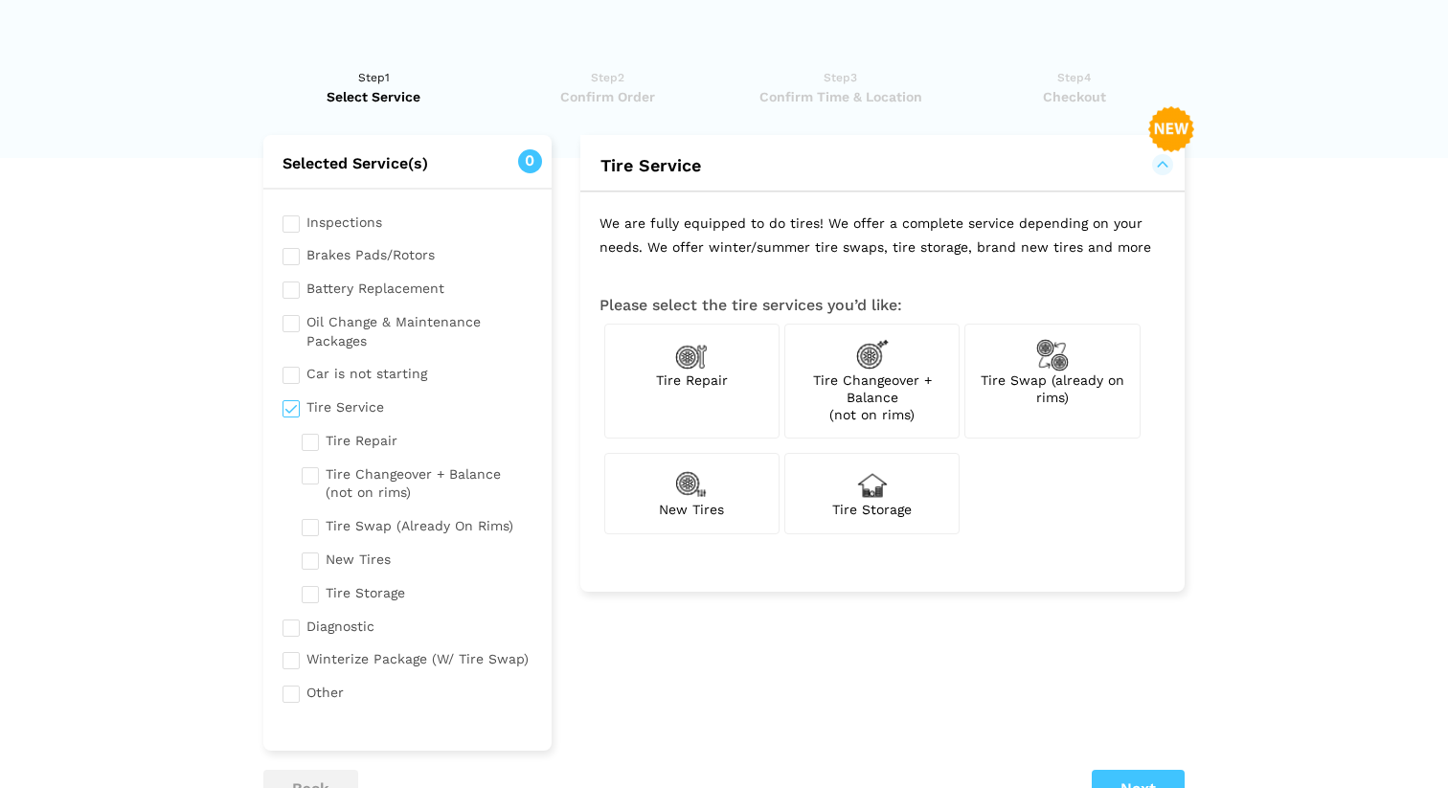
click at [684, 502] on span "New Tires" at bounding box center [691, 509] width 65 height 15
checkbox input "true"
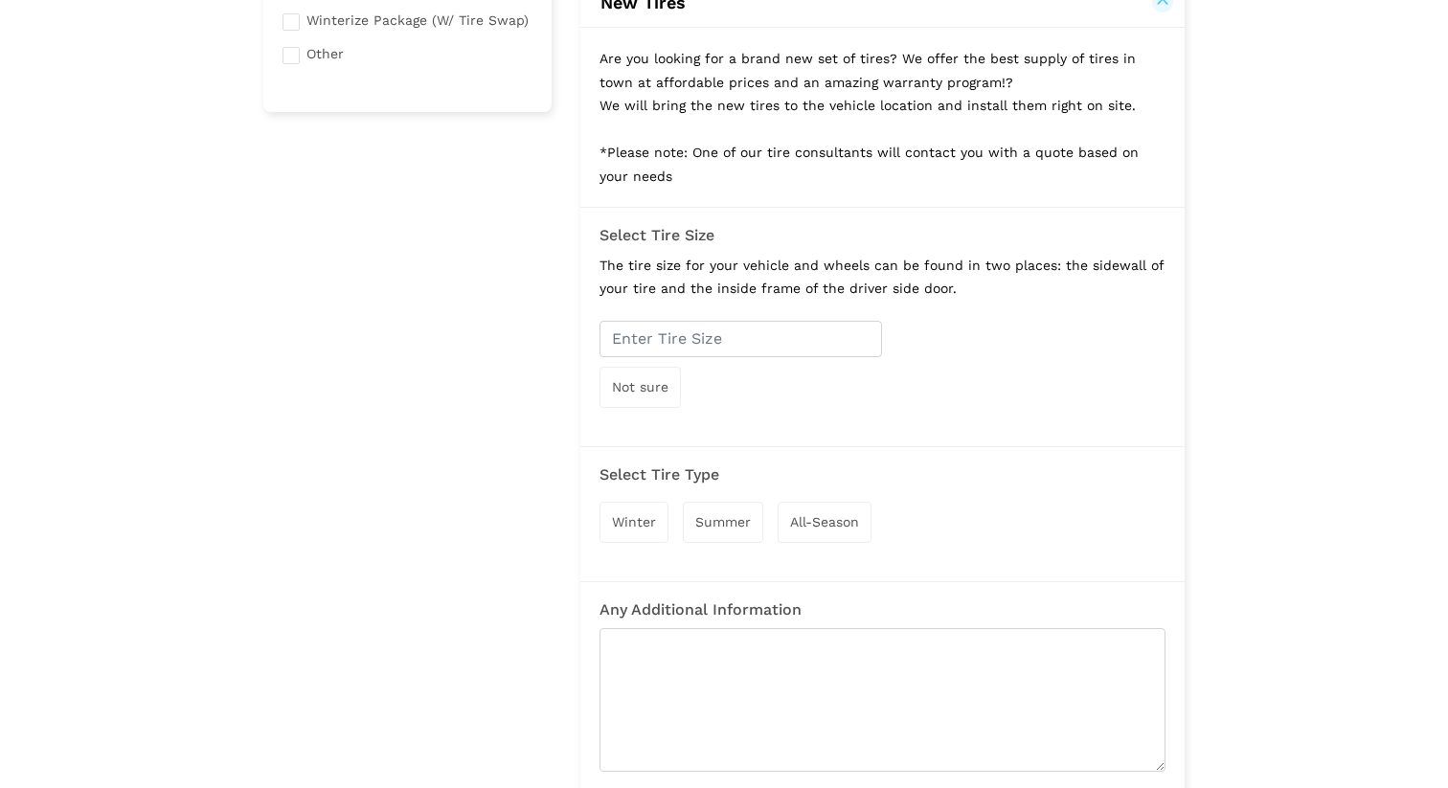
scroll to position [640, 0]
click at [708, 335] on input "text" at bounding box center [742, 338] width 284 height 36
type input "16r55"
click at [888, 448] on div "Select Tire Type Winter Summer All-Season" at bounding box center [883, 513] width 604 height 136
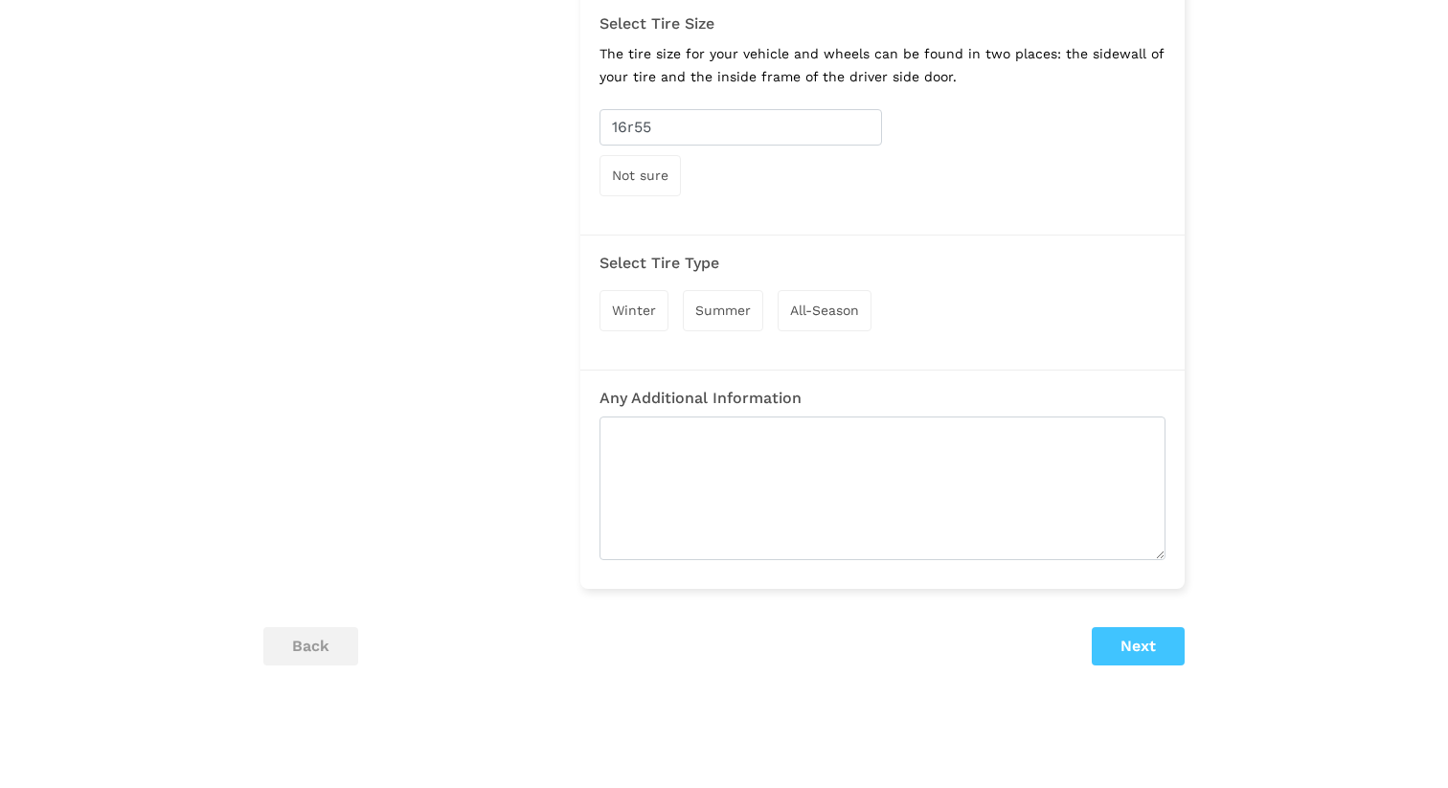
scroll to position [868, 0]
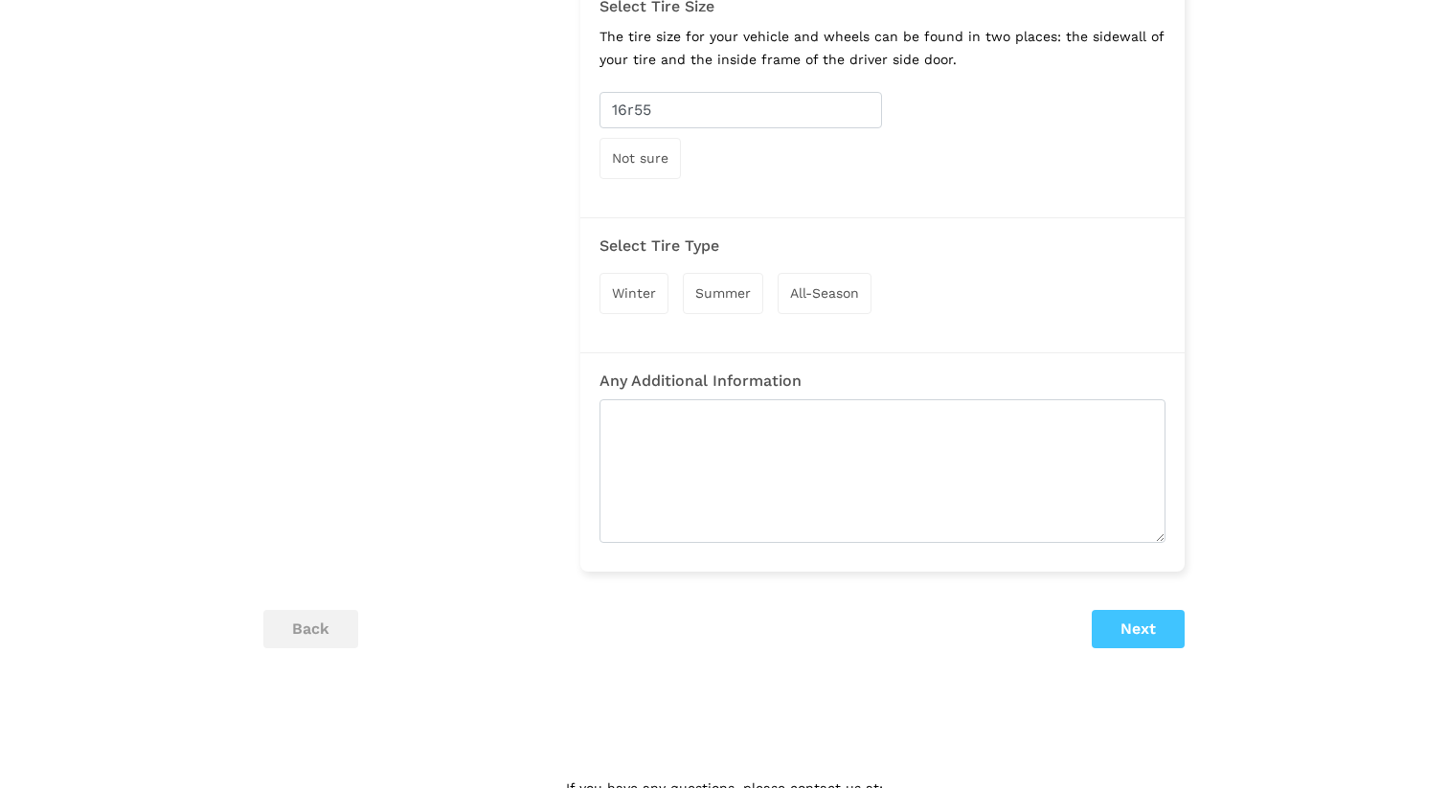
click at [740, 316] on div "Winter Summer All-Season" at bounding box center [883, 293] width 566 height 60
click at [732, 300] on span "Summer" at bounding box center [723, 292] width 56 height 15
click at [1129, 631] on button "Next" at bounding box center [1138, 631] width 93 height 38
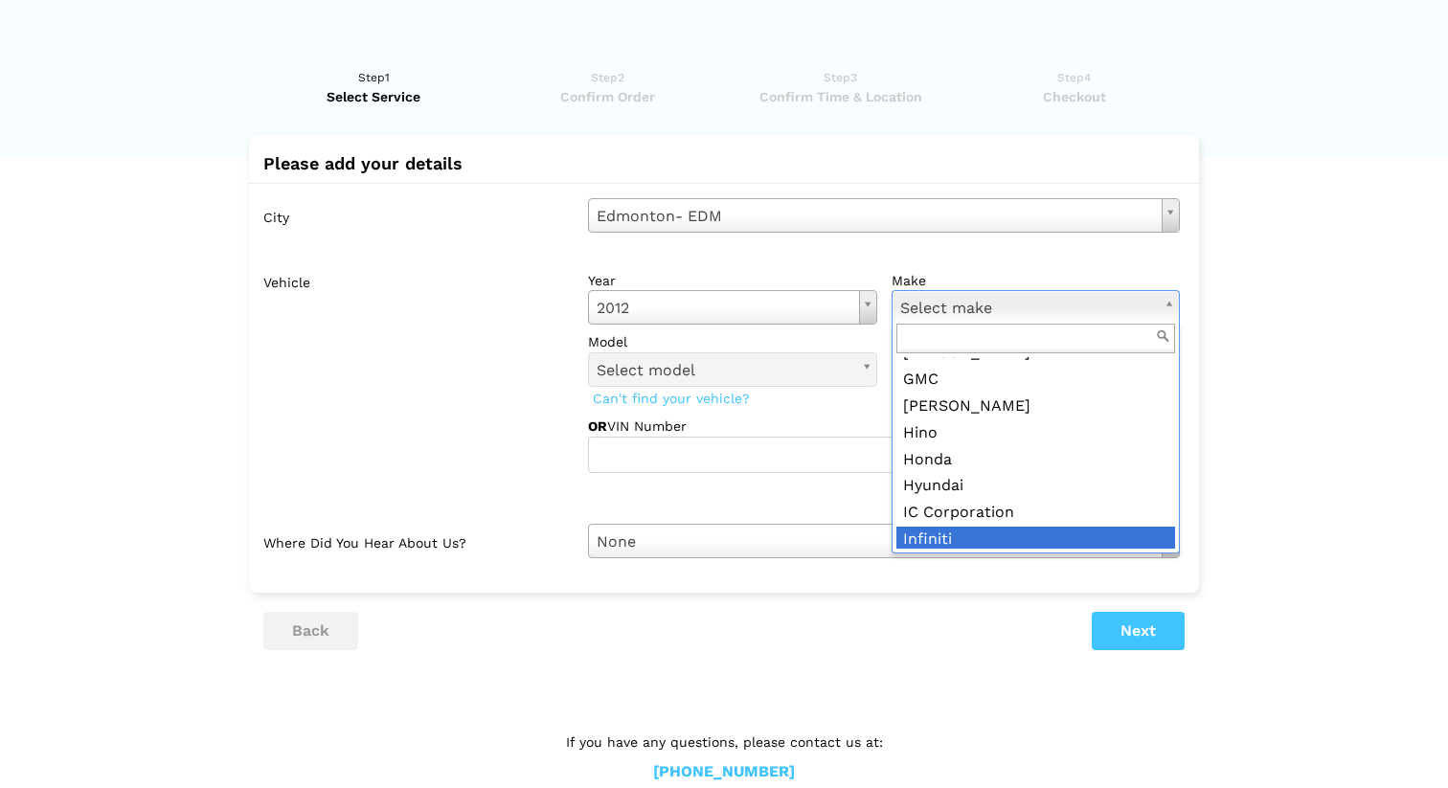
scroll to position [953, 0]
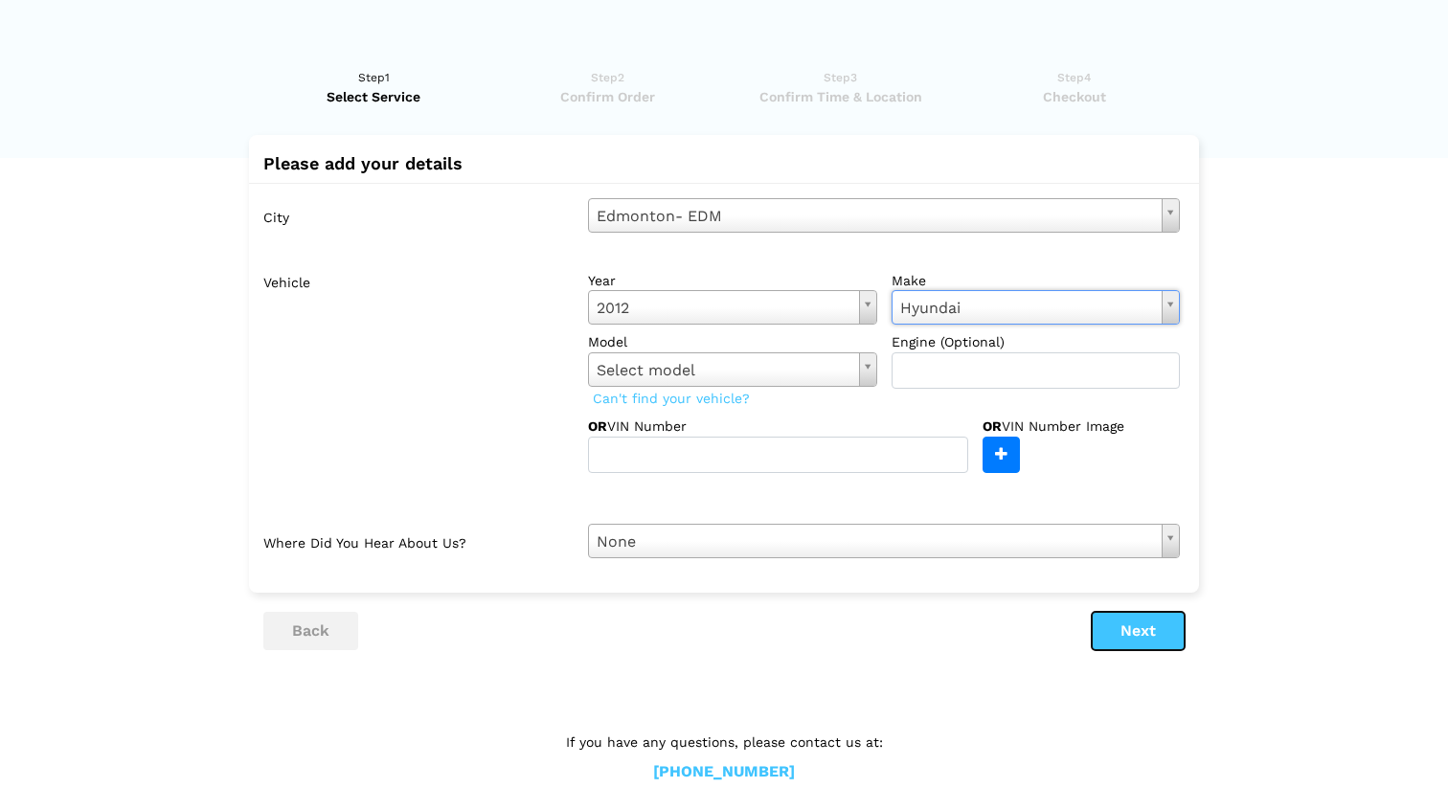
click at [1139, 624] on button "Next" at bounding box center [1138, 631] width 93 height 38
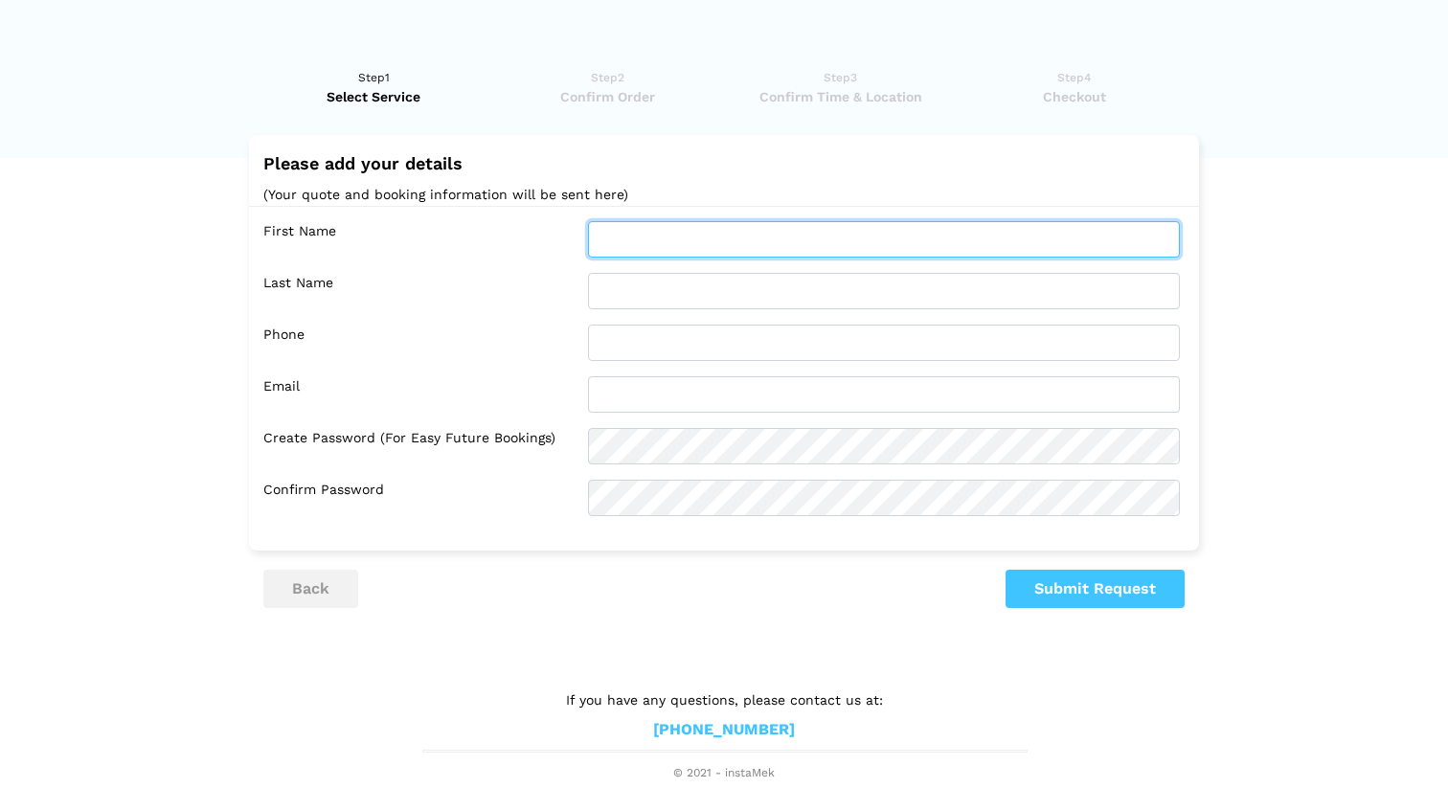
click at [708, 253] on input "text" at bounding box center [884, 239] width 592 height 36
type input "jo"
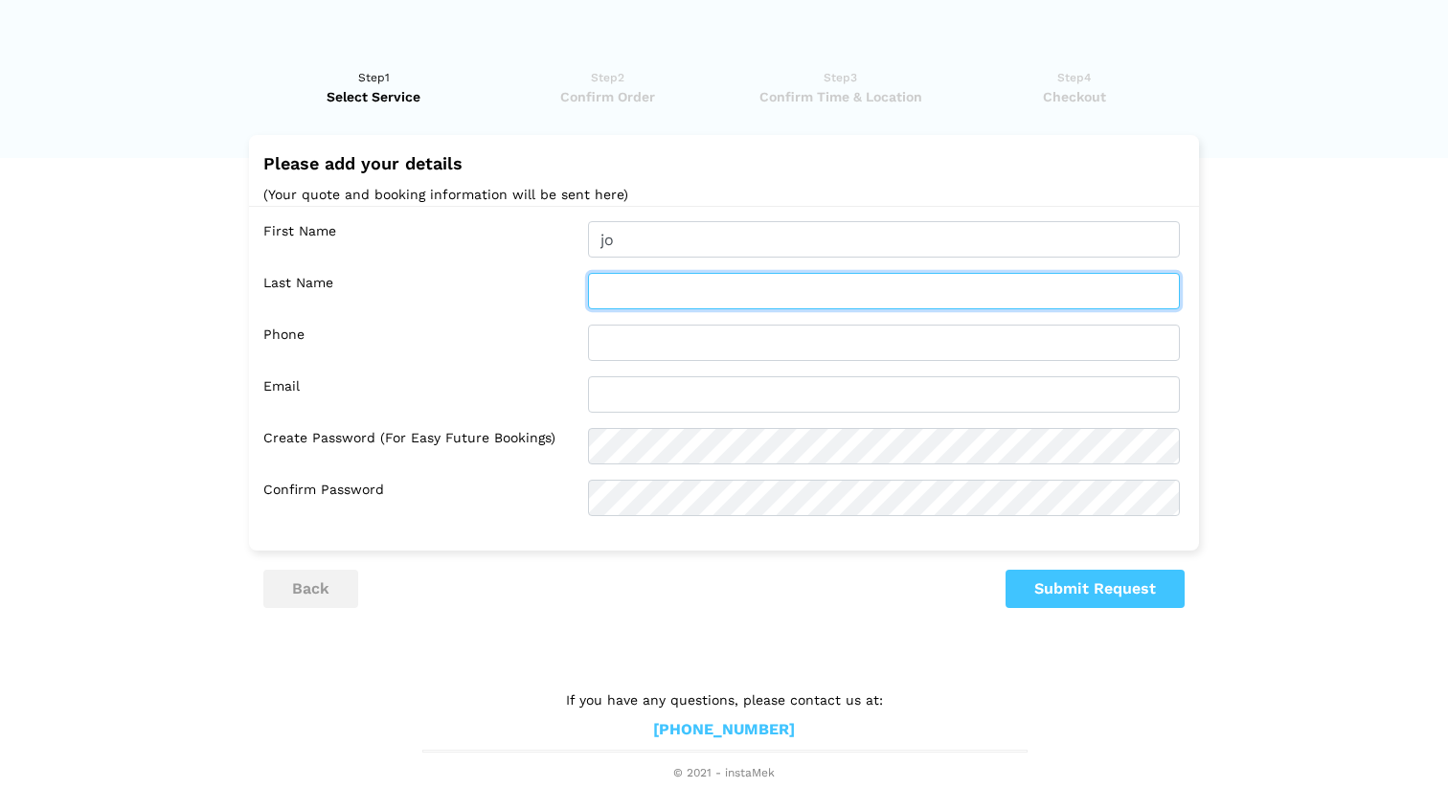
click at [714, 285] on input "text" at bounding box center [884, 291] width 592 height 36
type input "n"
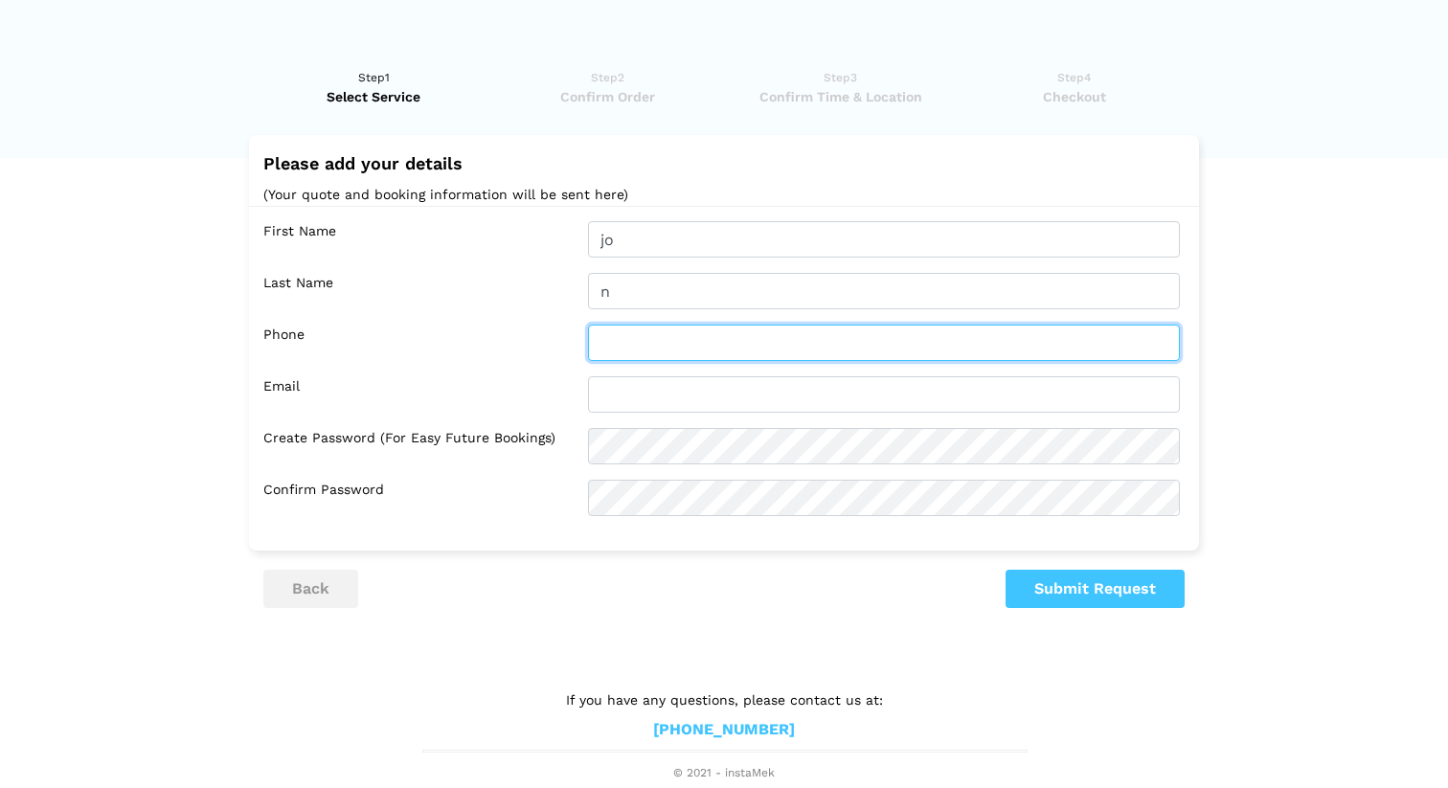
click at [680, 353] on input "text" at bounding box center [884, 343] width 592 height 36
type input "4376672112"
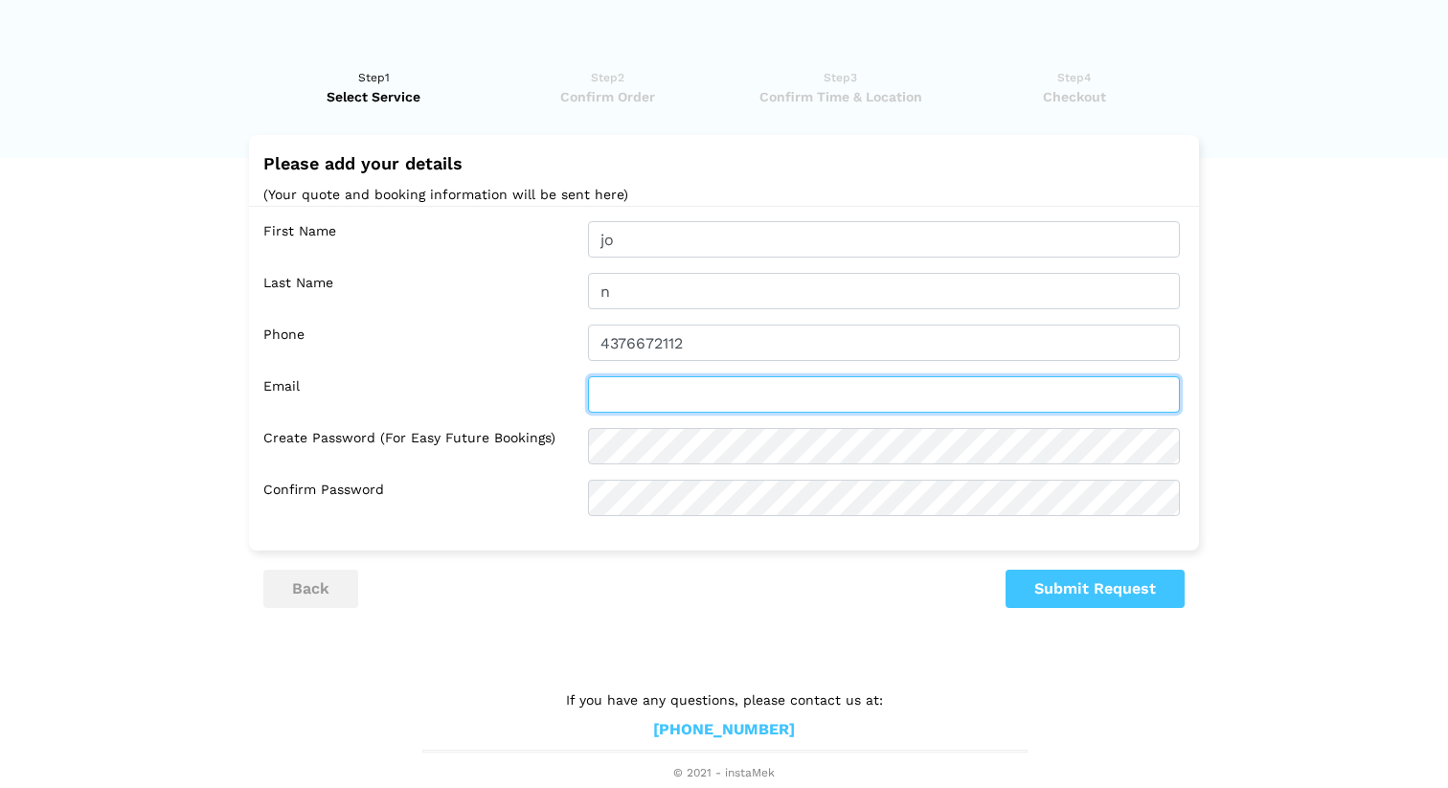
click at [616, 403] on input "text" at bounding box center [884, 394] width 592 height 36
type input "[EMAIL_ADDRESS][DOMAIN_NAME]"
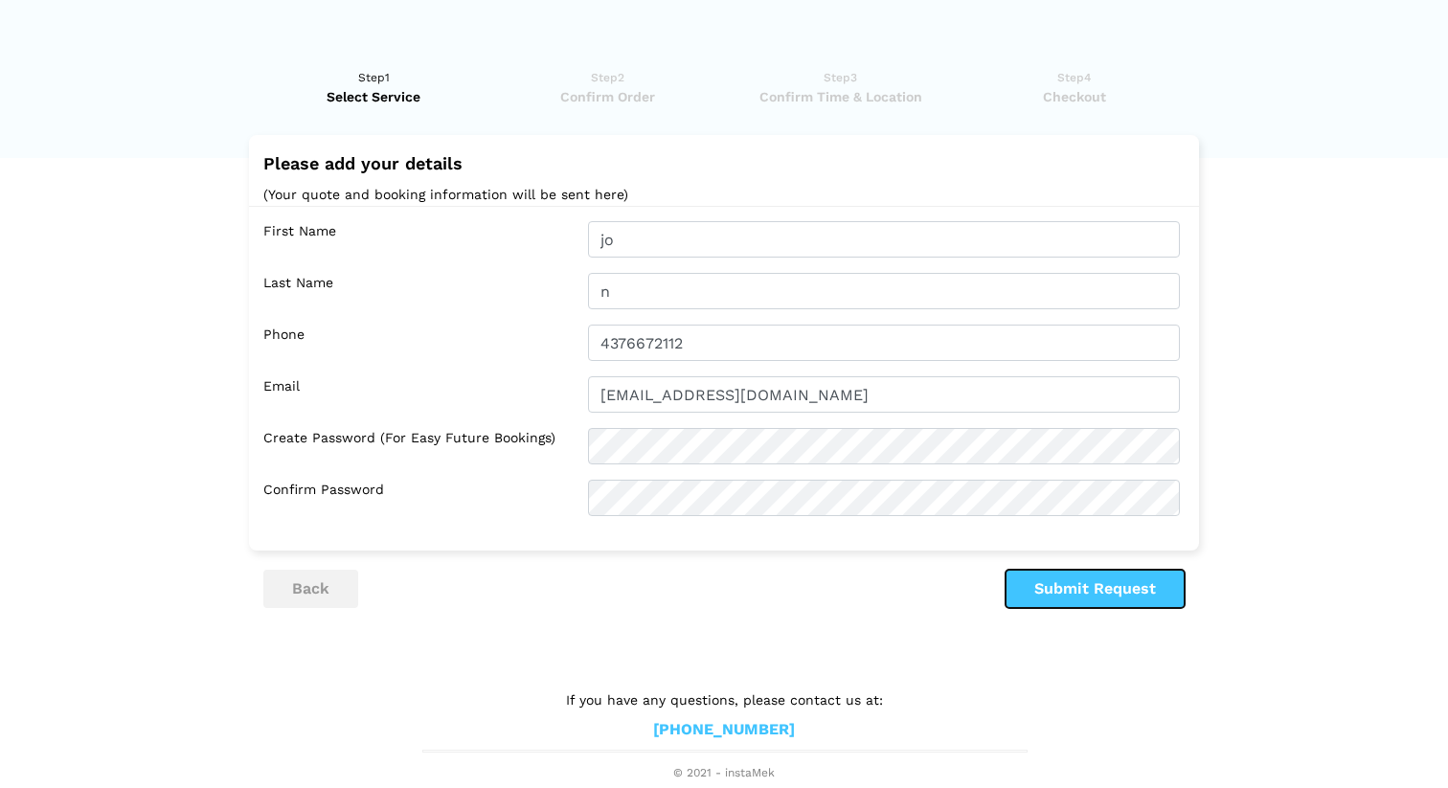
click at [1093, 590] on button "Submit Request" at bounding box center [1095, 589] width 179 height 38
click at [1022, 604] on button "Submit Request" at bounding box center [1095, 589] width 179 height 38
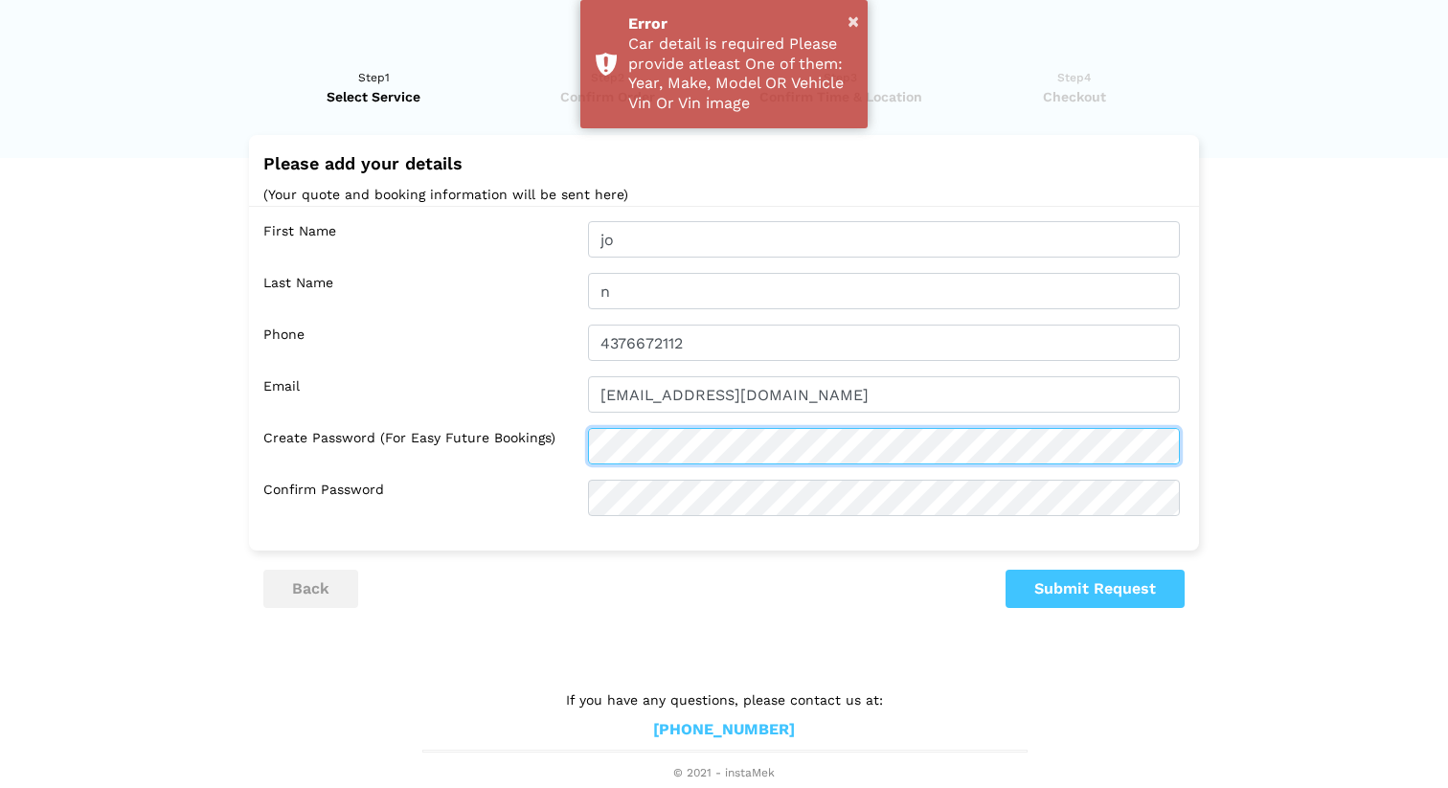
click at [565, 451] on div "Create Password (for easy future bookings)" at bounding box center [728, 446] width 931 height 36
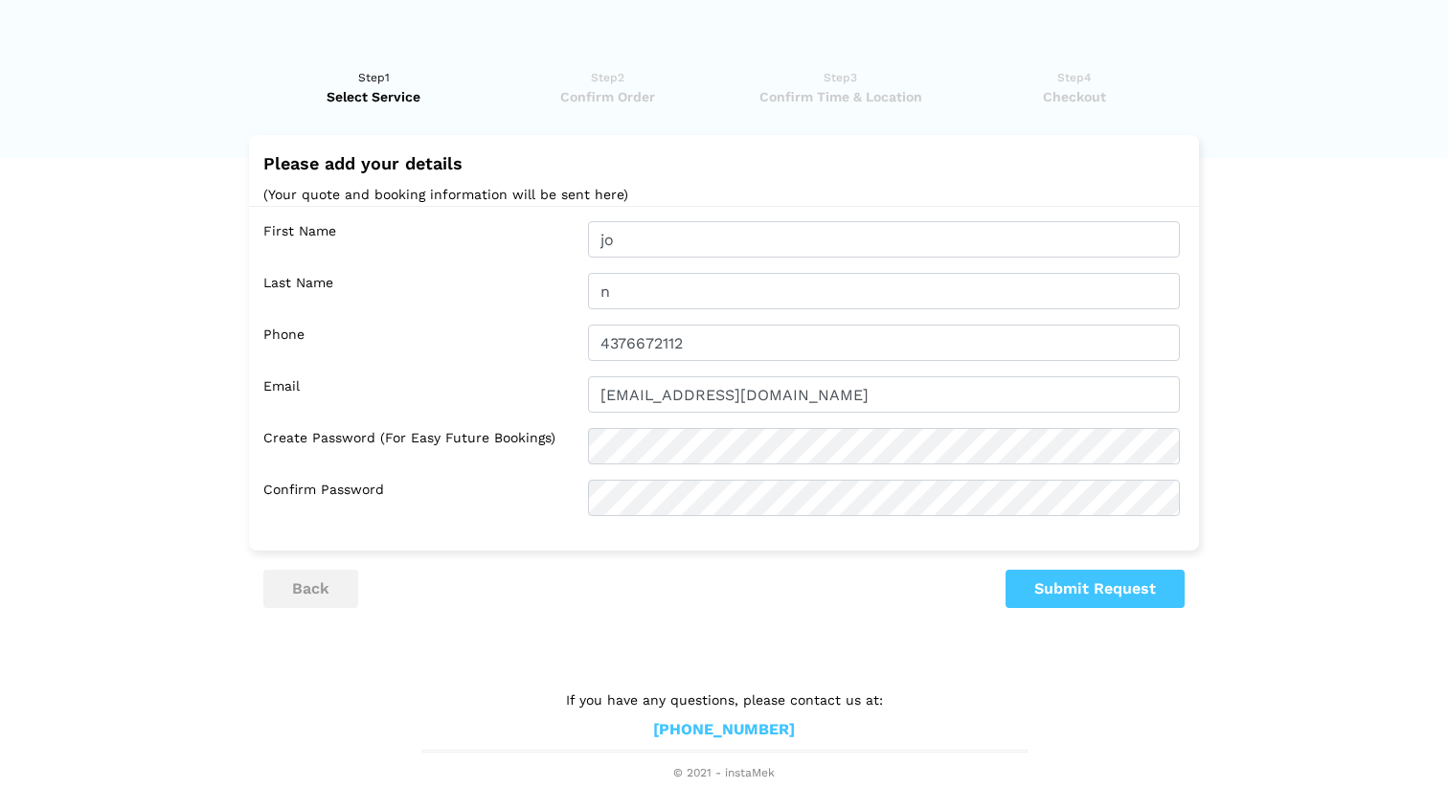
click at [1105, 596] on button "Submit Request" at bounding box center [1095, 589] width 179 height 38
drag, startPoint x: 1105, startPoint y: 596, endPoint x: 1099, endPoint y: 584, distance: 12.9
click at [1104, 593] on button "Submit Request" at bounding box center [1095, 589] width 179 height 38
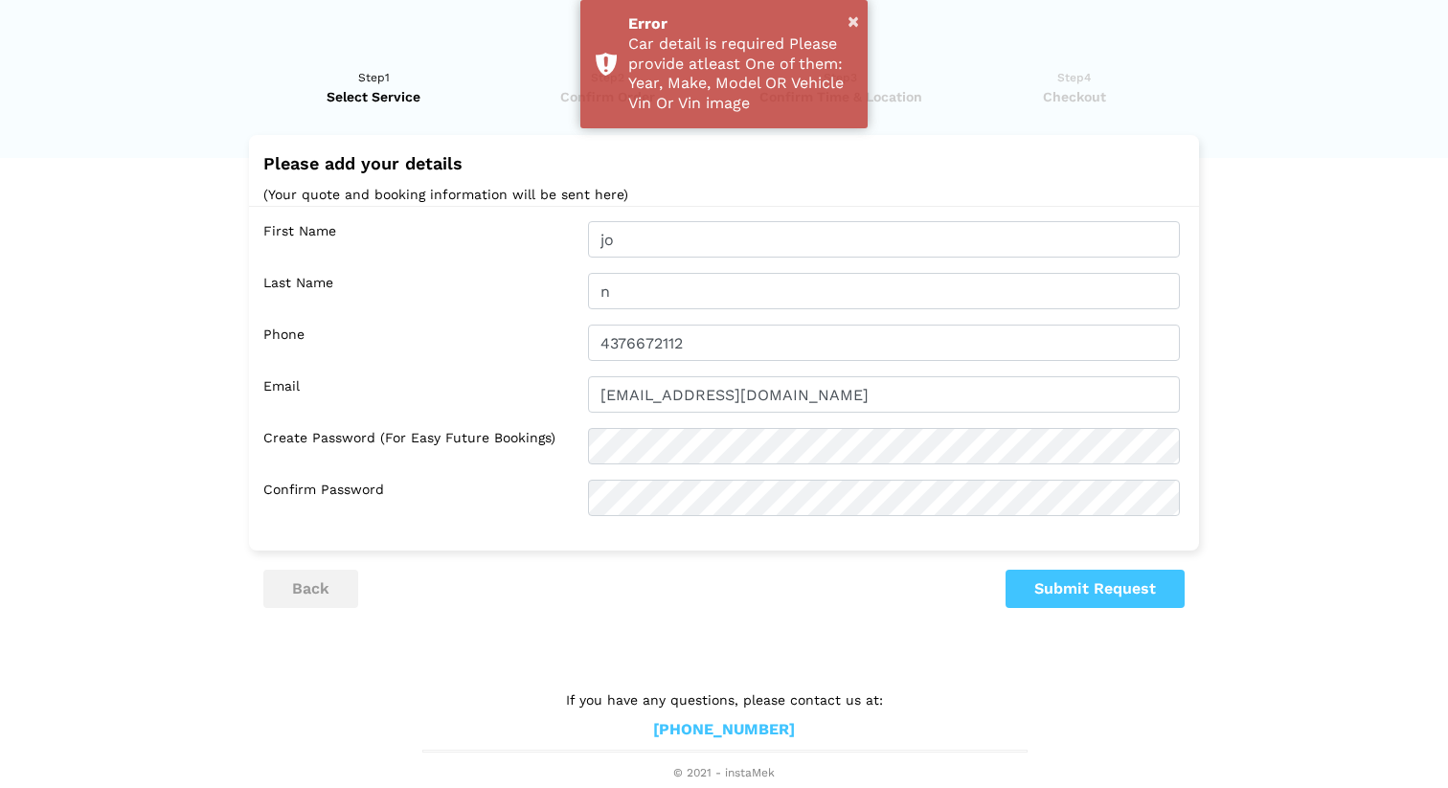
click at [900, 128] on ul "Step1 Select Service Step2 Confirm Order Step3 Confirm Time & Location Step4 Ch…" at bounding box center [724, 92] width 922 height 86
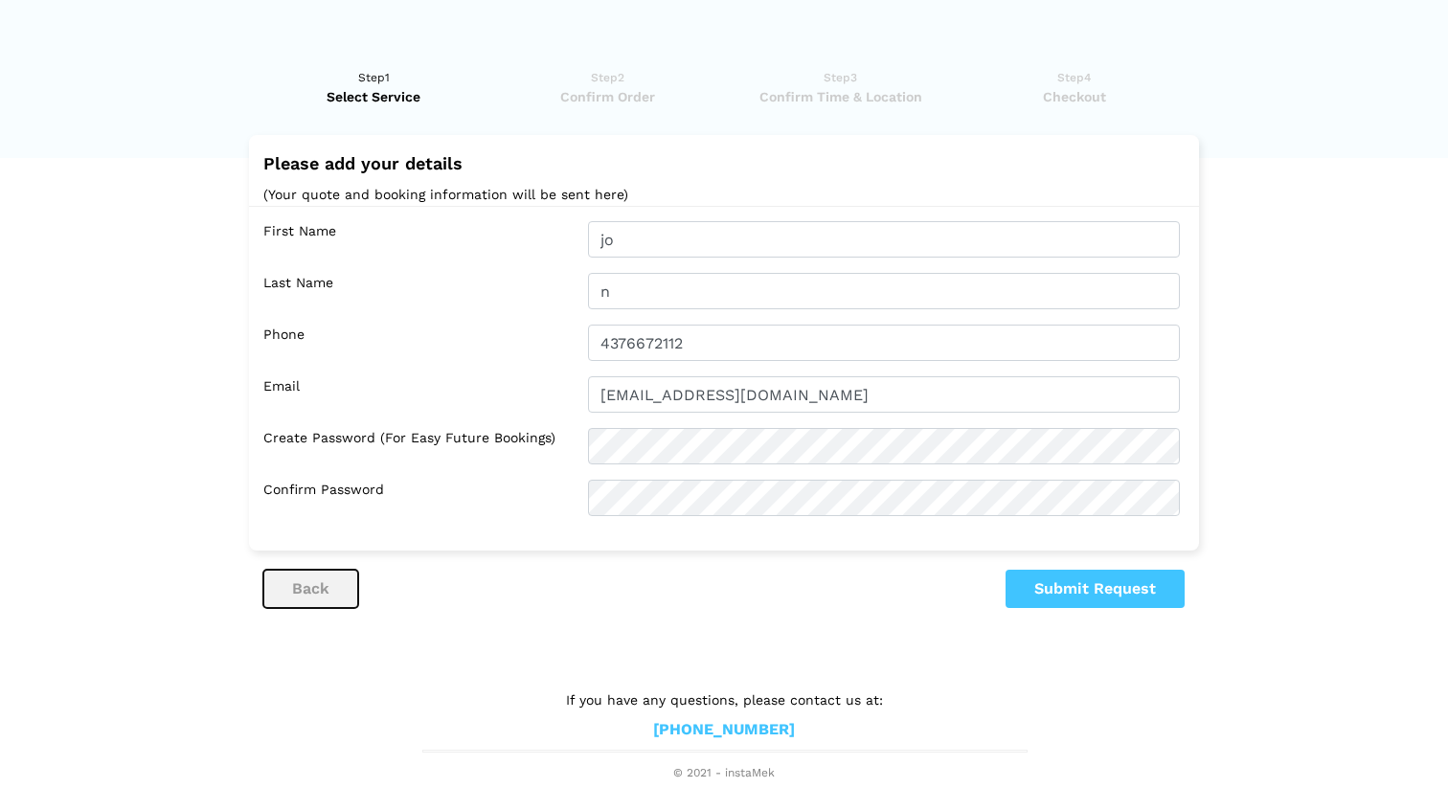
click at [325, 596] on button "back" at bounding box center [310, 589] width 95 height 38
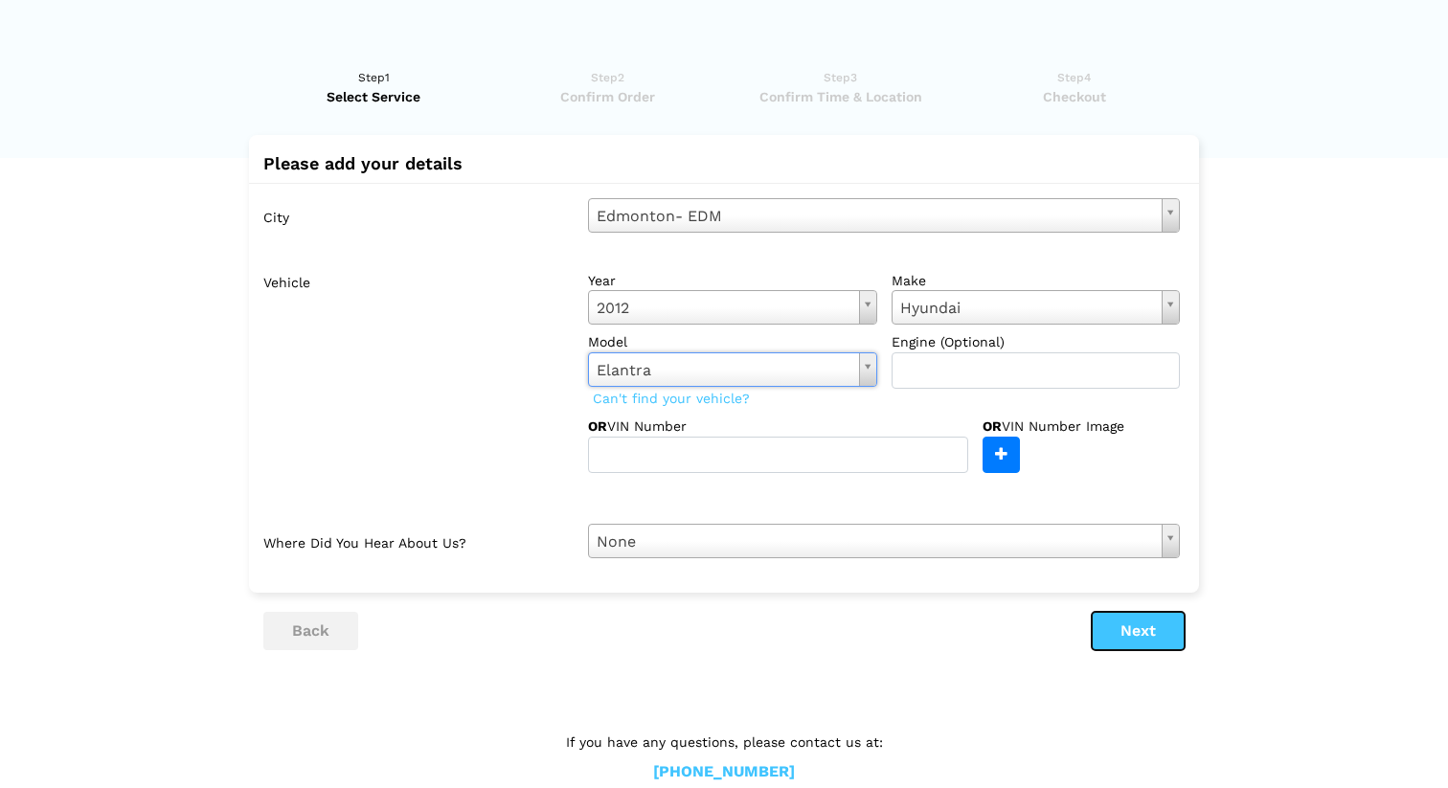
click at [1128, 620] on button "Next" at bounding box center [1138, 631] width 93 height 38
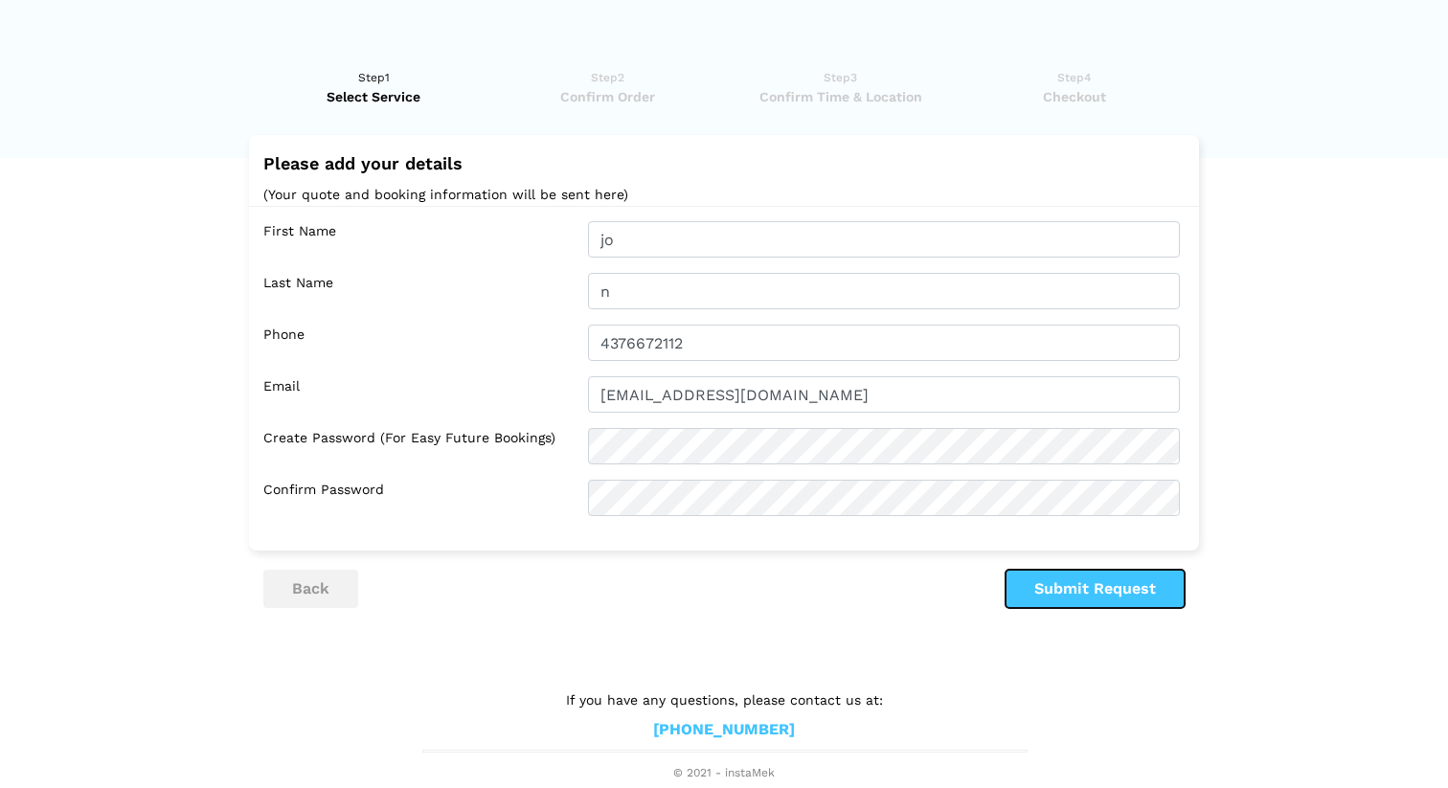
click at [1078, 586] on button "Submit Request" at bounding box center [1095, 589] width 179 height 38
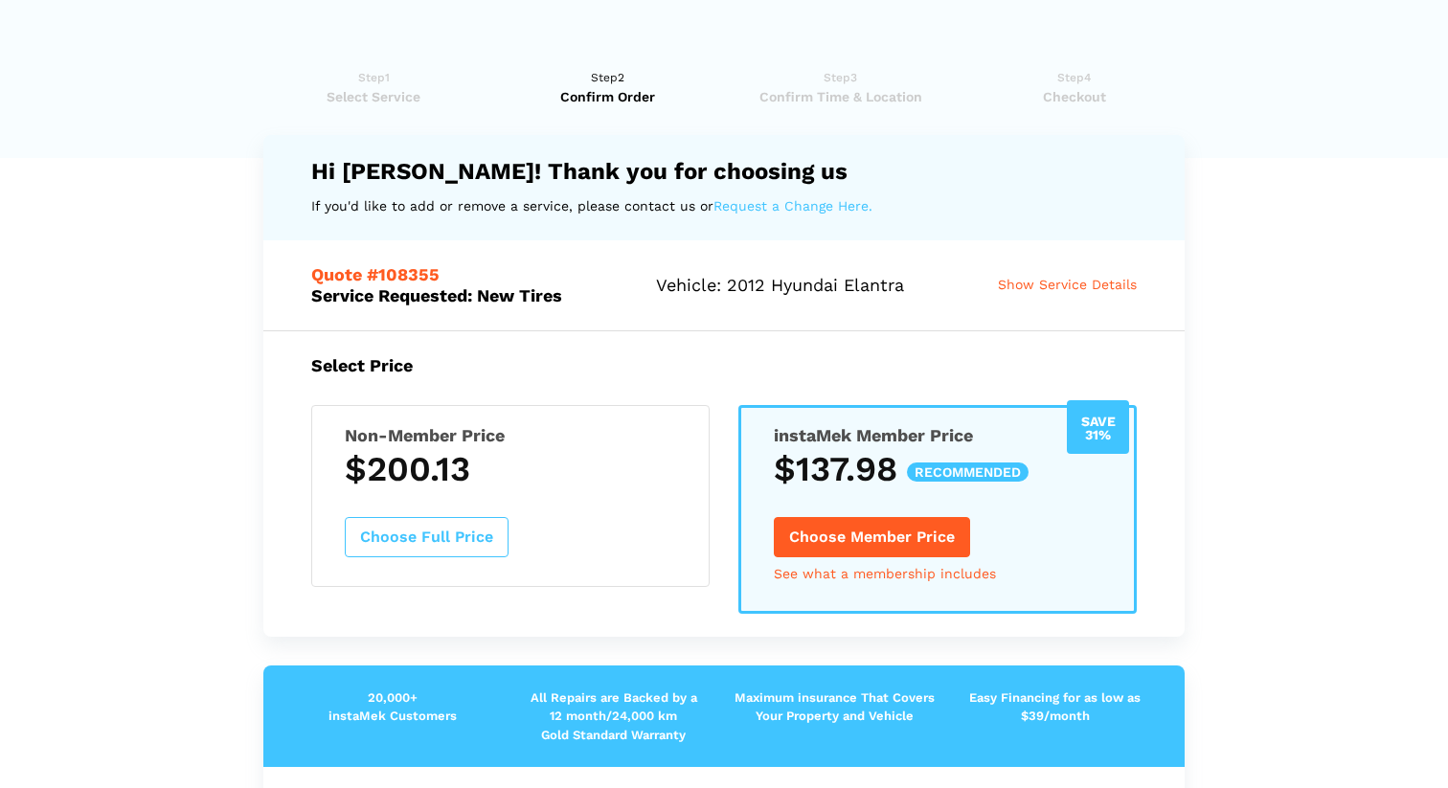
click at [1070, 273] on div "Quote #108355 Service Requested: New Tires Vehicle: 2012 Hyundai Elantra Show S…" at bounding box center [724, 284] width 922 height 89
click at [1058, 292] on span "Show Service Details" at bounding box center [1067, 284] width 139 height 15
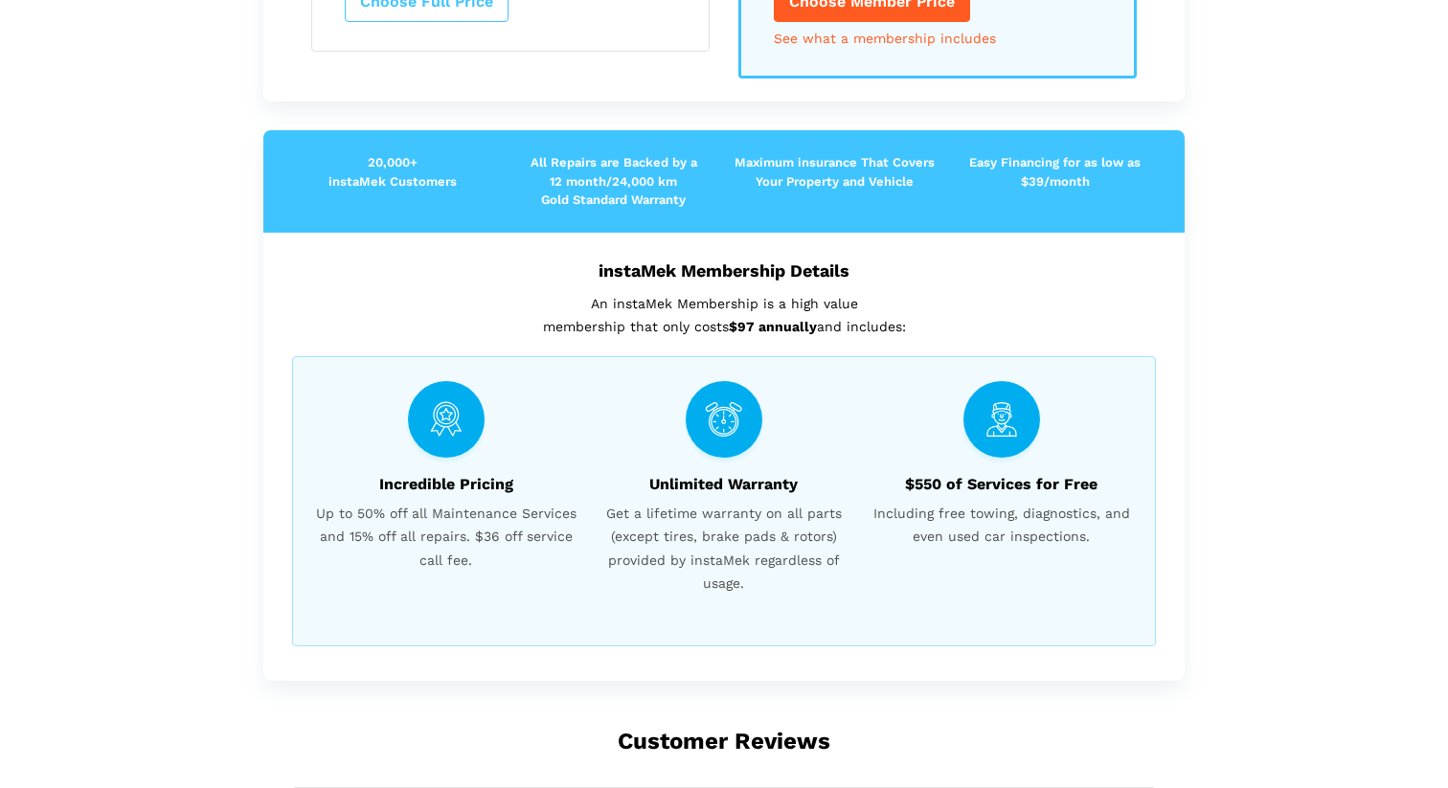
scroll to position [0, 0]
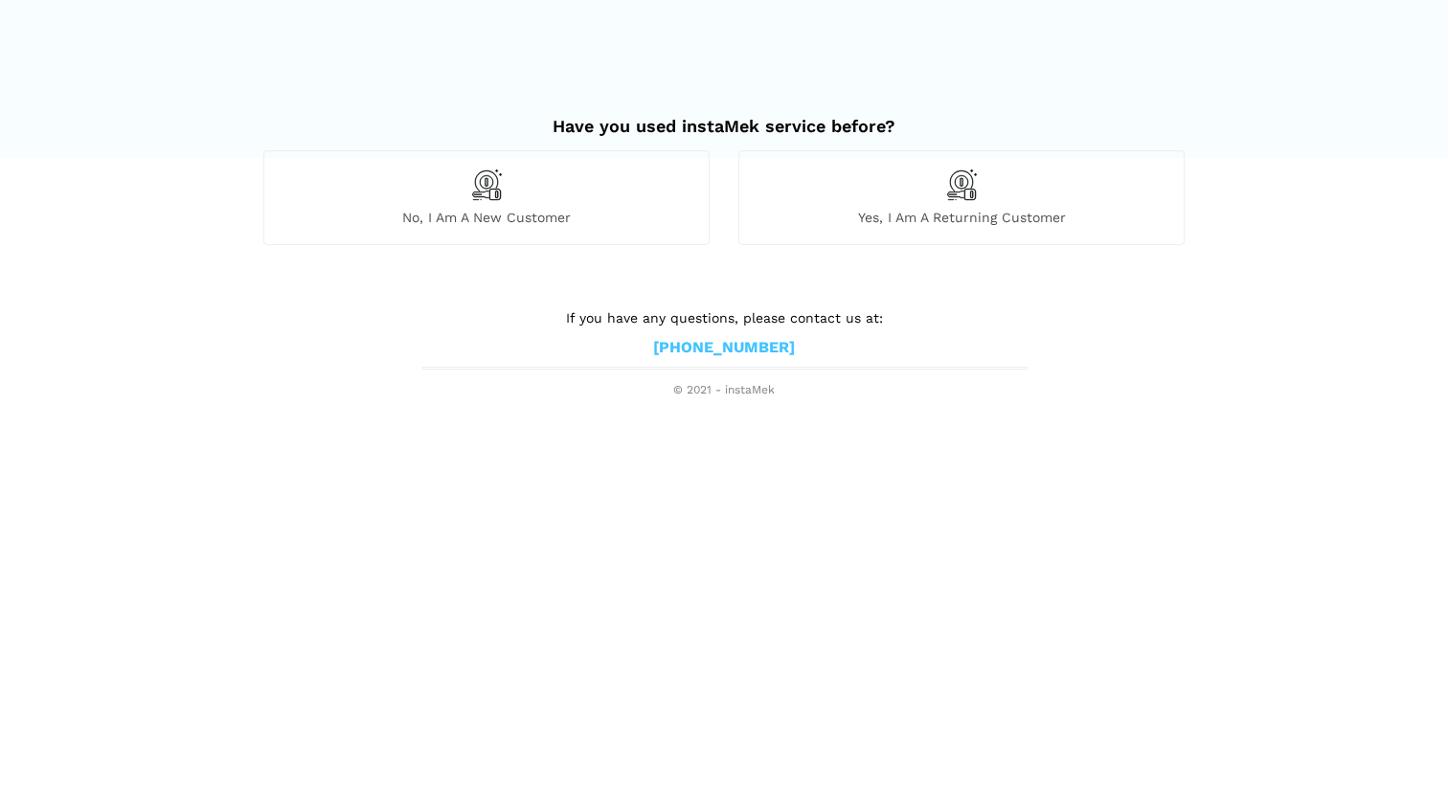
click at [603, 190] on div "No, I am a new customer" at bounding box center [486, 197] width 446 height 94
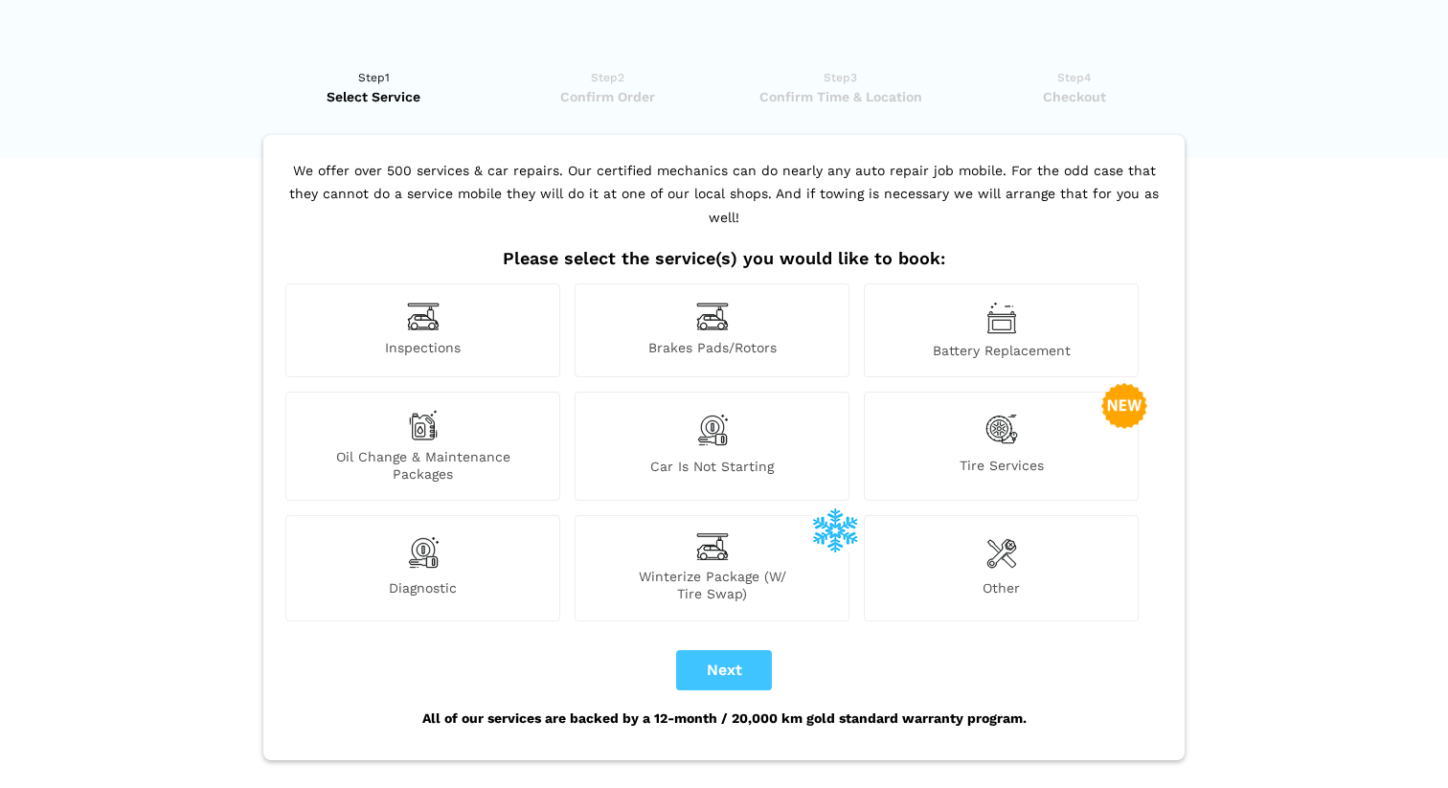
click at [1003, 457] on span "Tire Services" at bounding box center [1001, 470] width 273 height 26
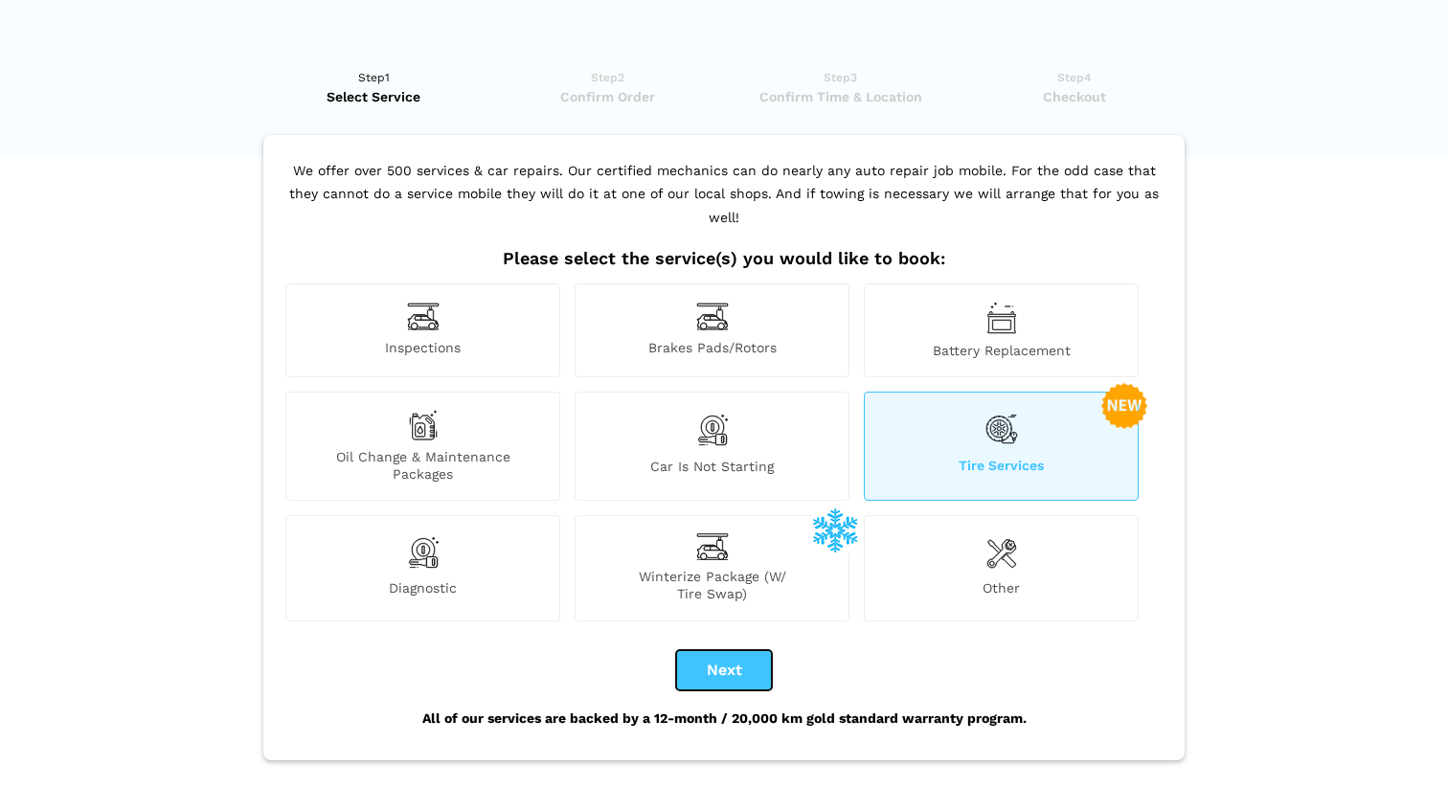
click at [728, 650] on button "Next" at bounding box center [724, 670] width 96 height 40
checkbox input "true"
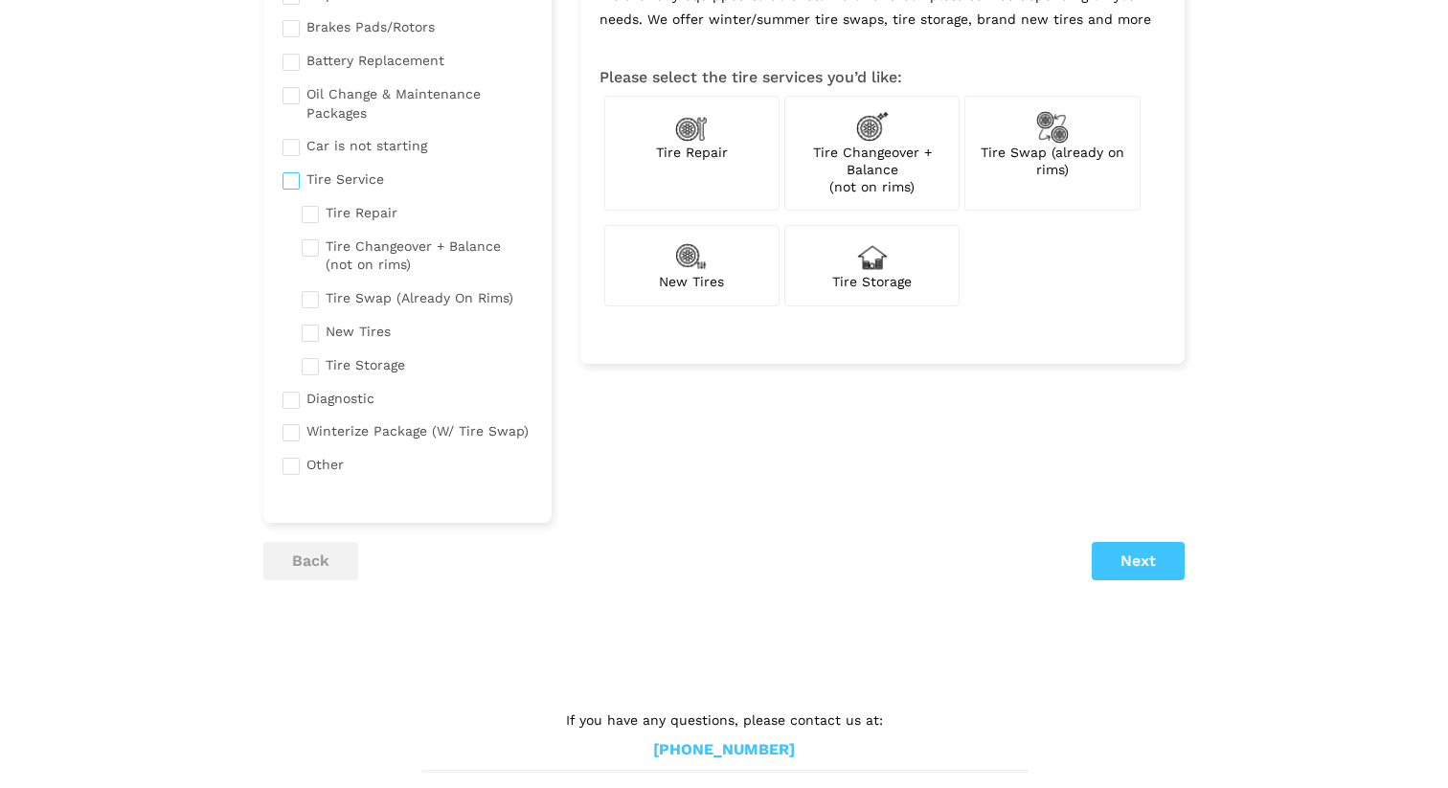
scroll to position [240, 0]
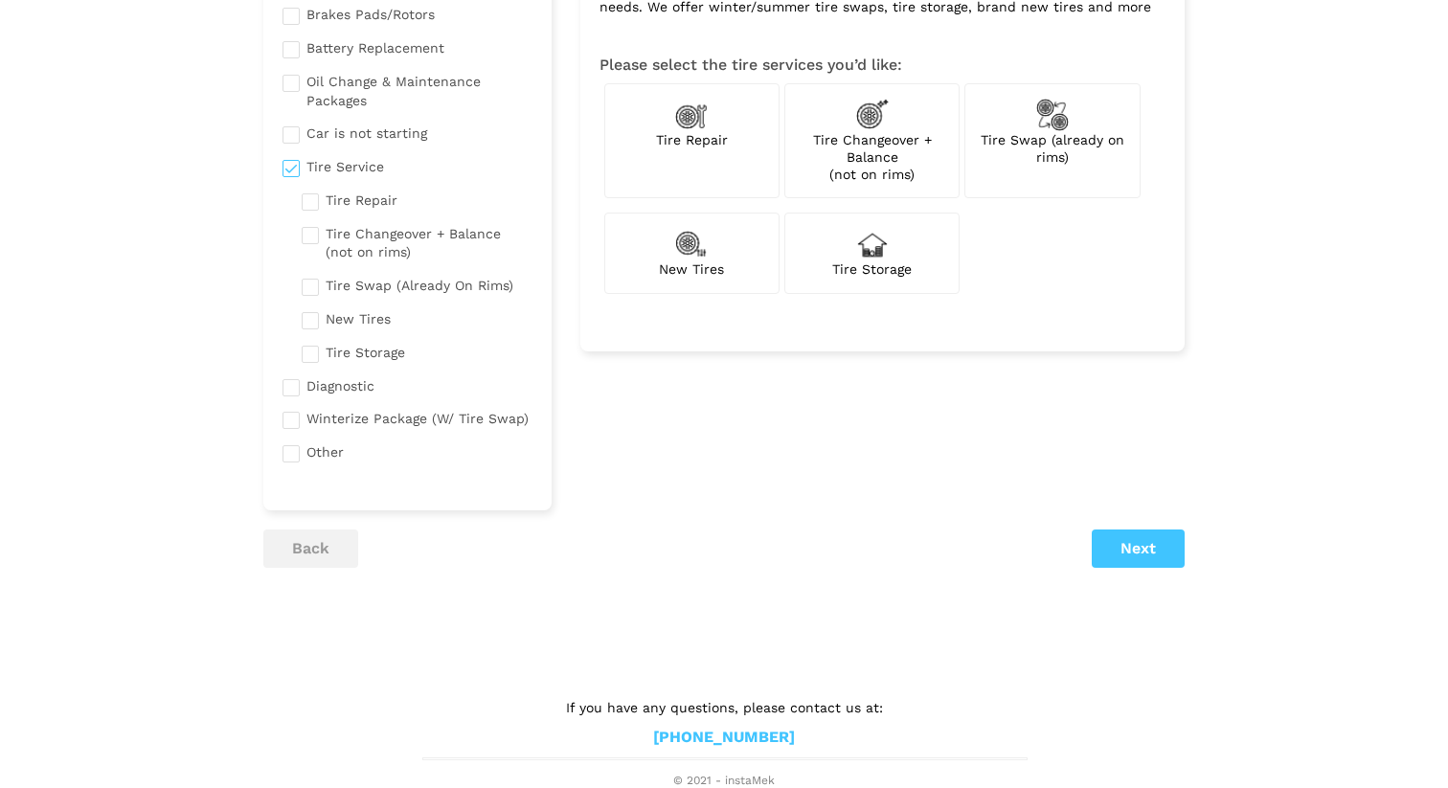
click at [863, 266] on span "Tire Storage" at bounding box center [872, 269] width 80 height 15
checkbox input "true"
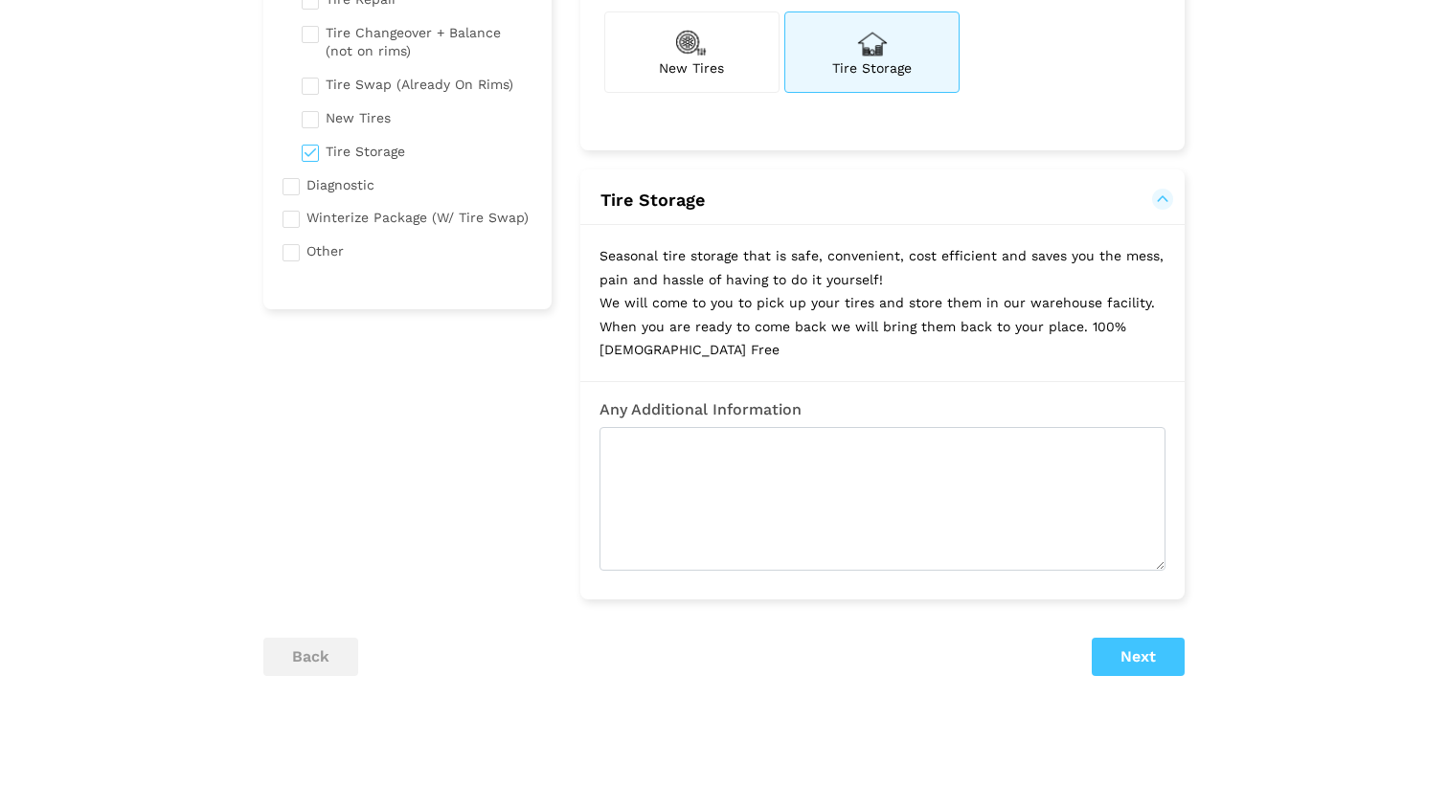
scroll to position [443, 0]
click at [1139, 670] on button "Next" at bounding box center [1138, 656] width 93 height 38
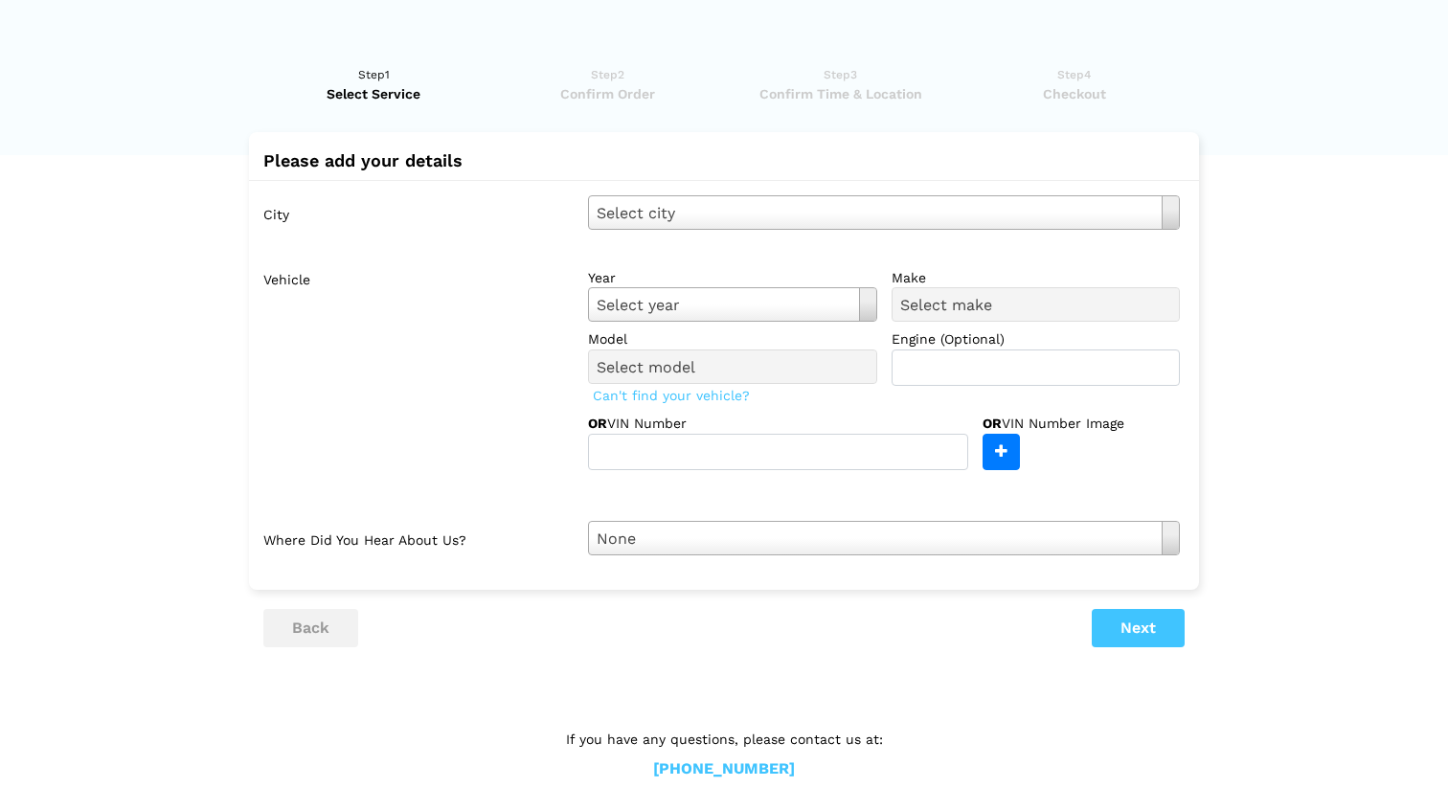
scroll to position [0, 0]
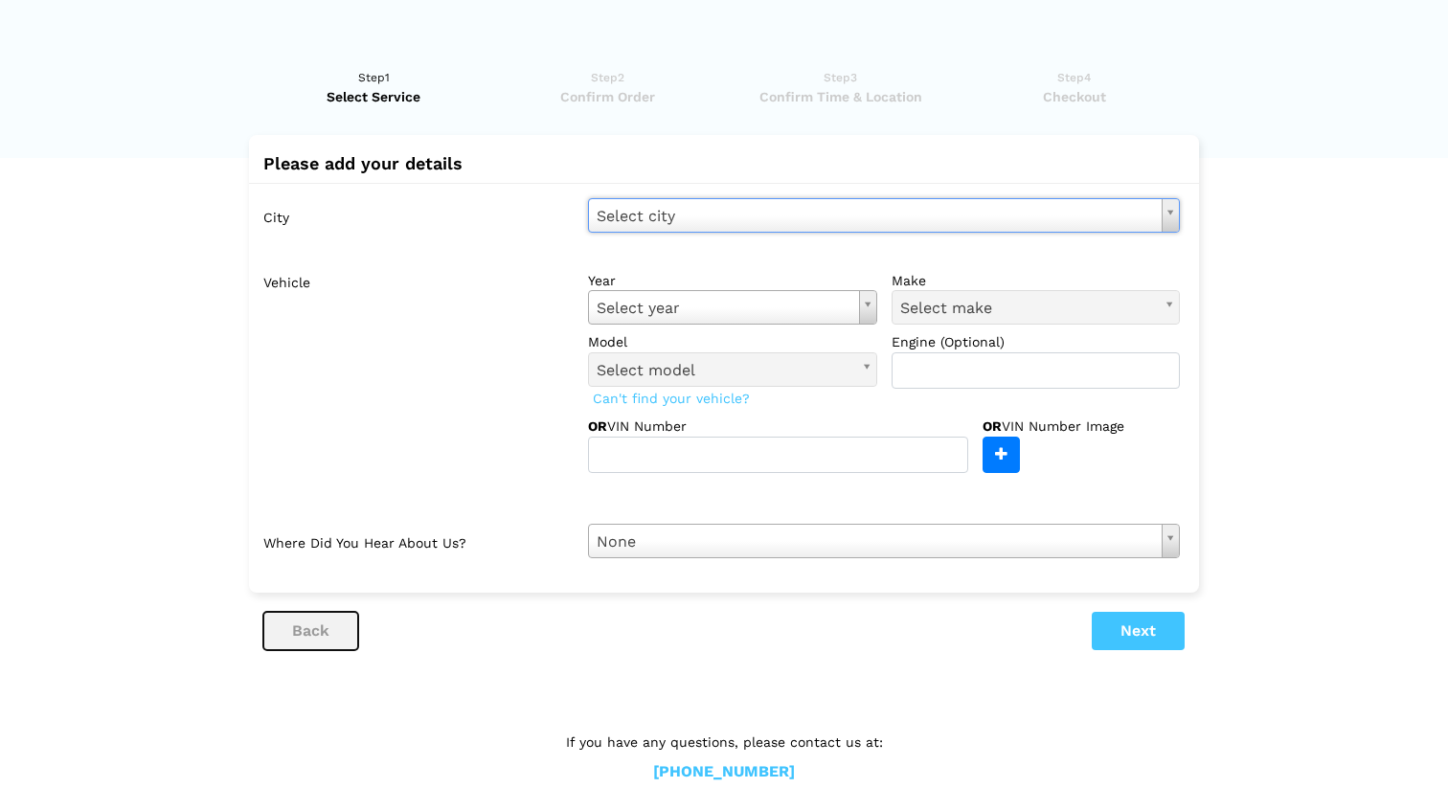
click at [310, 643] on button "back" at bounding box center [310, 631] width 95 height 38
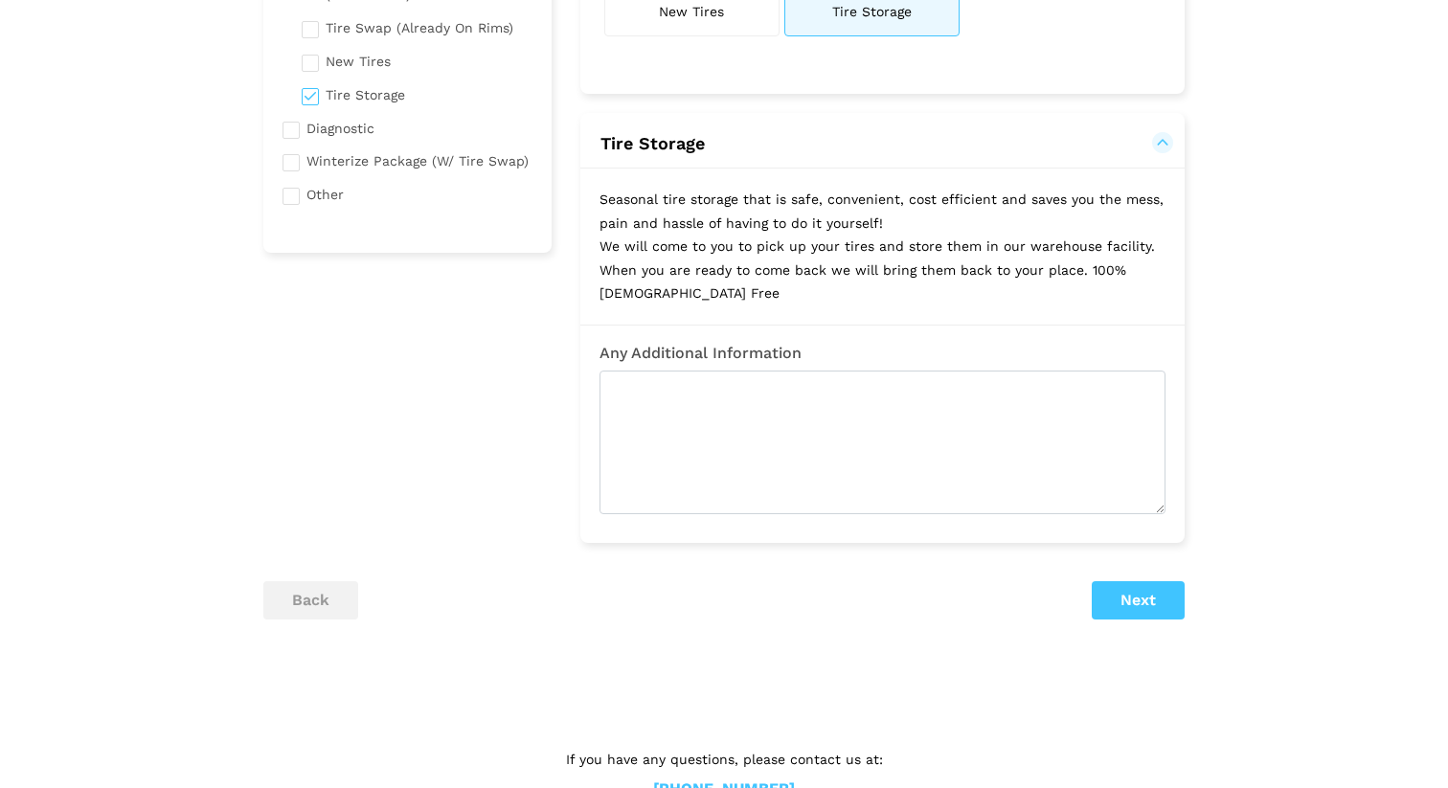
scroll to position [551, 0]
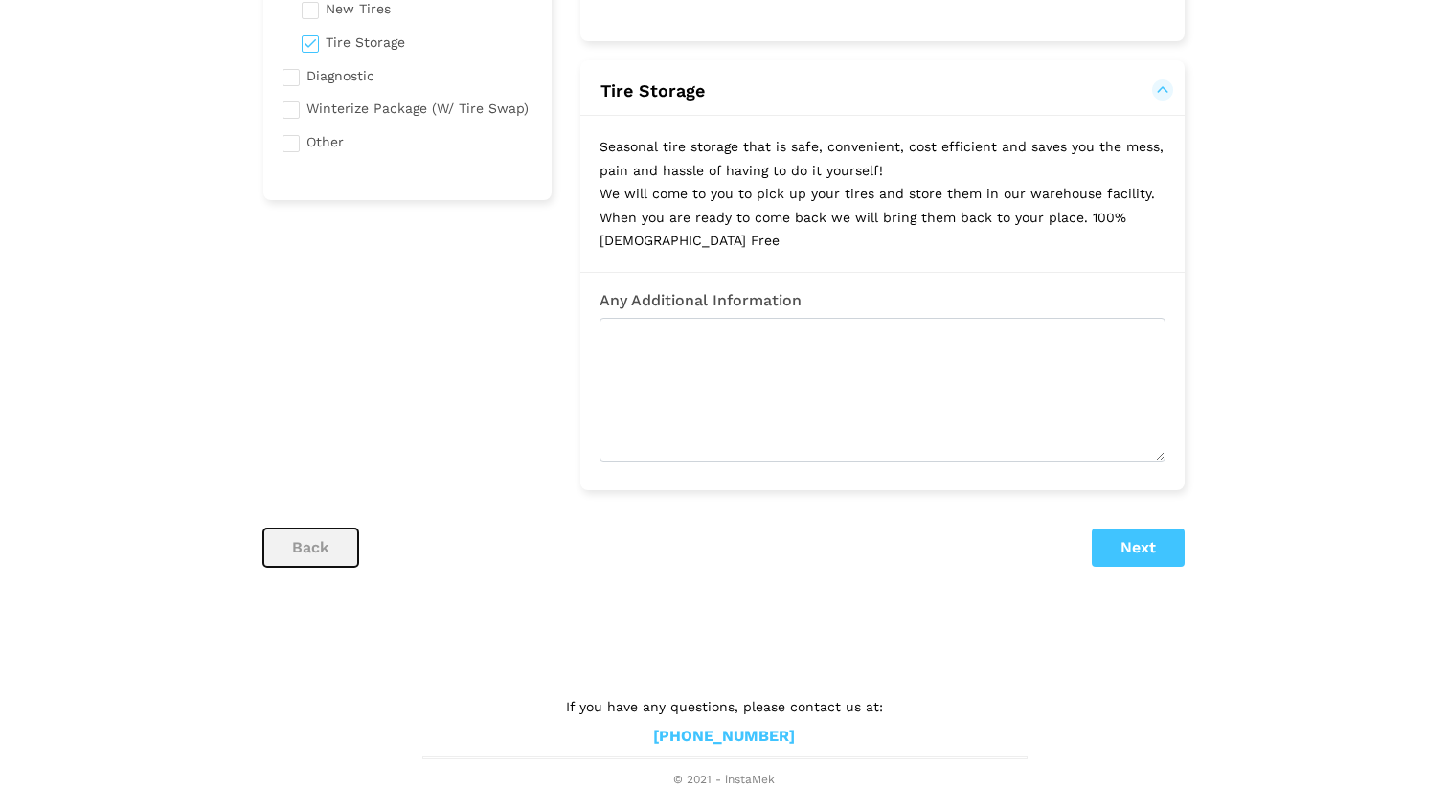
click at [307, 558] on button "back" at bounding box center [310, 548] width 95 height 38
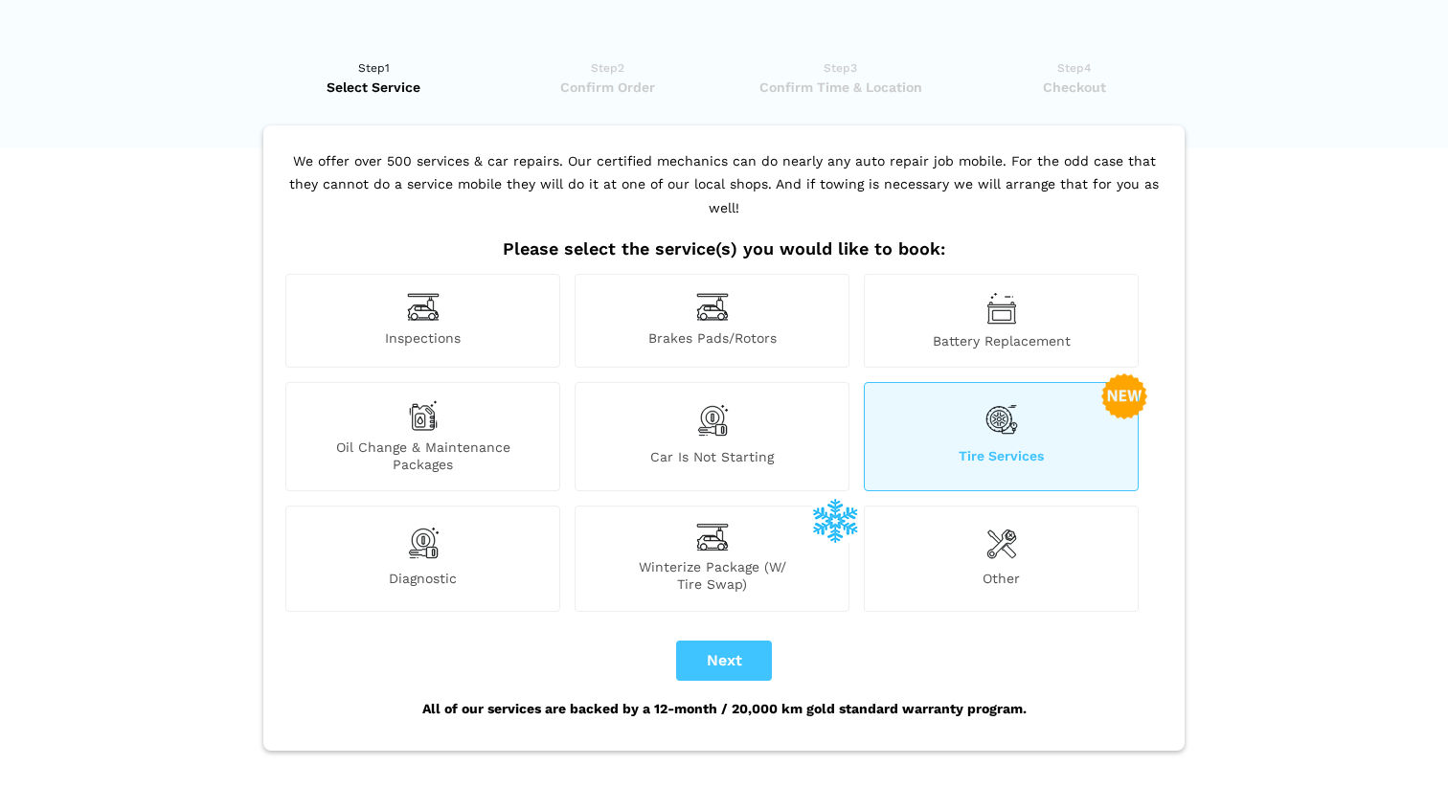
scroll to position [0, 0]
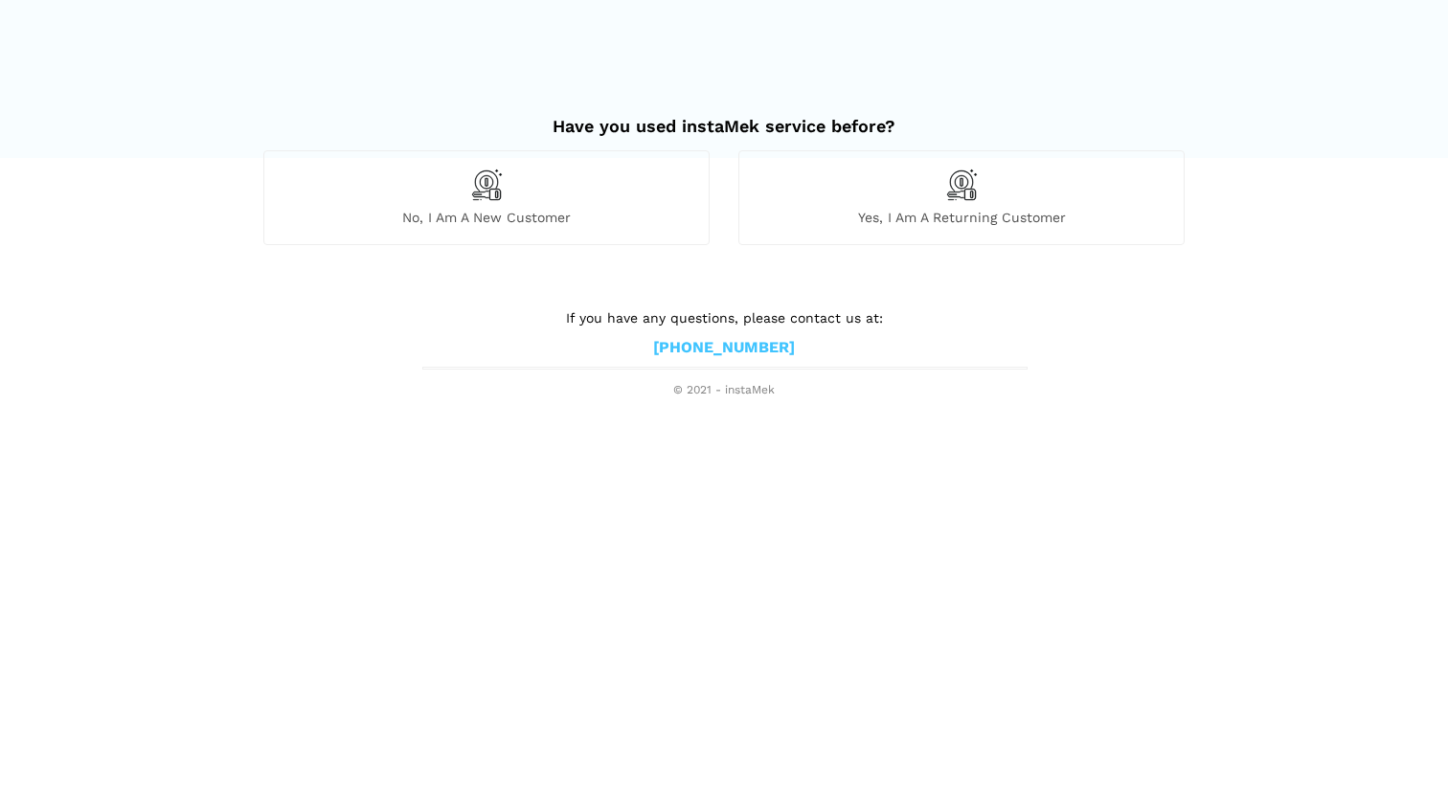
click at [485, 211] on span "No, I am a new customer" at bounding box center [486, 217] width 444 height 17
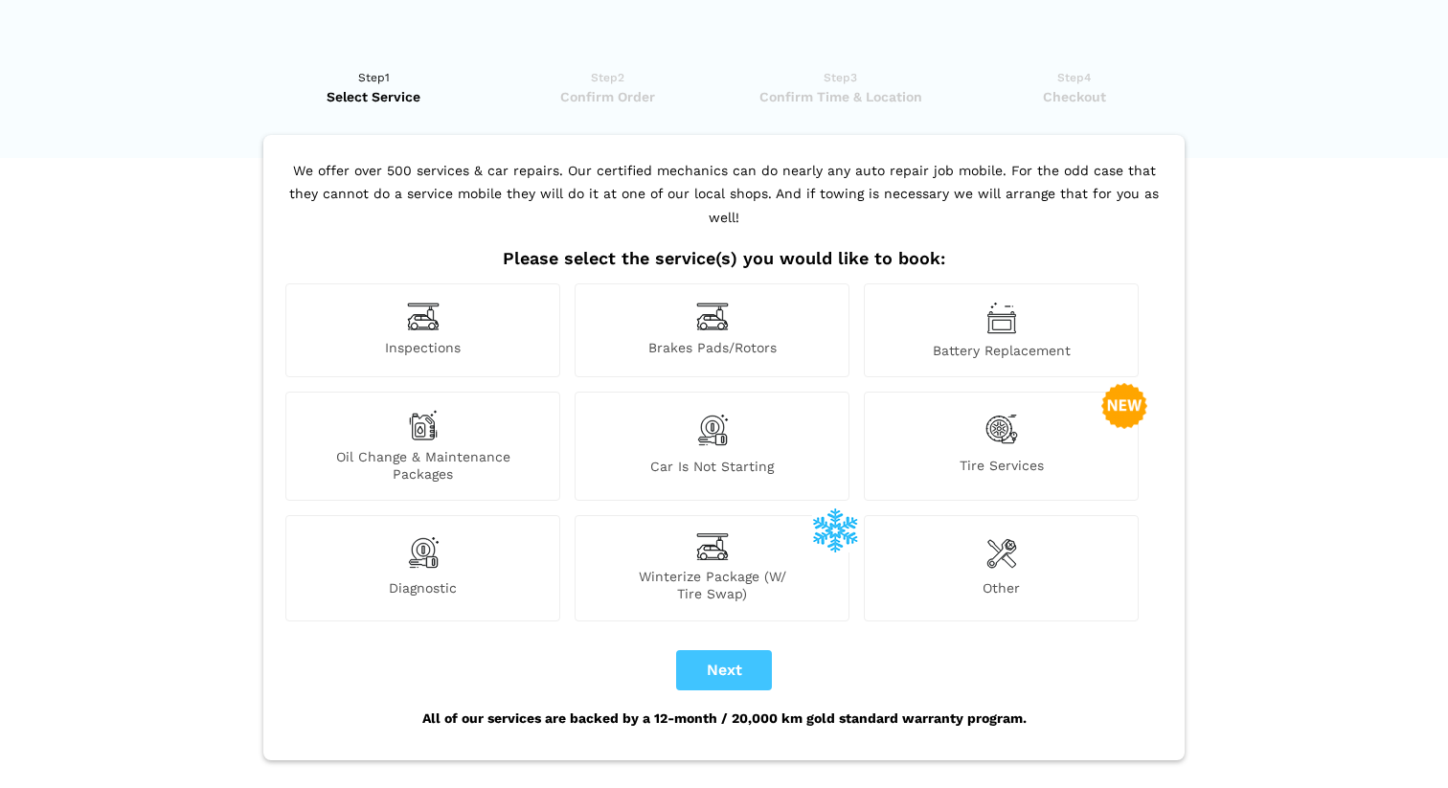
click at [983, 580] on span "Other" at bounding box center [1001, 591] width 273 height 23
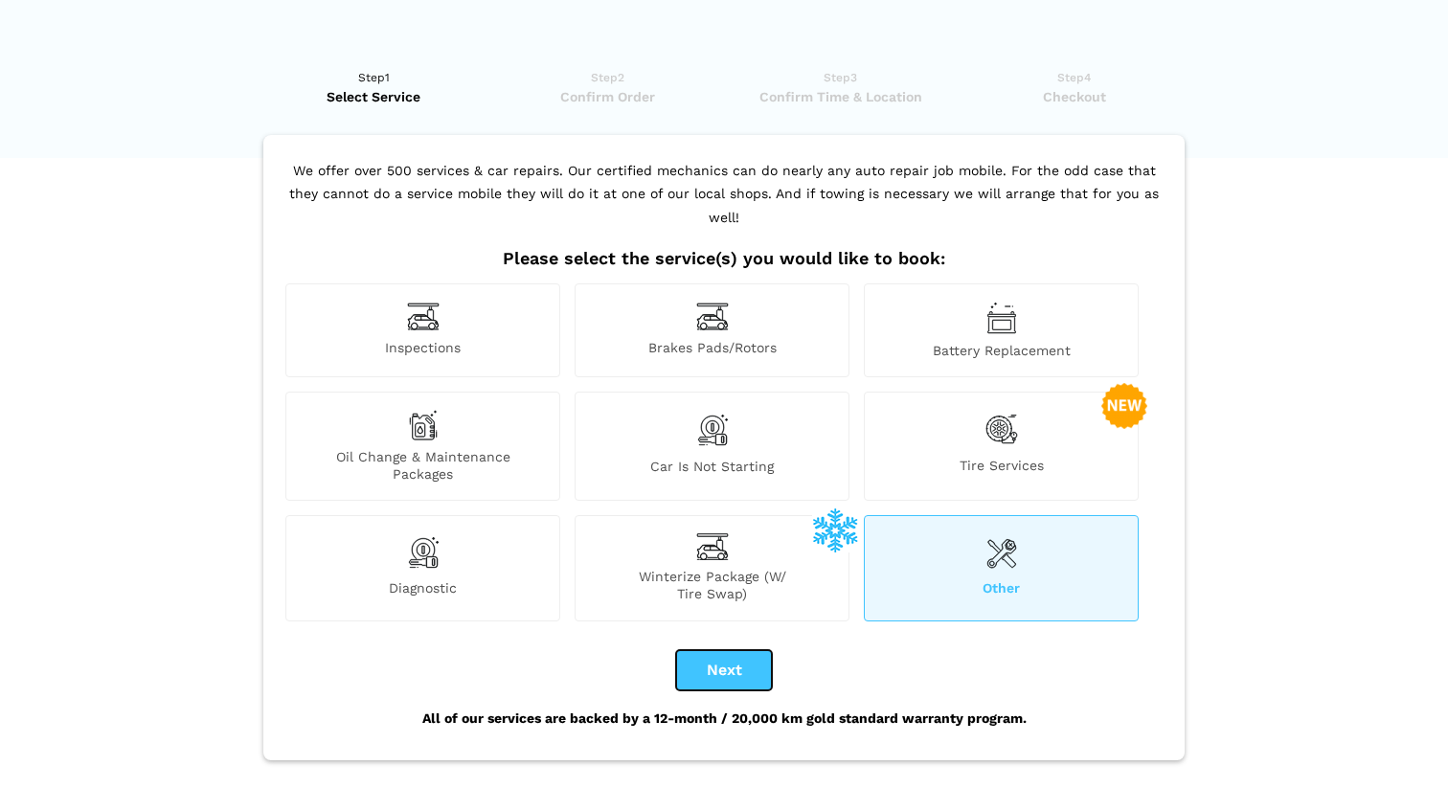
click at [737, 654] on button "Next" at bounding box center [724, 670] width 96 height 40
checkbox input "true"
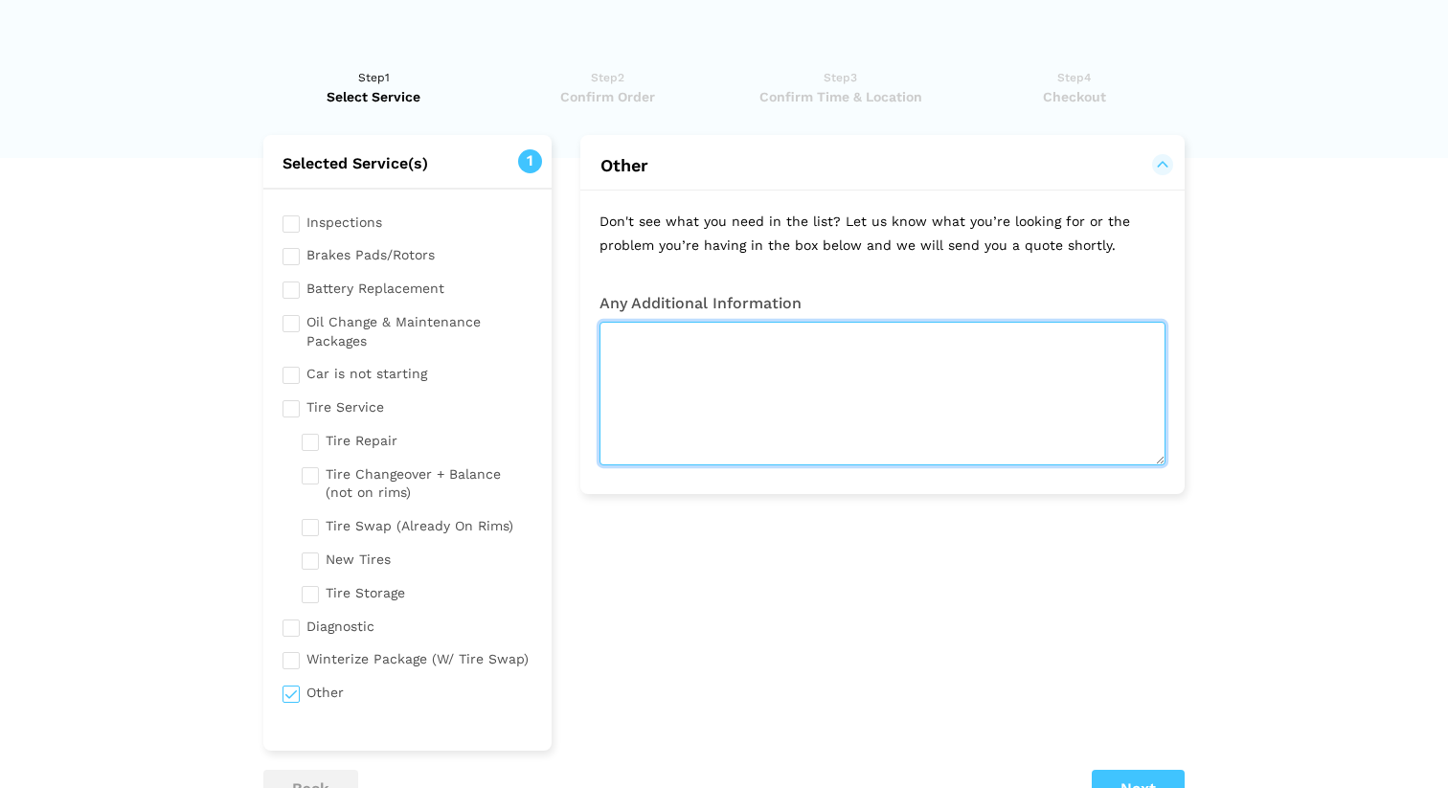
click at [718, 391] on textarea at bounding box center [883, 394] width 566 height 144
type textarea "ac- cooling is not working"
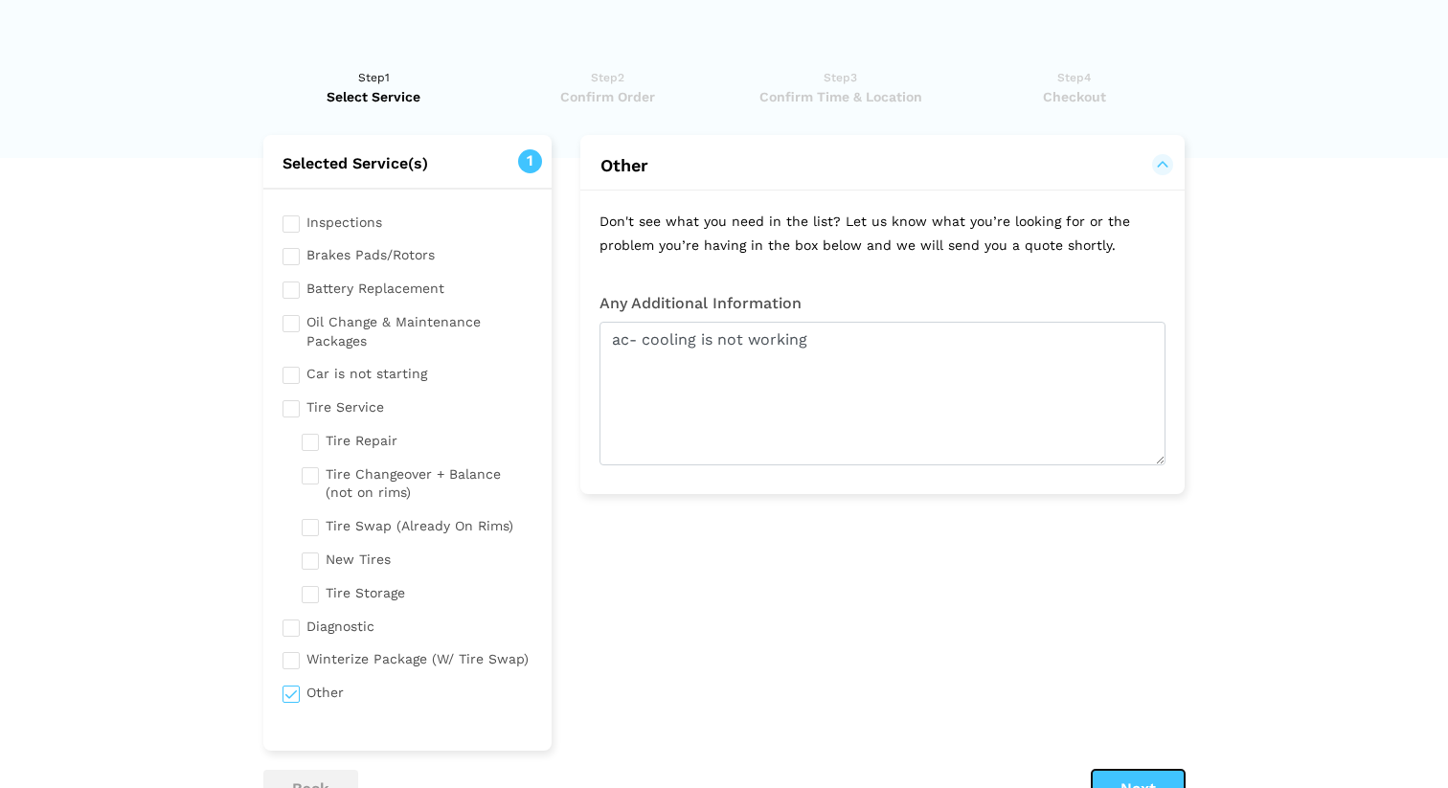
click at [1143, 785] on button "Next" at bounding box center [1138, 789] width 93 height 38
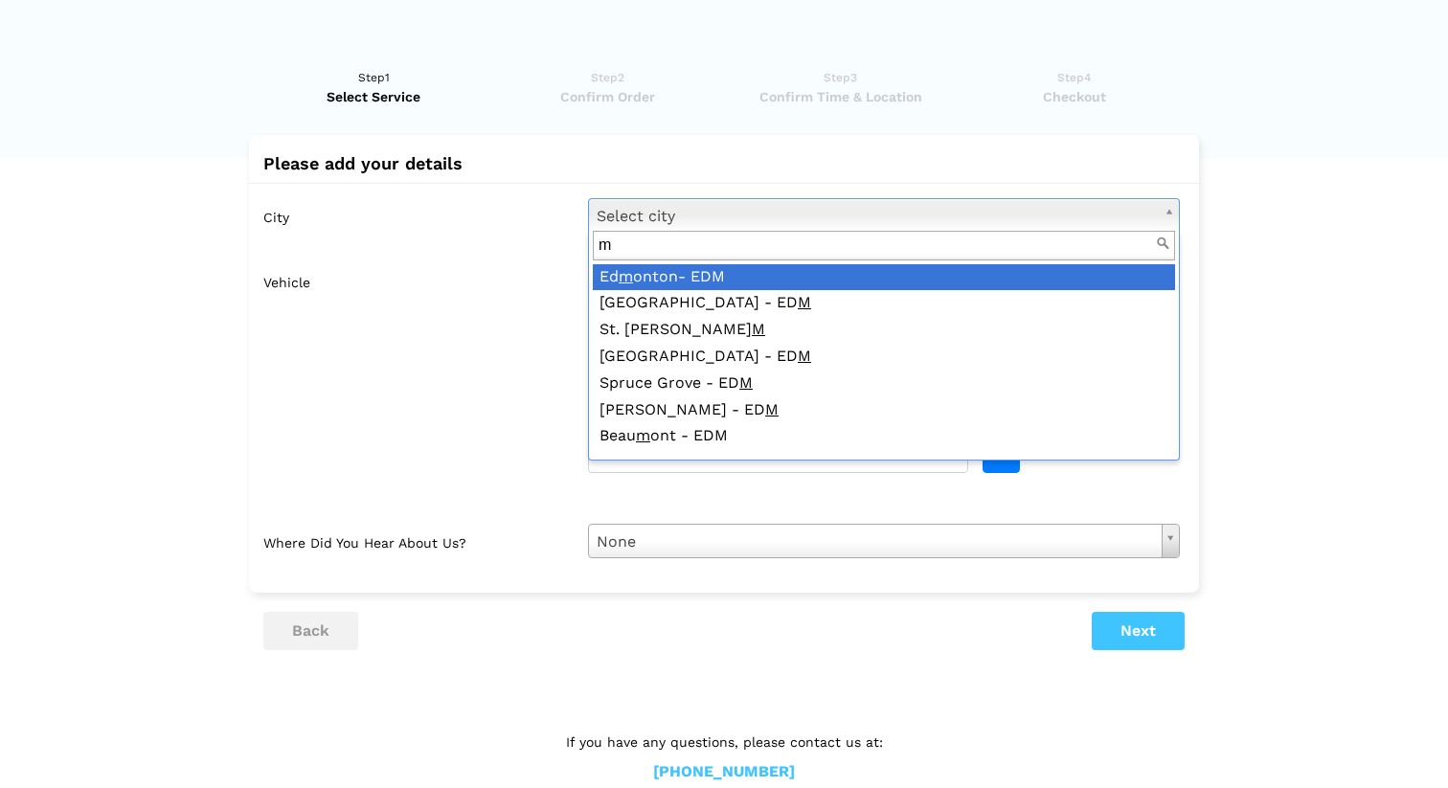
type input "mi"
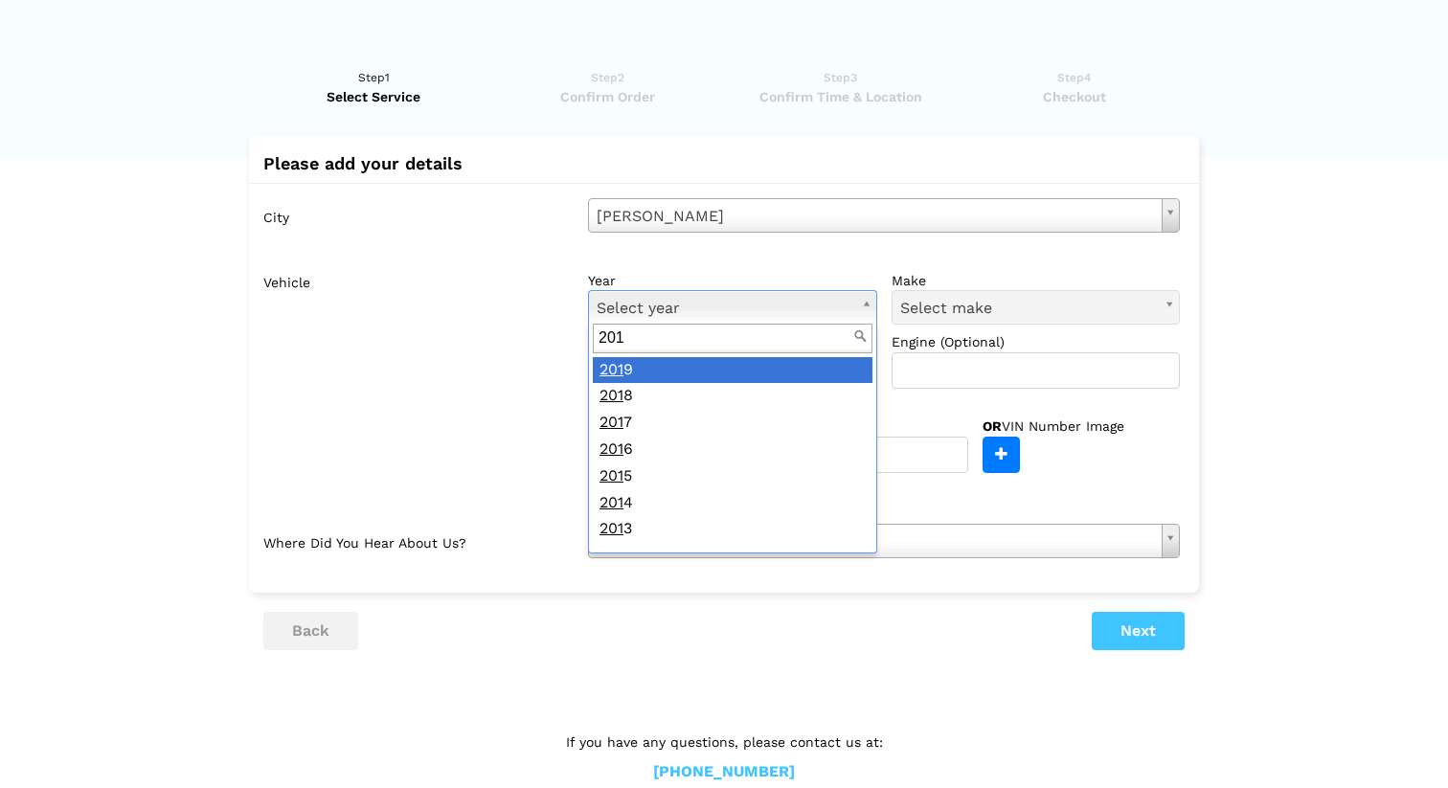
type input "2012"
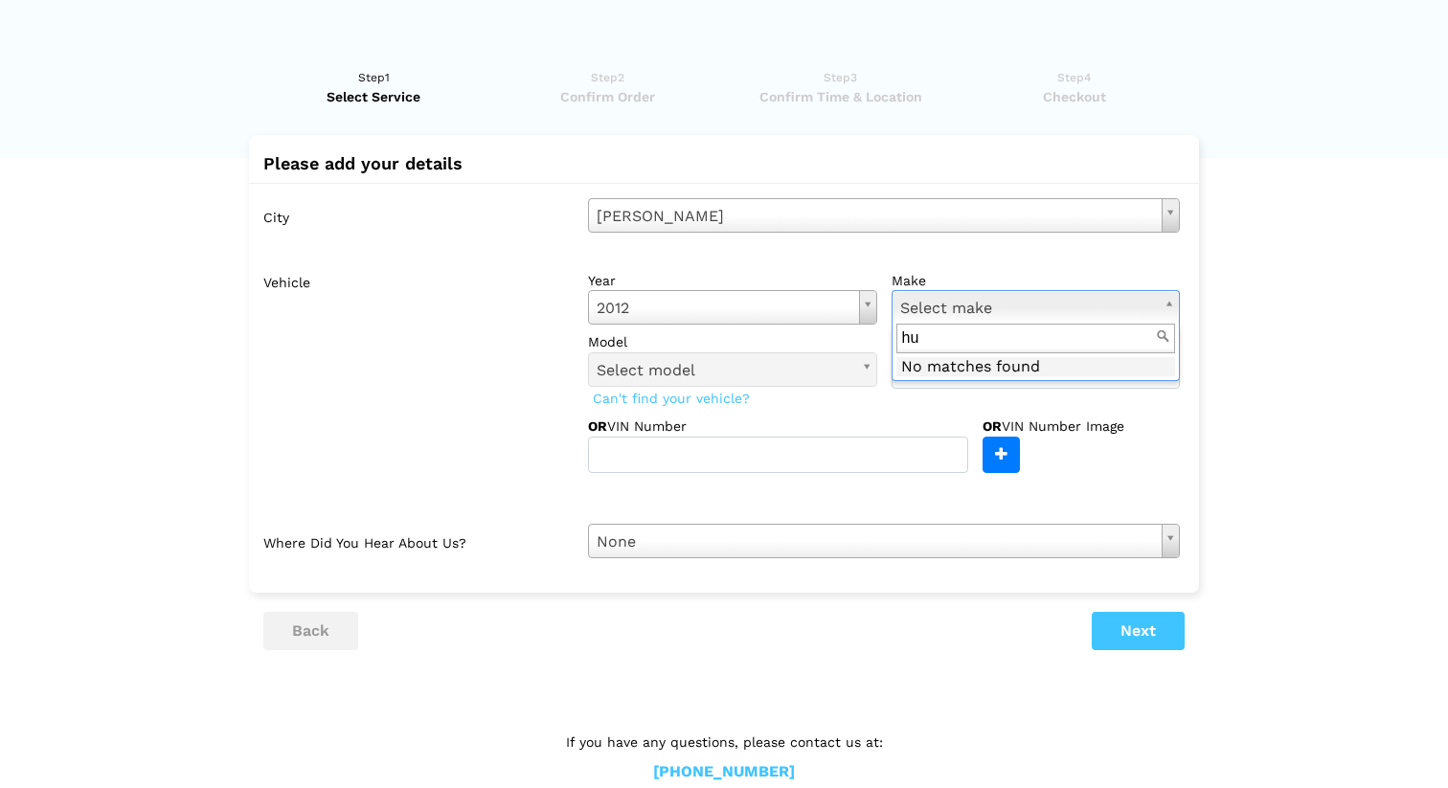
type input "h"
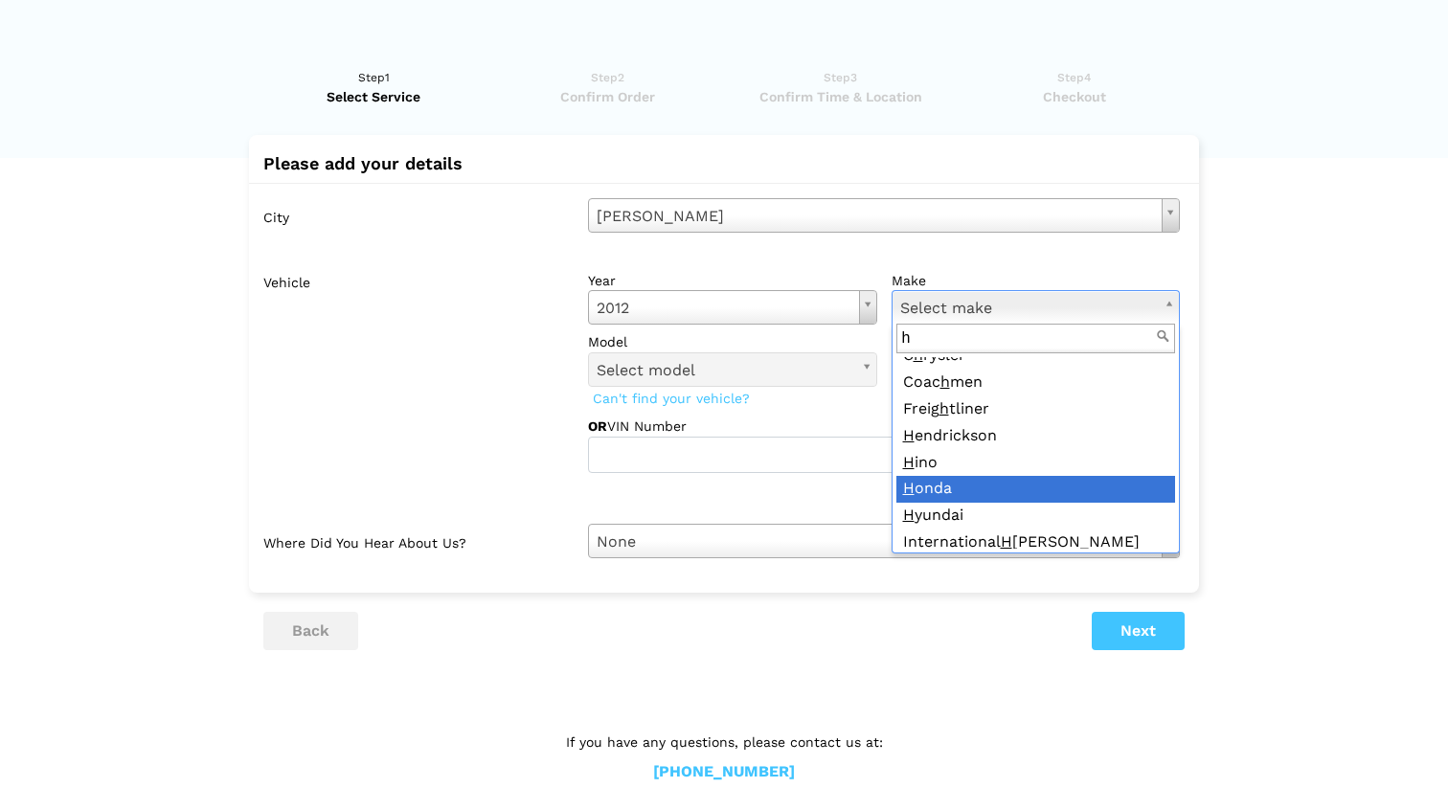
scroll to position [51, 0]
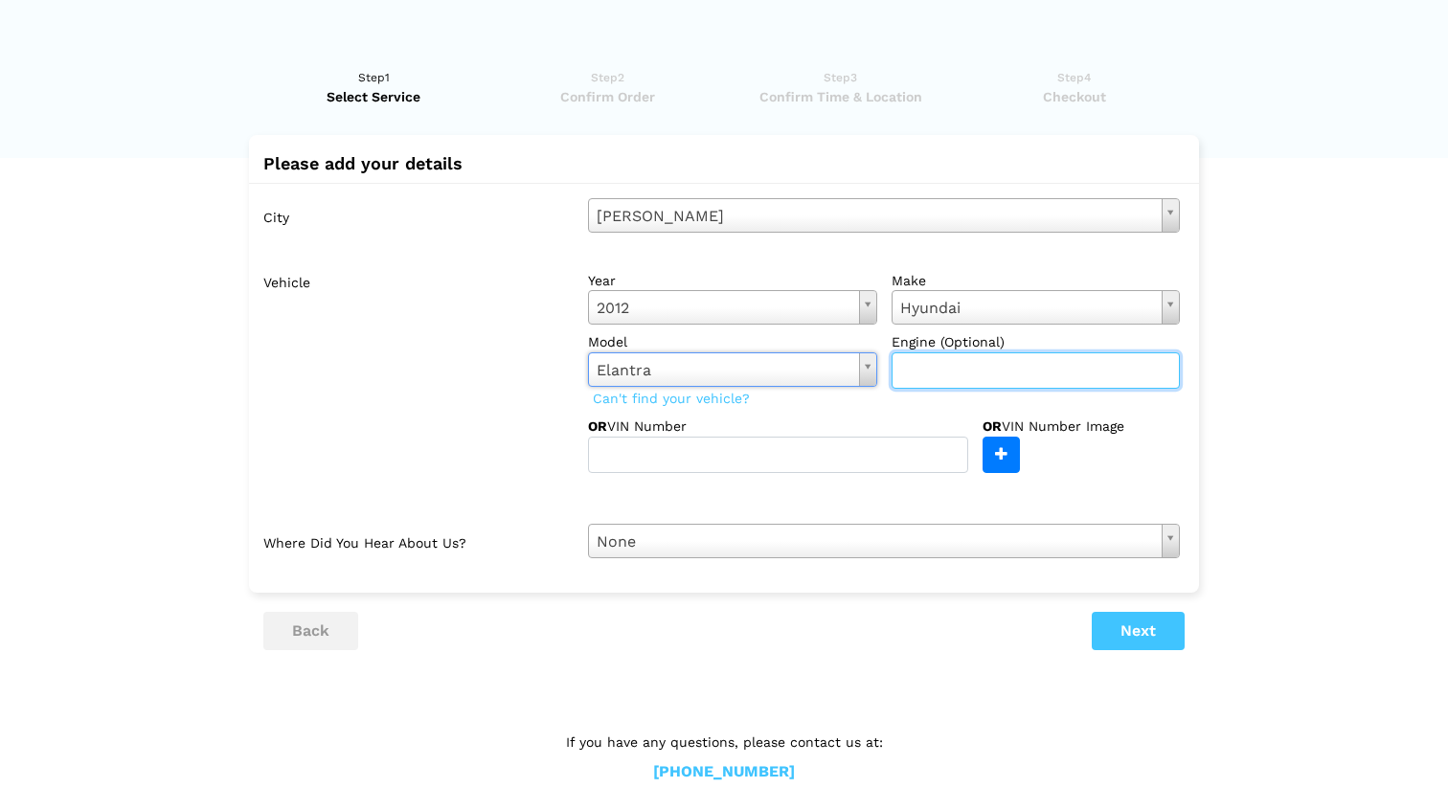
click at [956, 375] on input "text" at bounding box center [1036, 371] width 289 height 36
type input "1.8l"
click at [1119, 638] on button "Next" at bounding box center [1138, 631] width 93 height 38
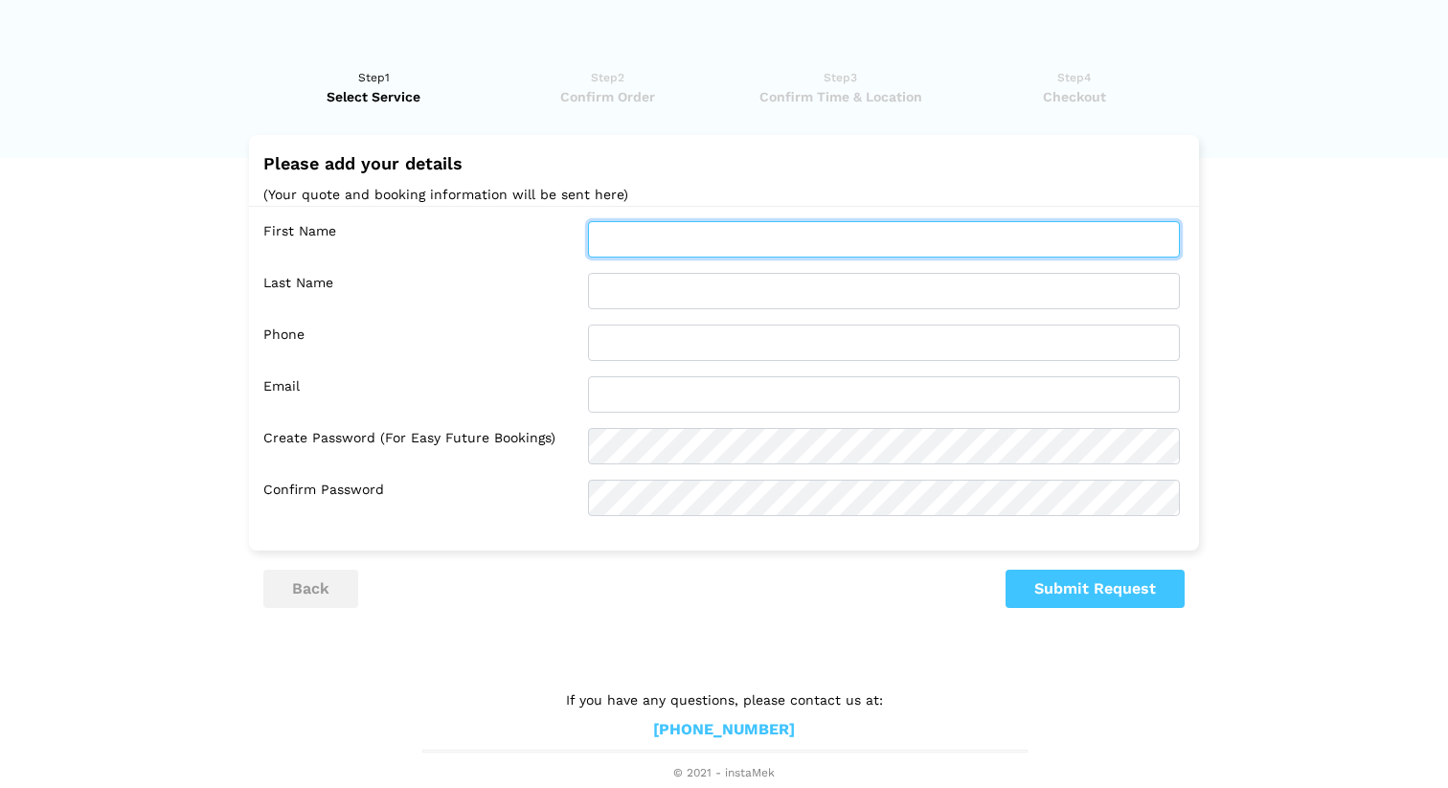
click at [642, 247] on input "text" at bounding box center [884, 239] width 592 height 36
type input "jo"
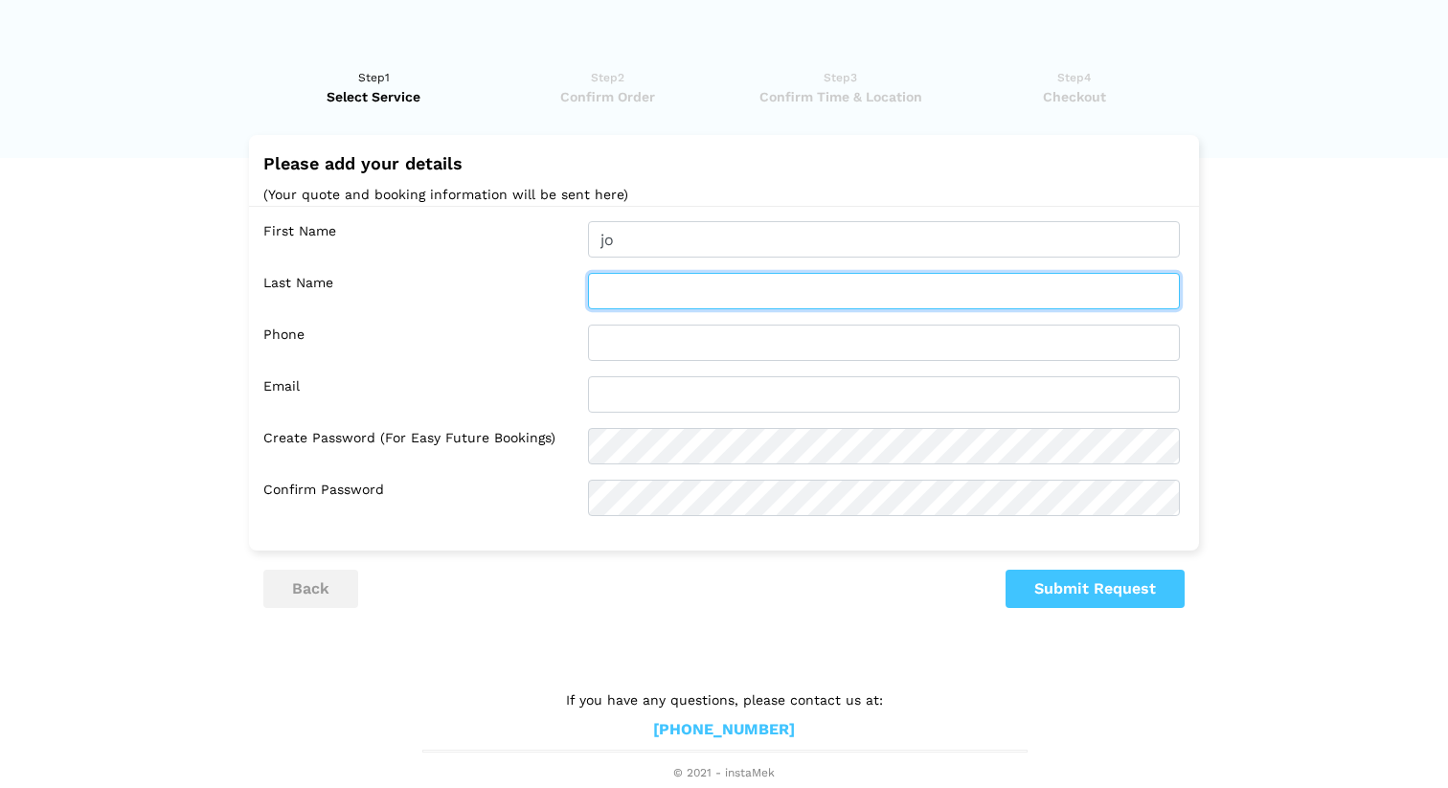
click at [652, 277] on input "text" at bounding box center [884, 291] width 592 height 36
type input "n"
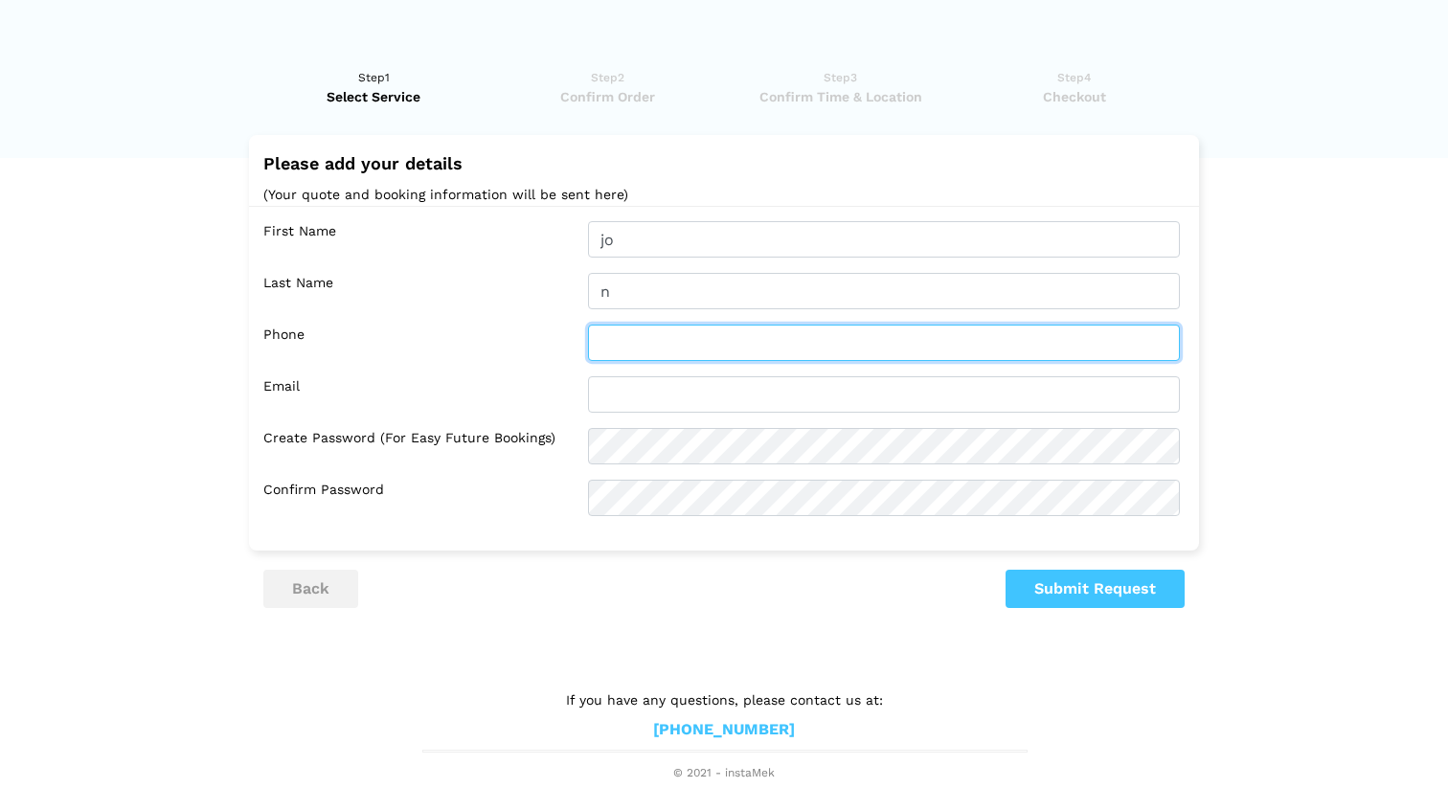
click at [641, 336] on input "text" at bounding box center [884, 343] width 592 height 36
type input "4376672112"
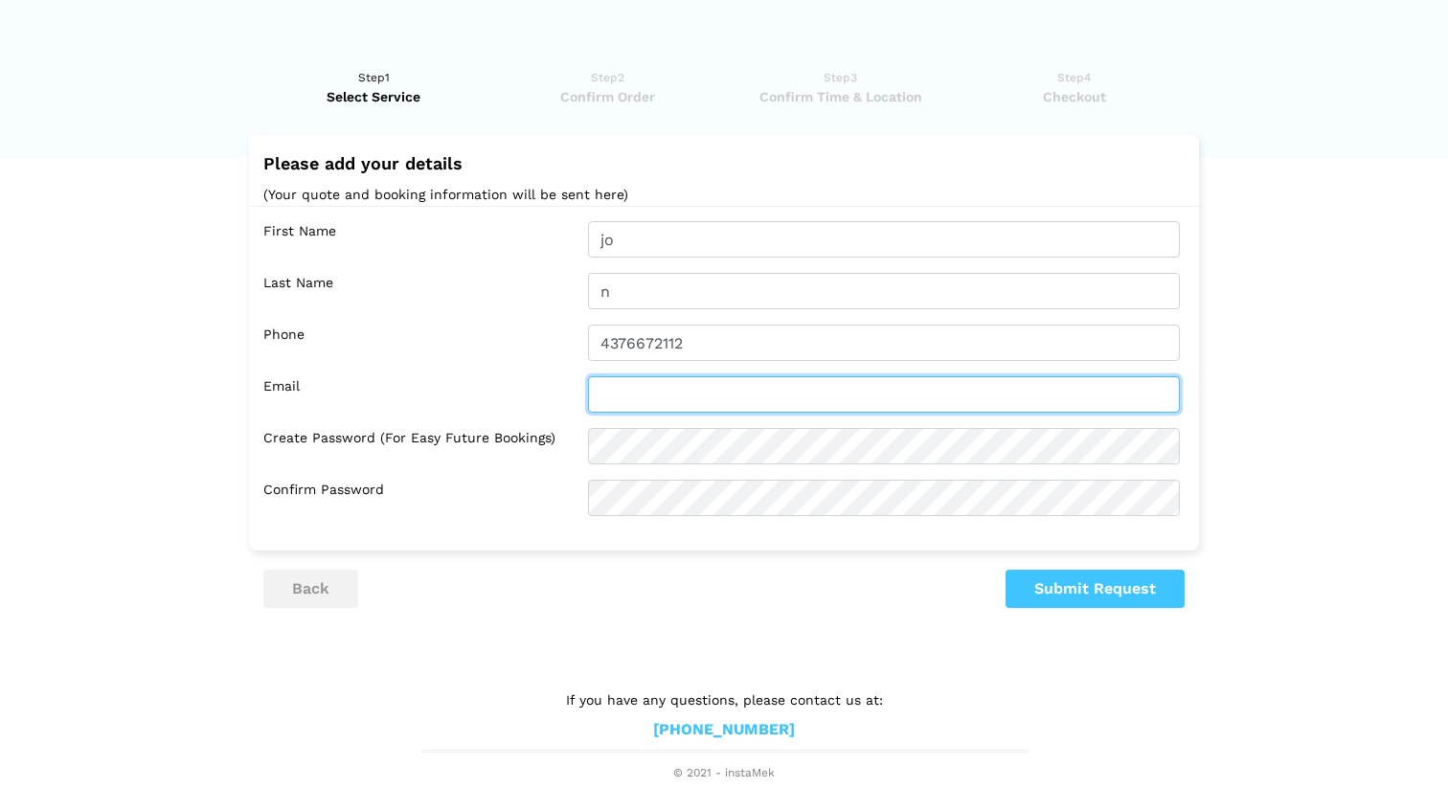
click at [669, 389] on input "text" at bounding box center [884, 394] width 592 height 36
type input "[EMAIL_ADDRESS][DOMAIN_NAME]"
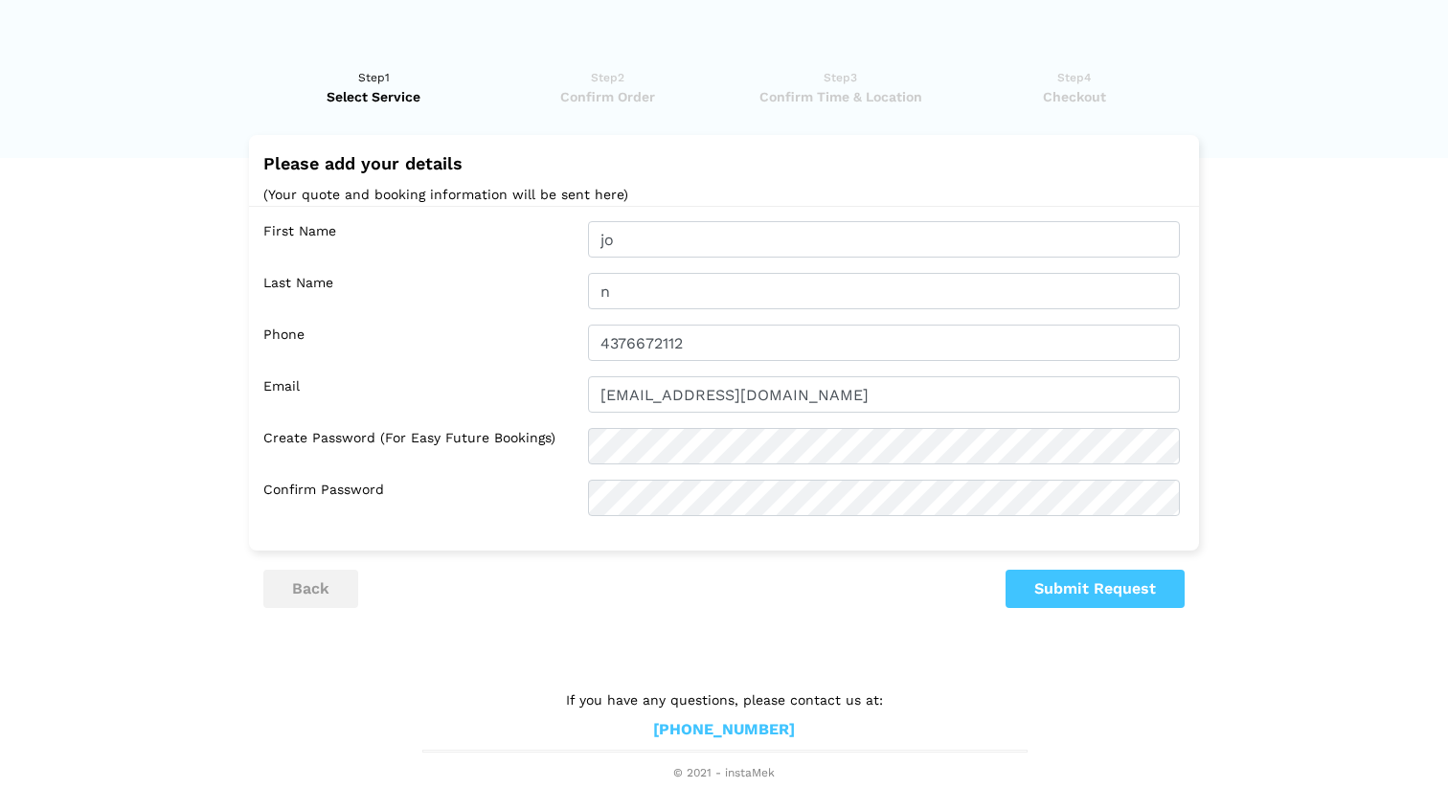
click at [1083, 588] on button "Submit Request" at bounding box center [1095, 589] width 179 height 38
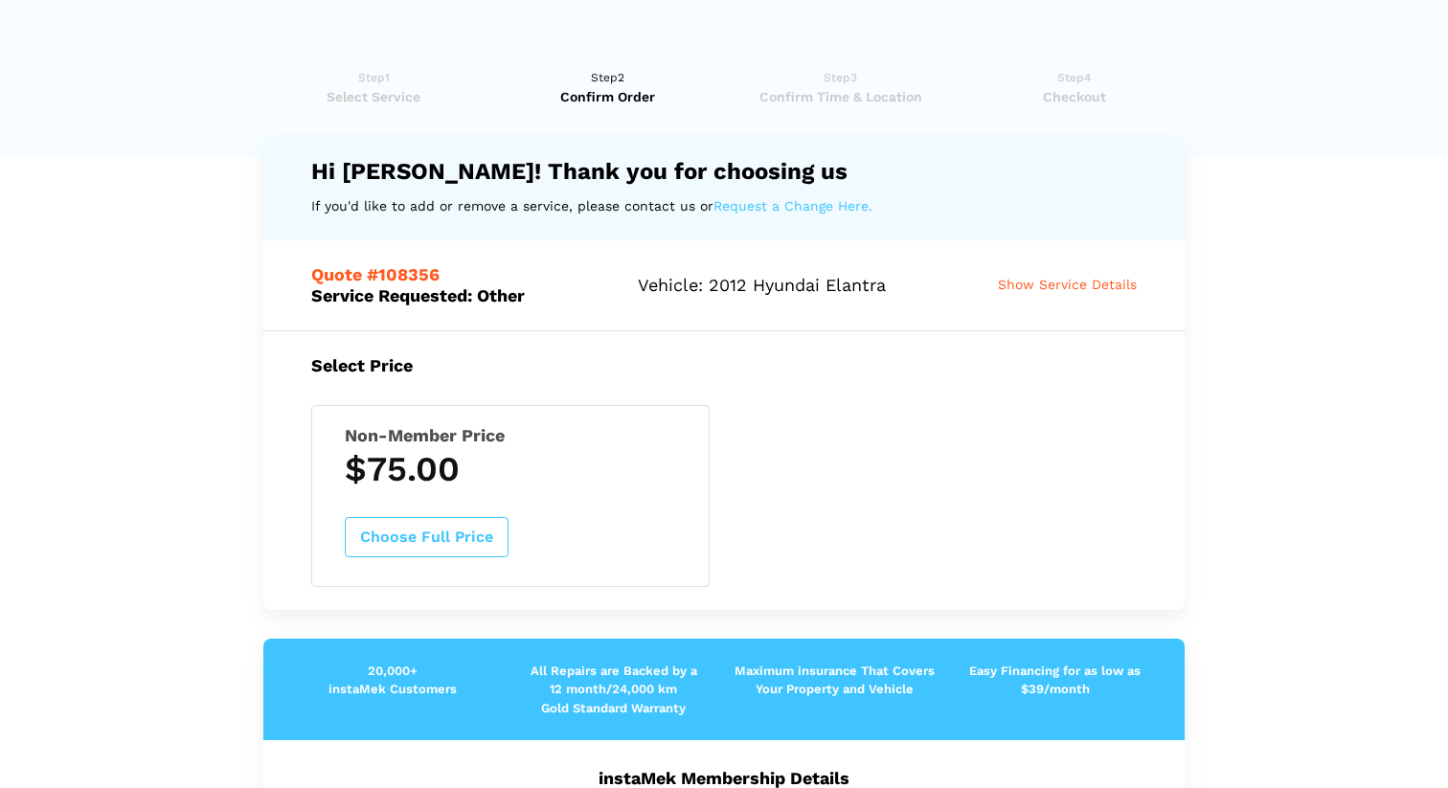
click at [1037, 283] on span "Show Service Details" at bounding box center [1067, 284] width 139 height 15
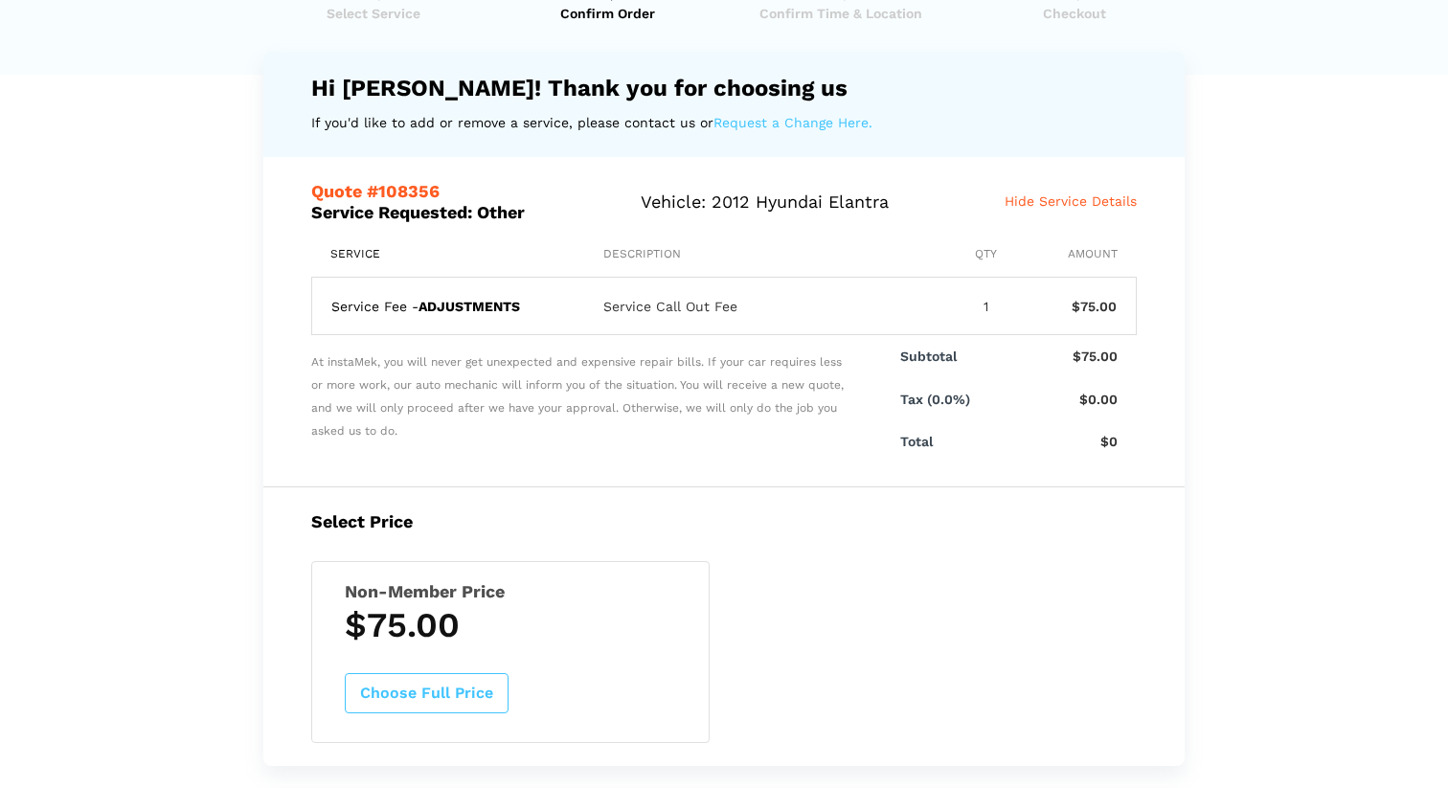
scroll to position [0, 0]
